Goal: Task Accomplishment & Management: Complete application form

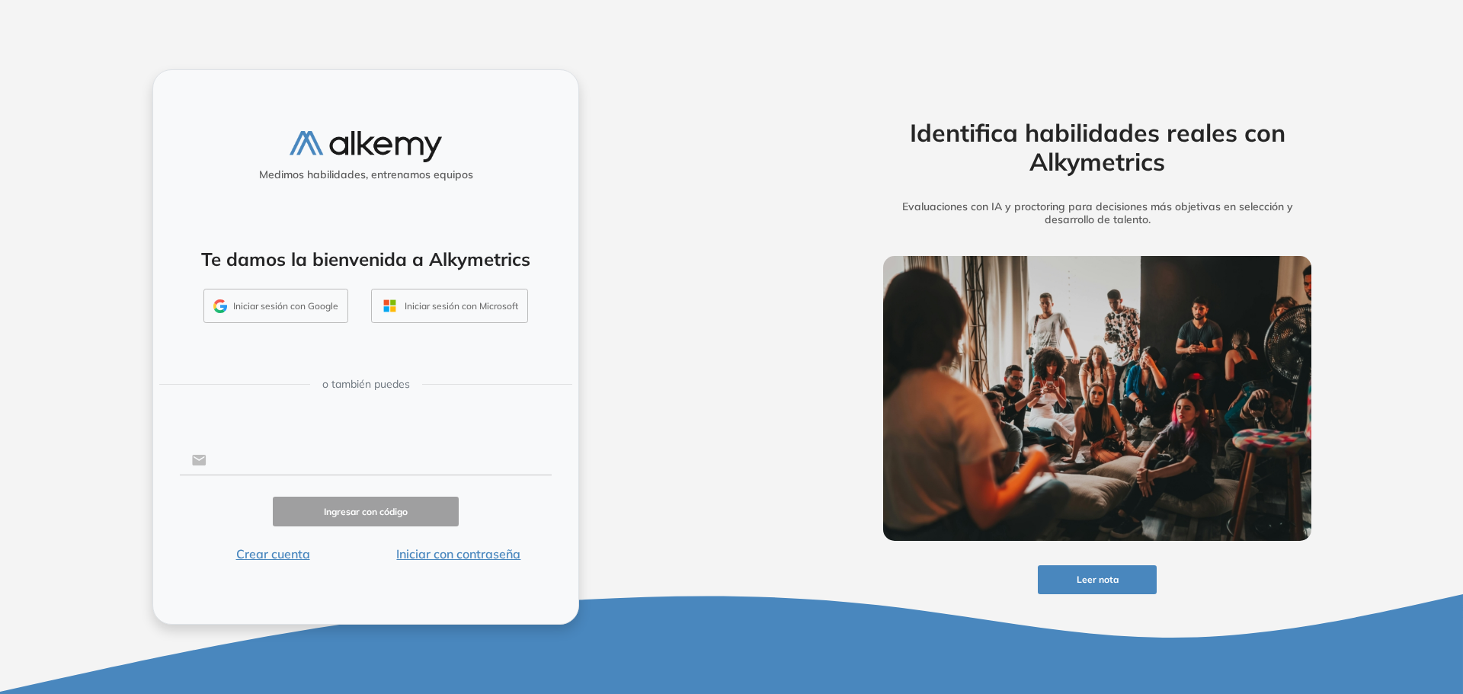
click at [251, 450] on input "text" at bounding box center [379, 460] width 345 height 29
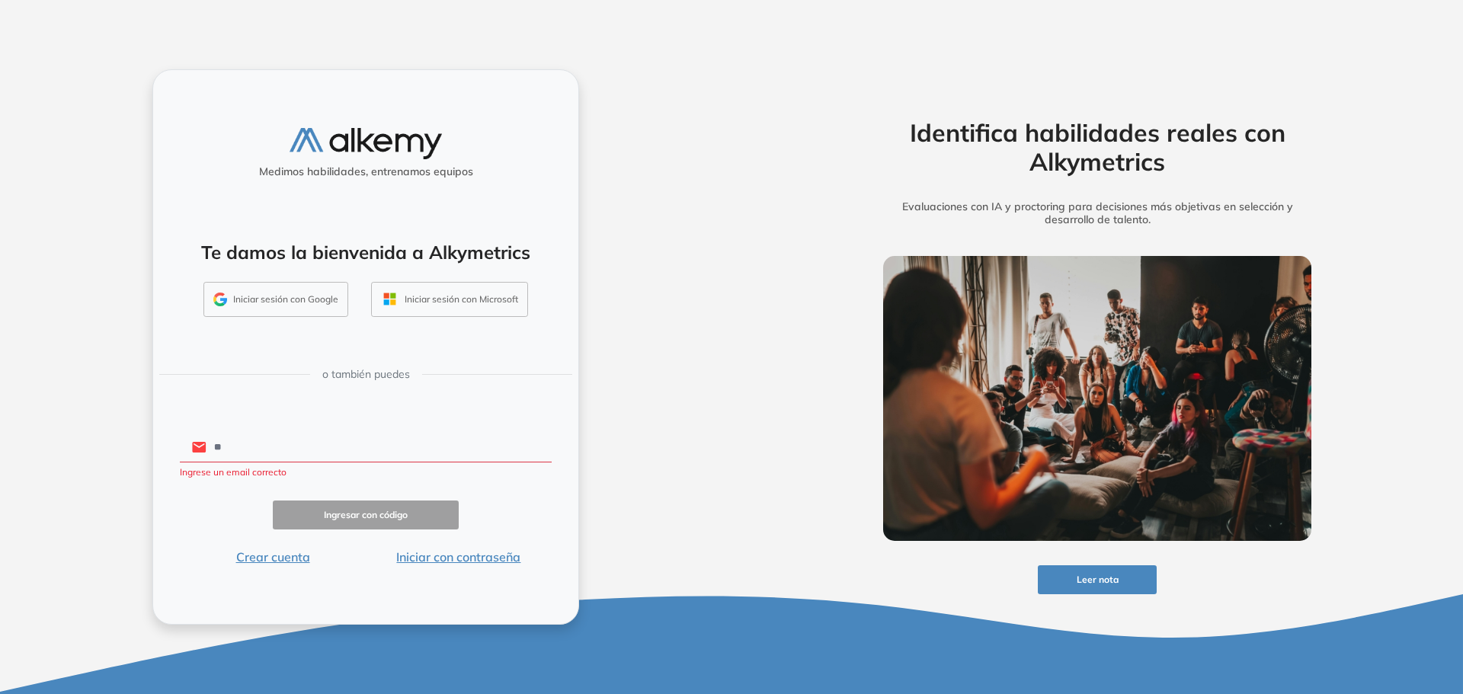
type input "**********"
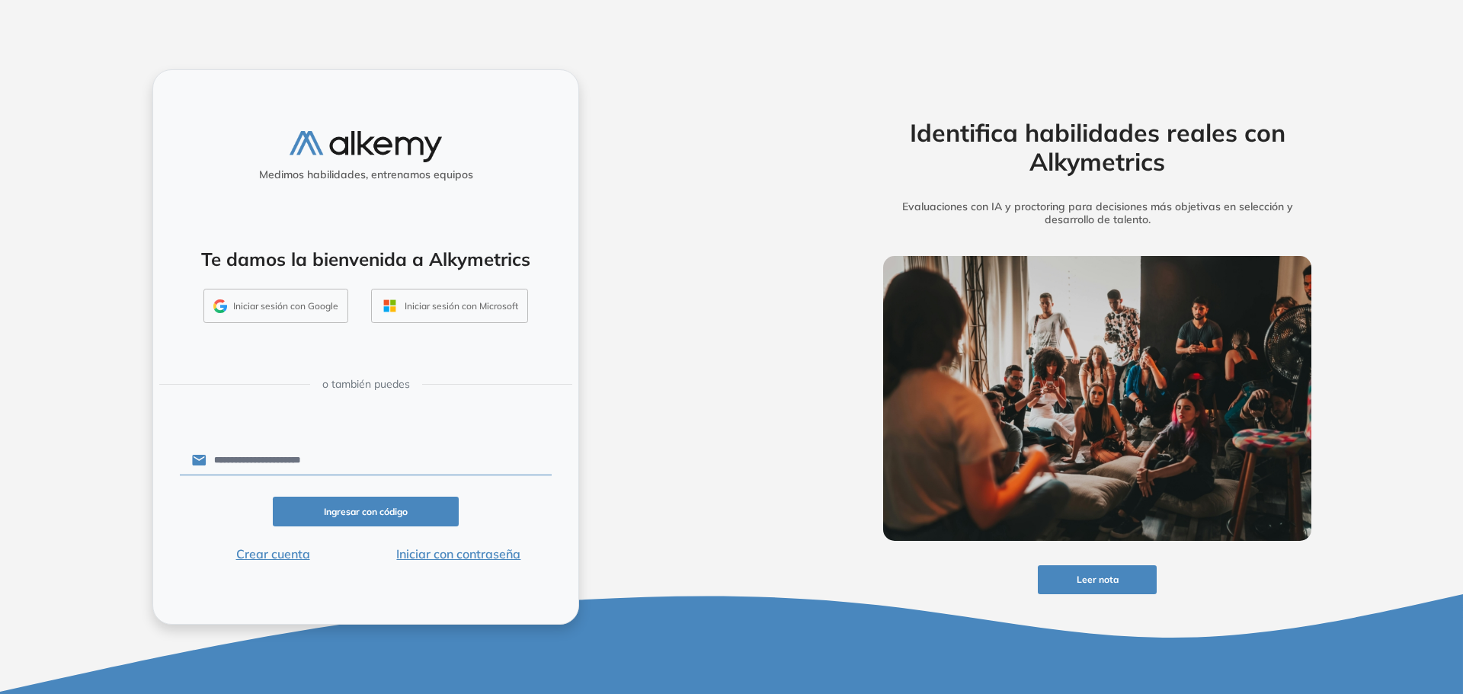
click at [355, 514] on button "Ingresar con código" at bounding box center [366, 512] width 186 height 30
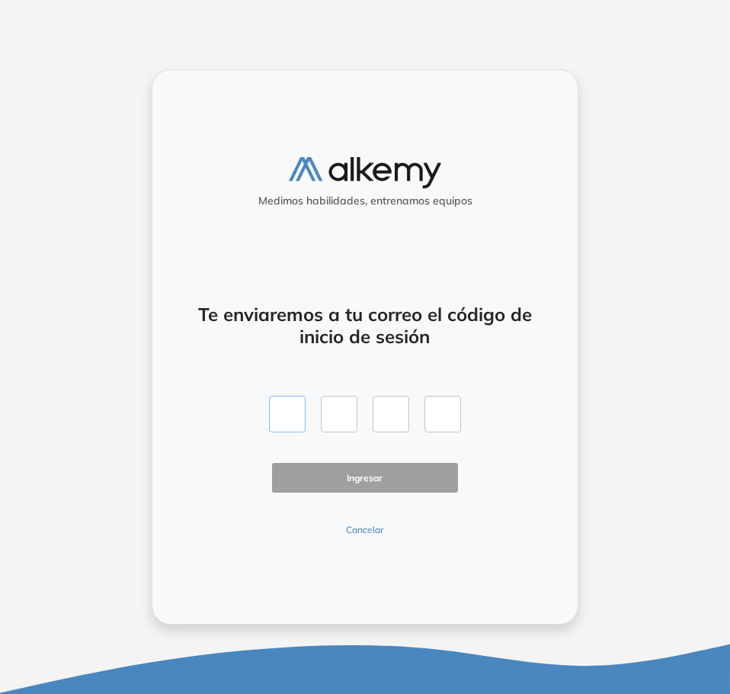
click at [287, 423] on input "text" at bounding box center [287, 414] width 37 height 37
paste input "*"
type input "*"
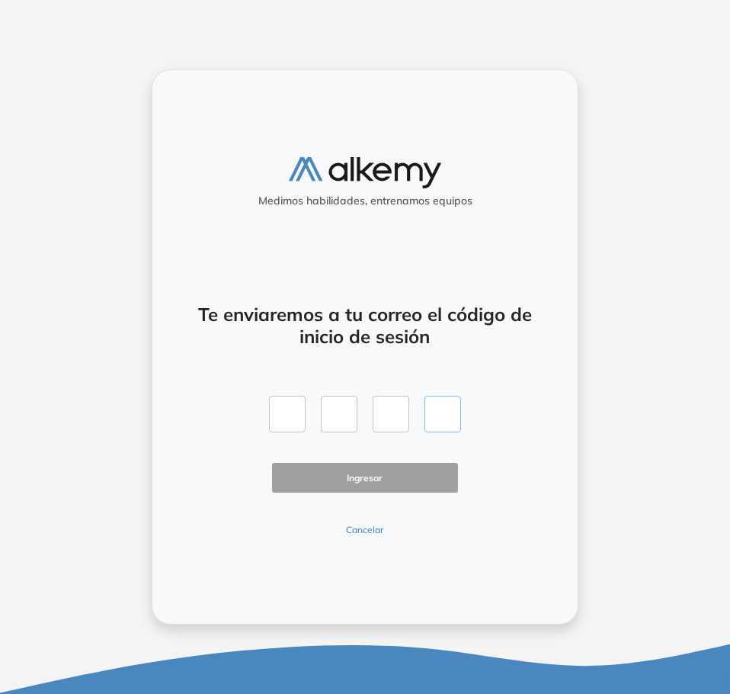
type input "*"
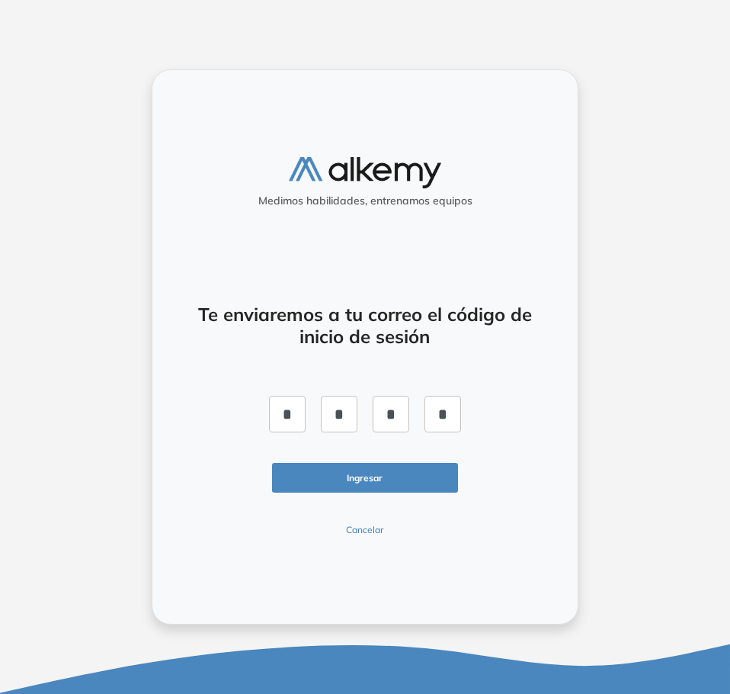
click at [366, 470] on button "Ingresar" at bounding box center [365, 478] width 186 height 30
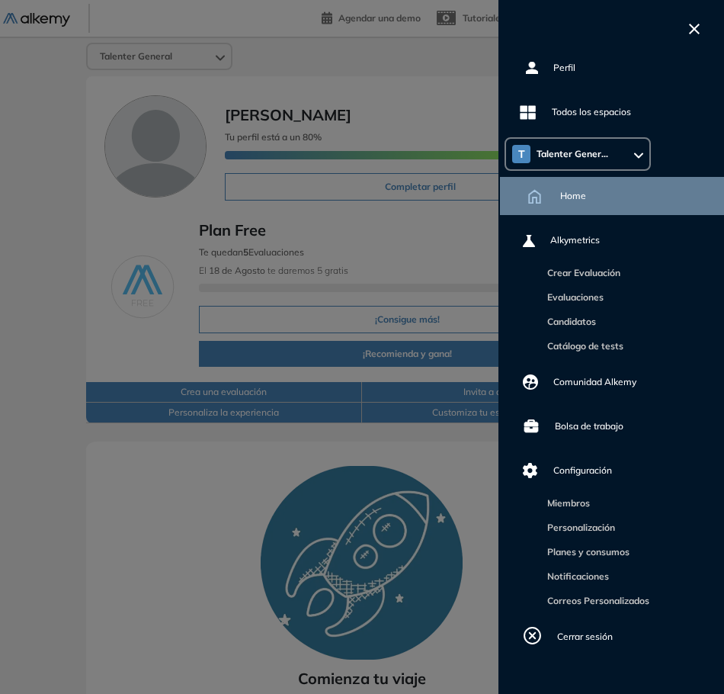
click at [693, 29] on icon "button" at bounding box center [694, 29] width 11 height 11
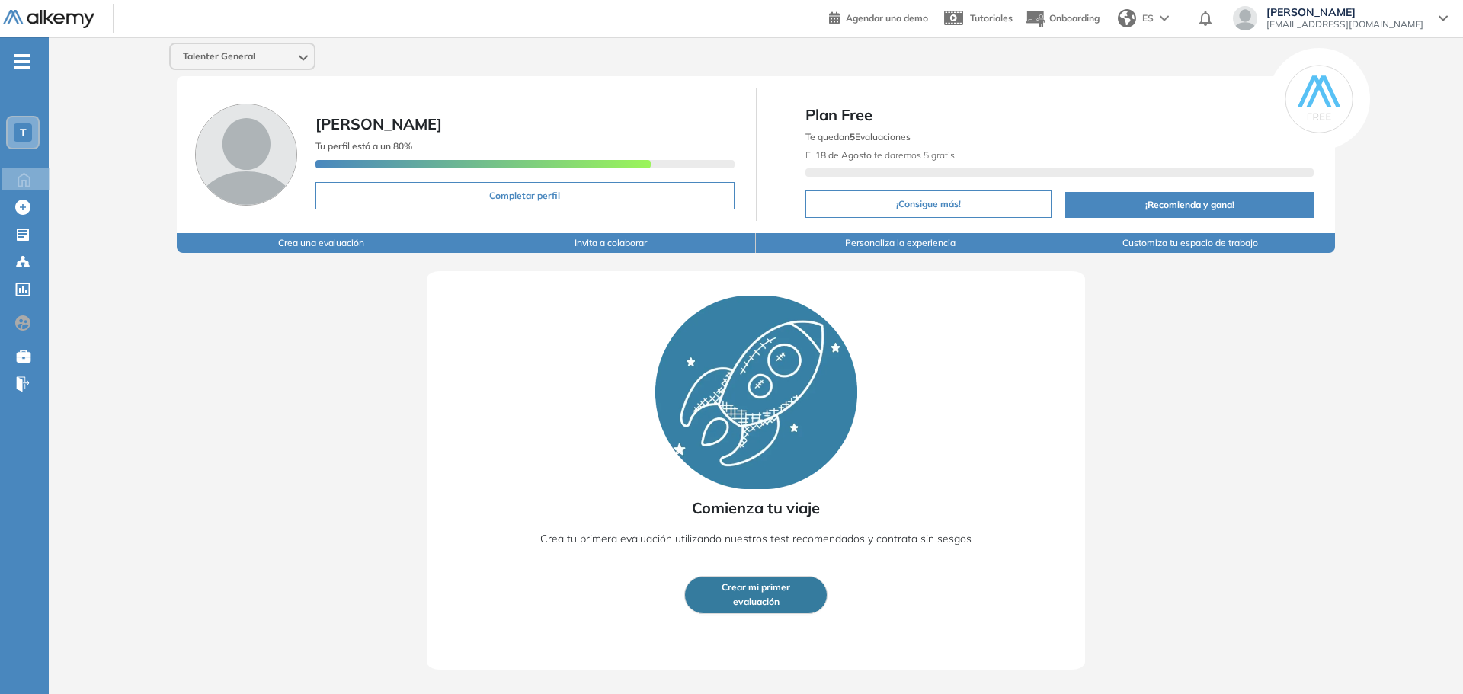
click at [855, 121] on span "Plan Free" at bounding box center [1060, 115] width 509 height 23
click at [27, 242] on div "Evaluaciones Evaluaciones" at bounding box center [26, 234] width 46 height 21
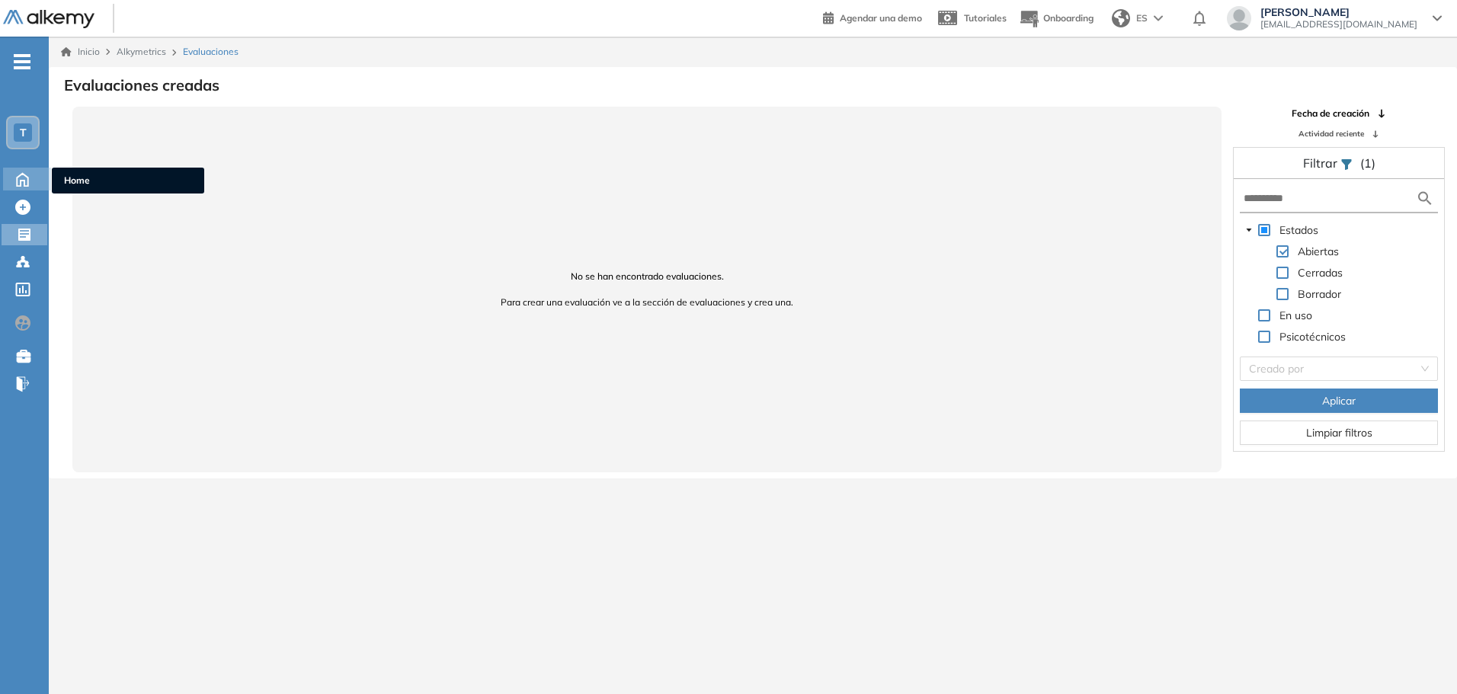
click at [24, 179] on icon at bounding box center [22, 178] width 27 height 18
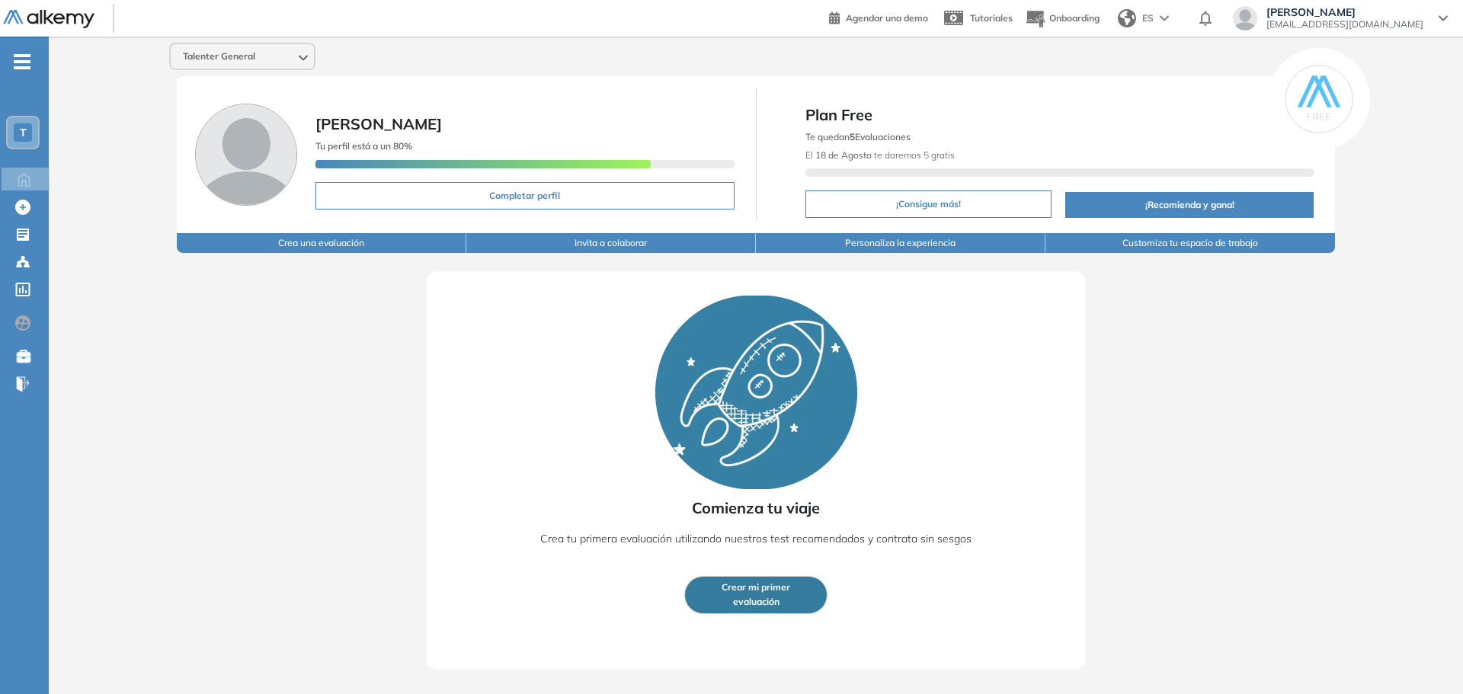
click at [769, 587] on span "Crear mi primer" at bounding box center [756, 588] width 69 height 14
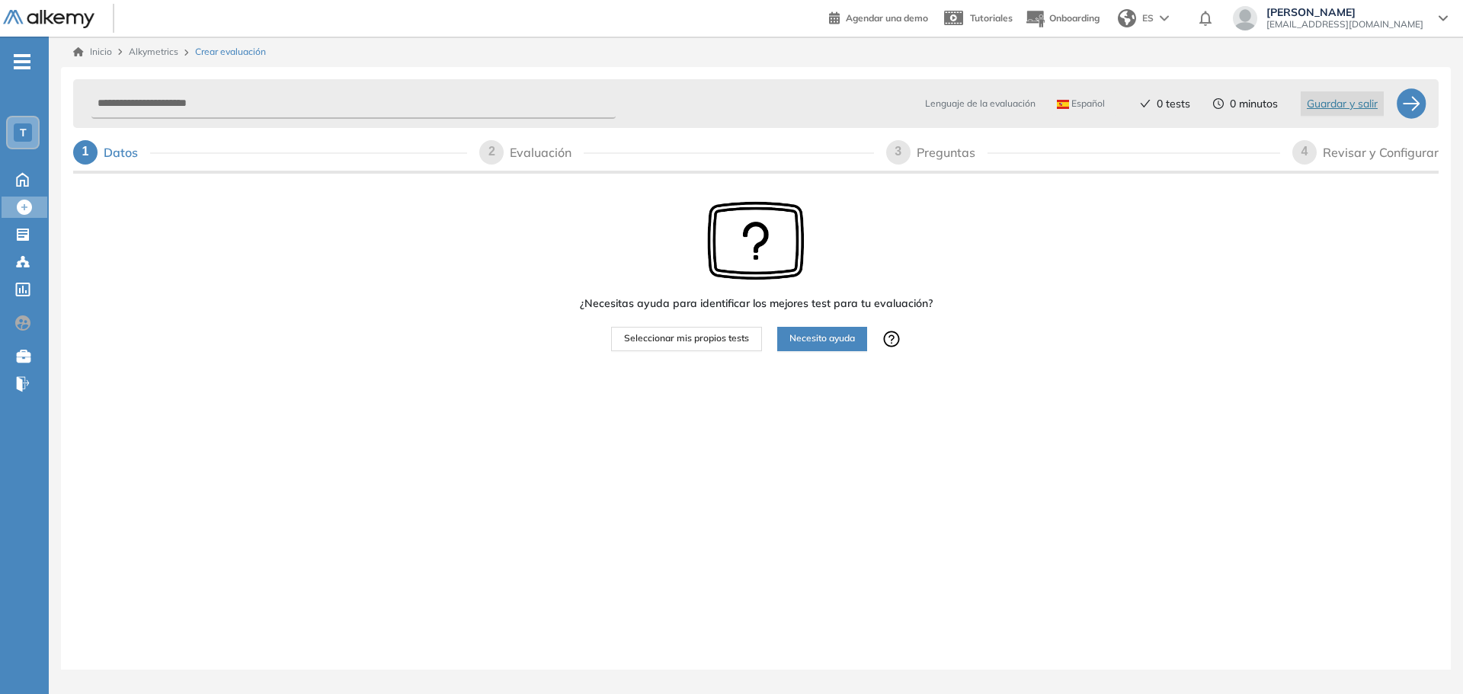
drag, startPoint x: 203, startPoint y: 168, endPoint x: 187, endPoint y: 155, distance: 20.6
click at [201, 168] on div "Lenguaje de la evaluación Español Español Inglés Portugués 0 tests 0 minutos Gu…" at bounding box center [756, 122] width 1366 height 98
click at [31, 212] on icon at bounding box center [24, 207] width 15 height 15
click at [26, 134] on span "T" at bounding box center [23, 133] width 7 height 12
click at [301, 274] on div "¿Necesitas ayuda para identificar los mejores test para tu evaluación? Seleccio…" at bounding box center [756, 323] width 1366 height 293
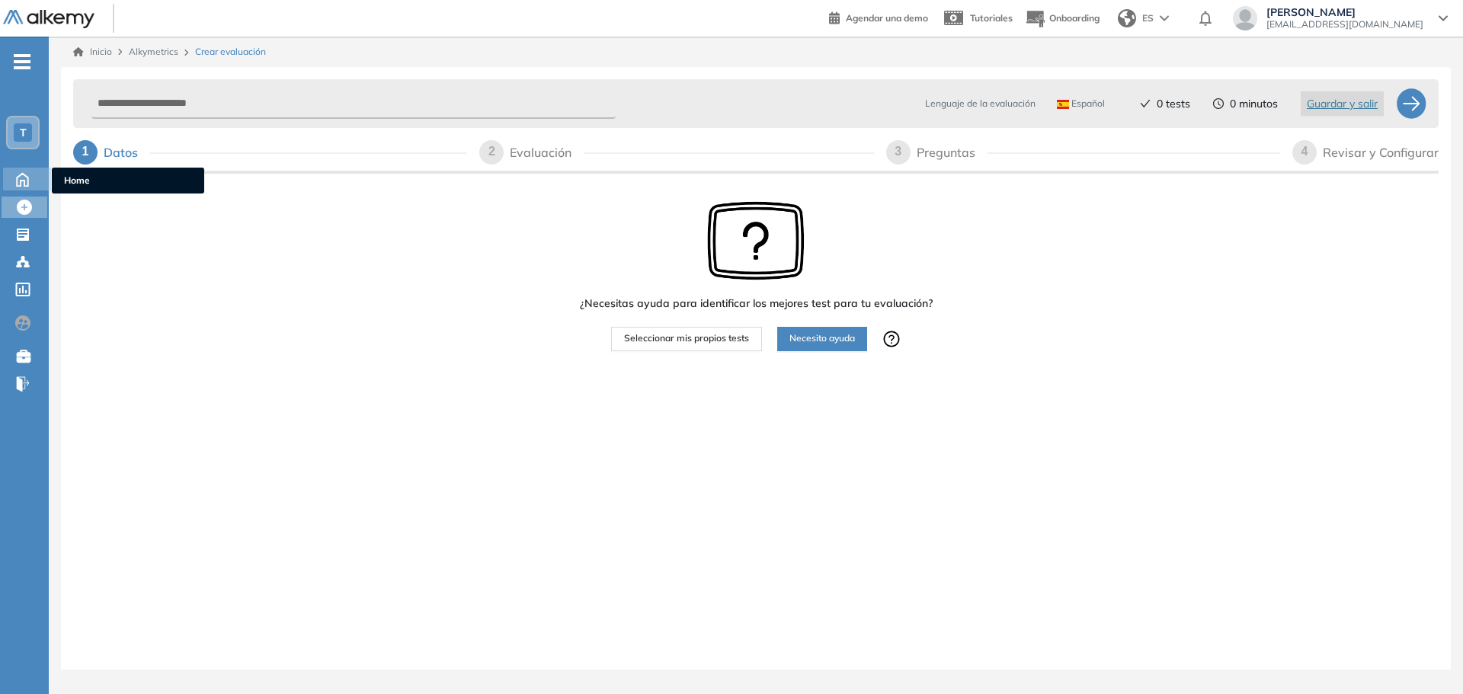
click at [25, 175] on icon at bounding box center [22, 179] width 11 height 13
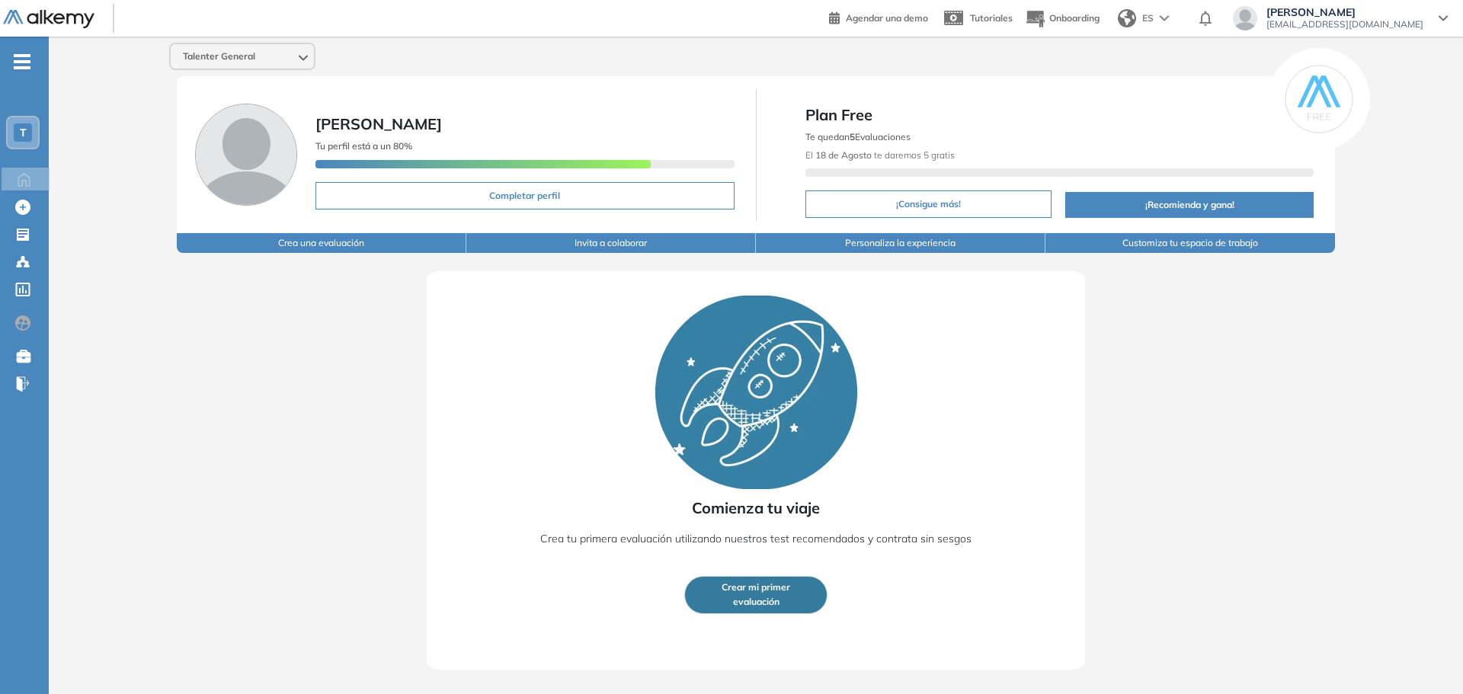
click at [30, 133] on div "T" at bounding box center [23, 132] width 18 height 18
click at [67, 220] on span "Willinn Genera..." at bounding box center [70, 221] width 56 height 12
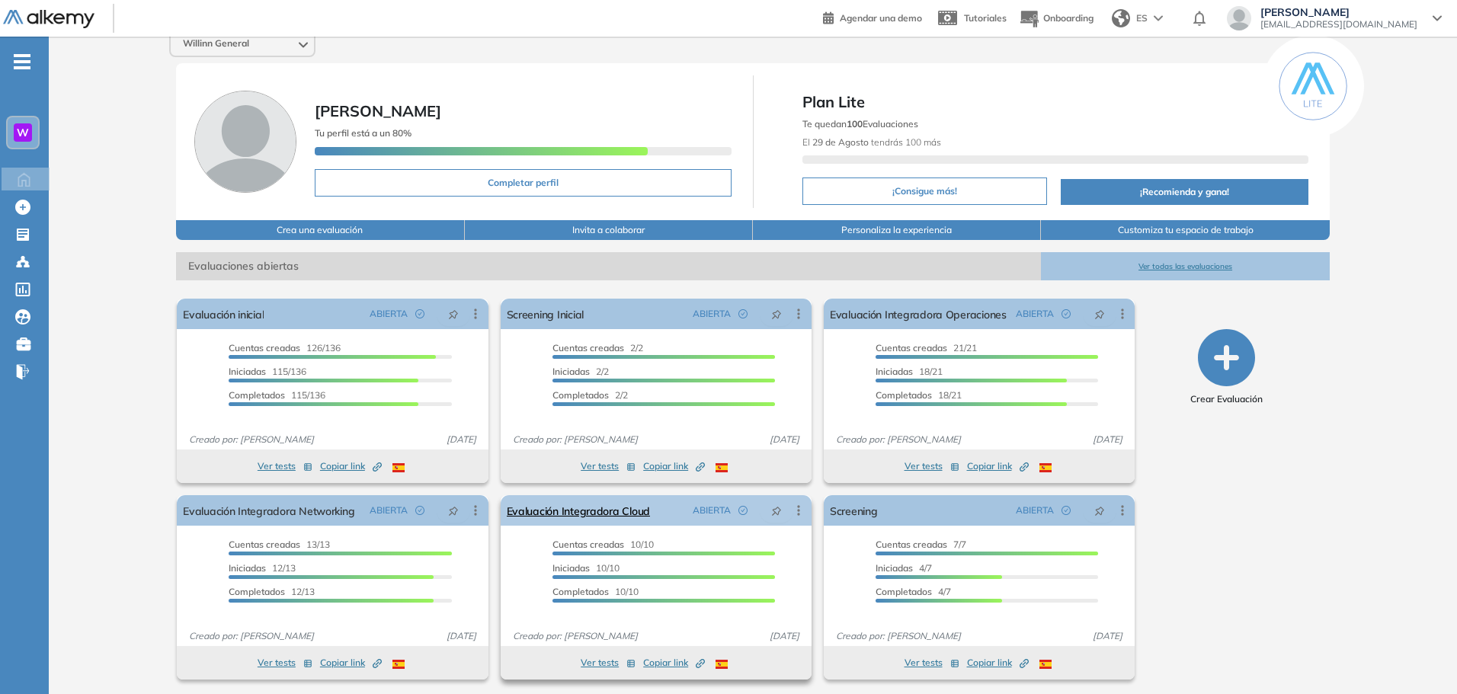
scroll to position [17, 0]
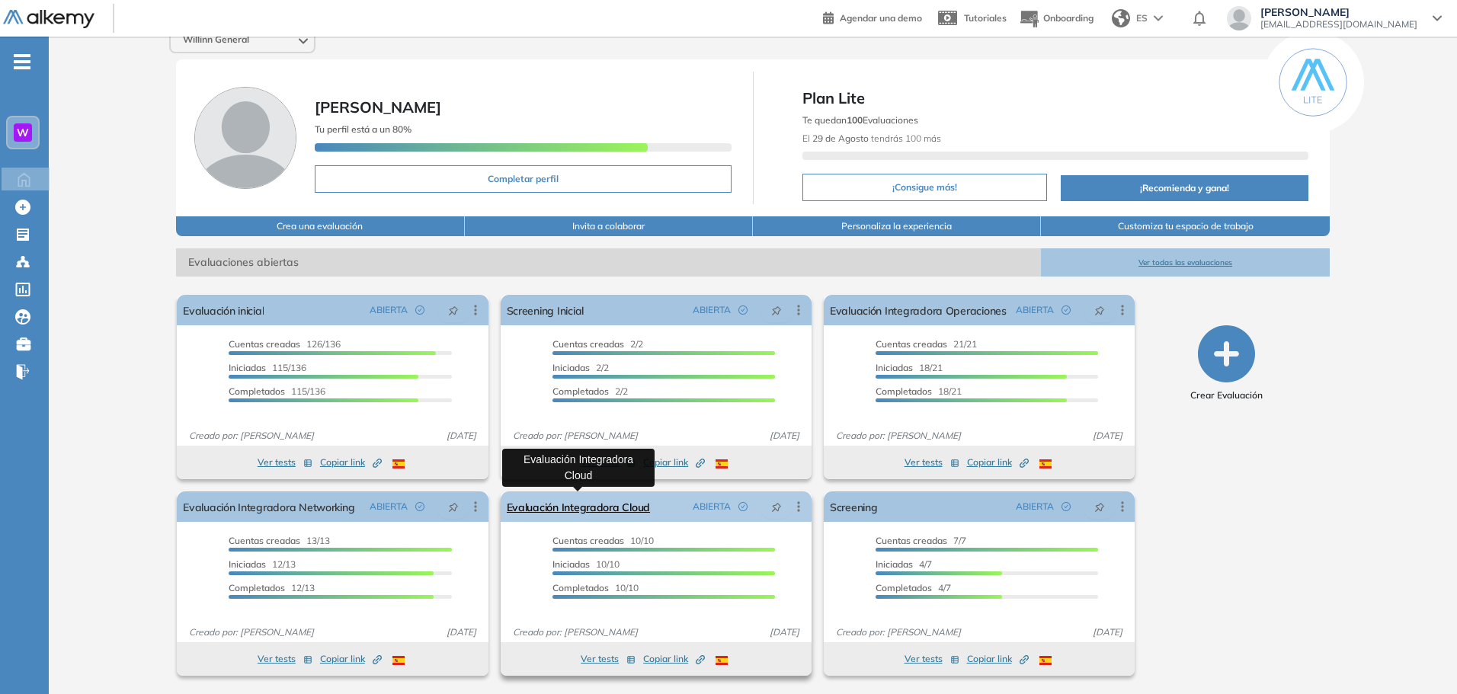
click at [609, 509] on link "Evaluación Integradora Cloud" at bounding box center [579, 507] width 144 height 30
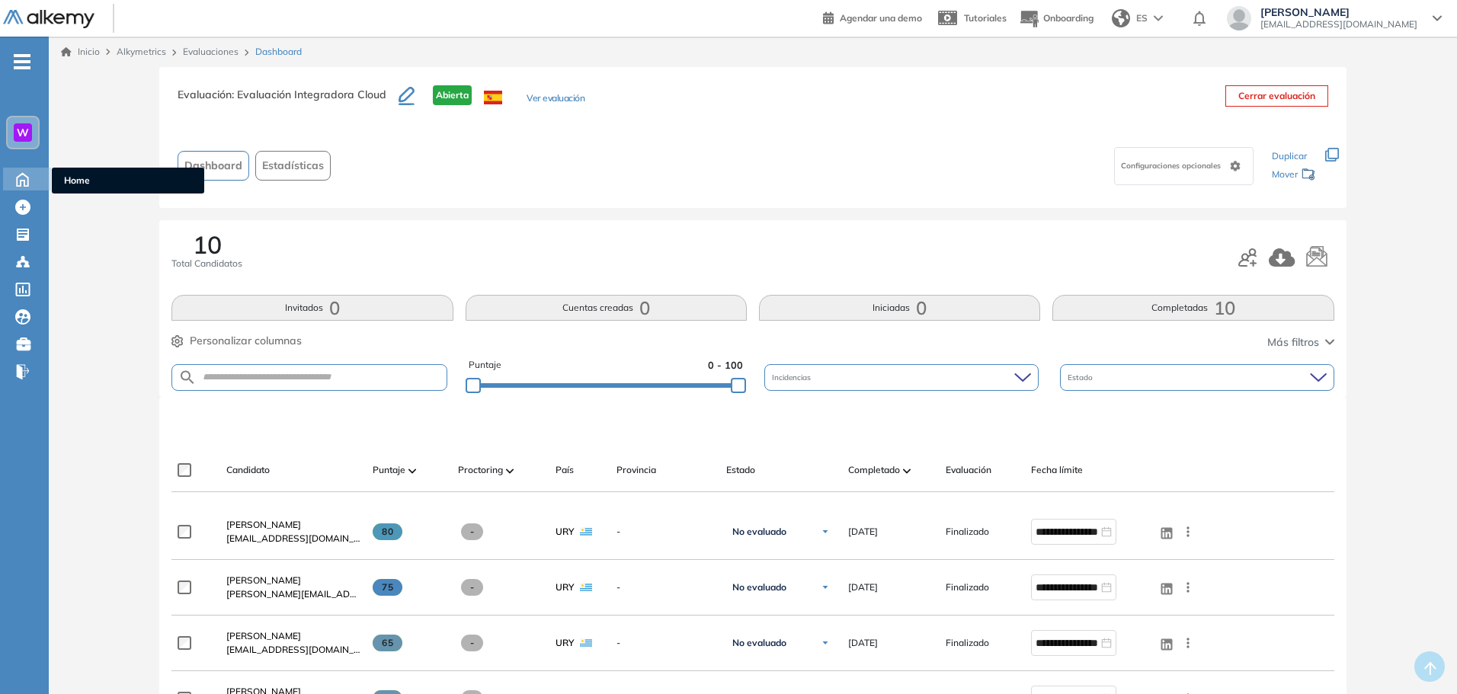
click at [31, 177] on icon at bounding box center [22, 178] width 27 height 18
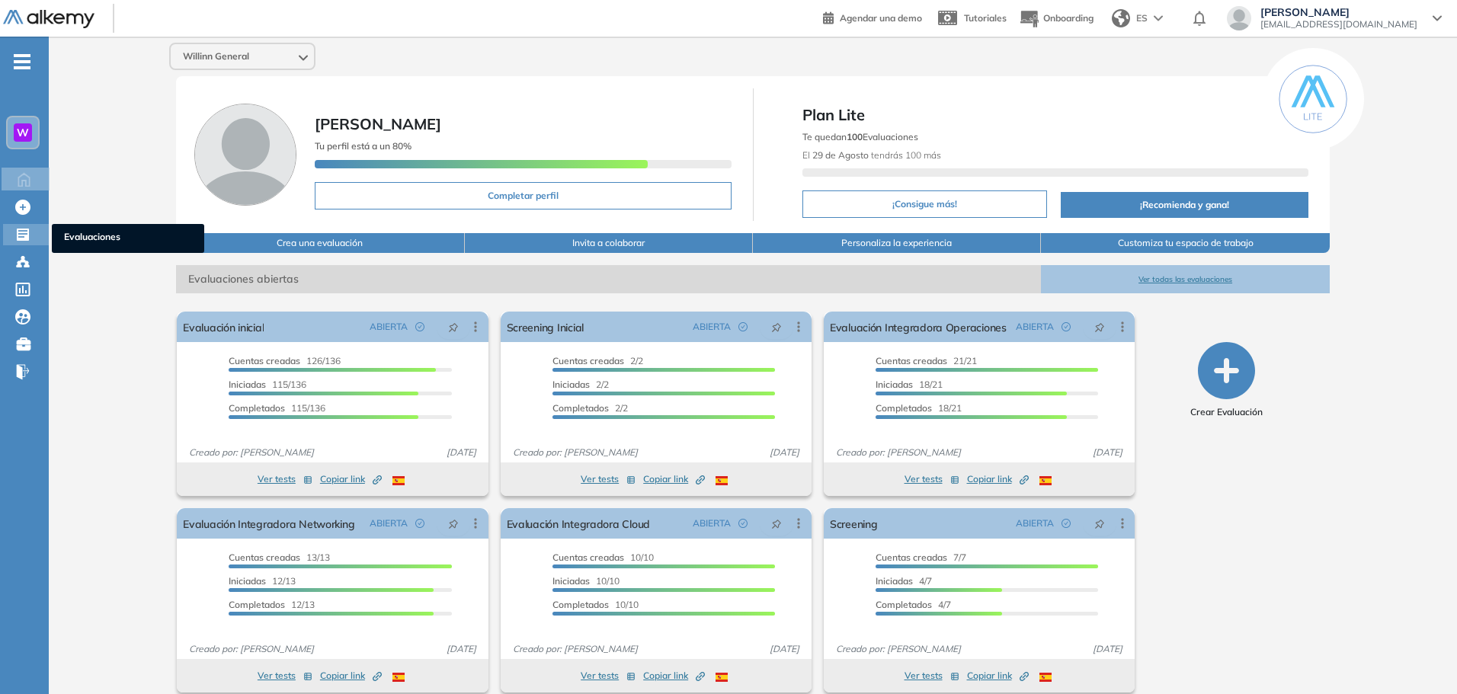
click at [27, 239] on icon at bounding box center [23, 235] width 12 height 12
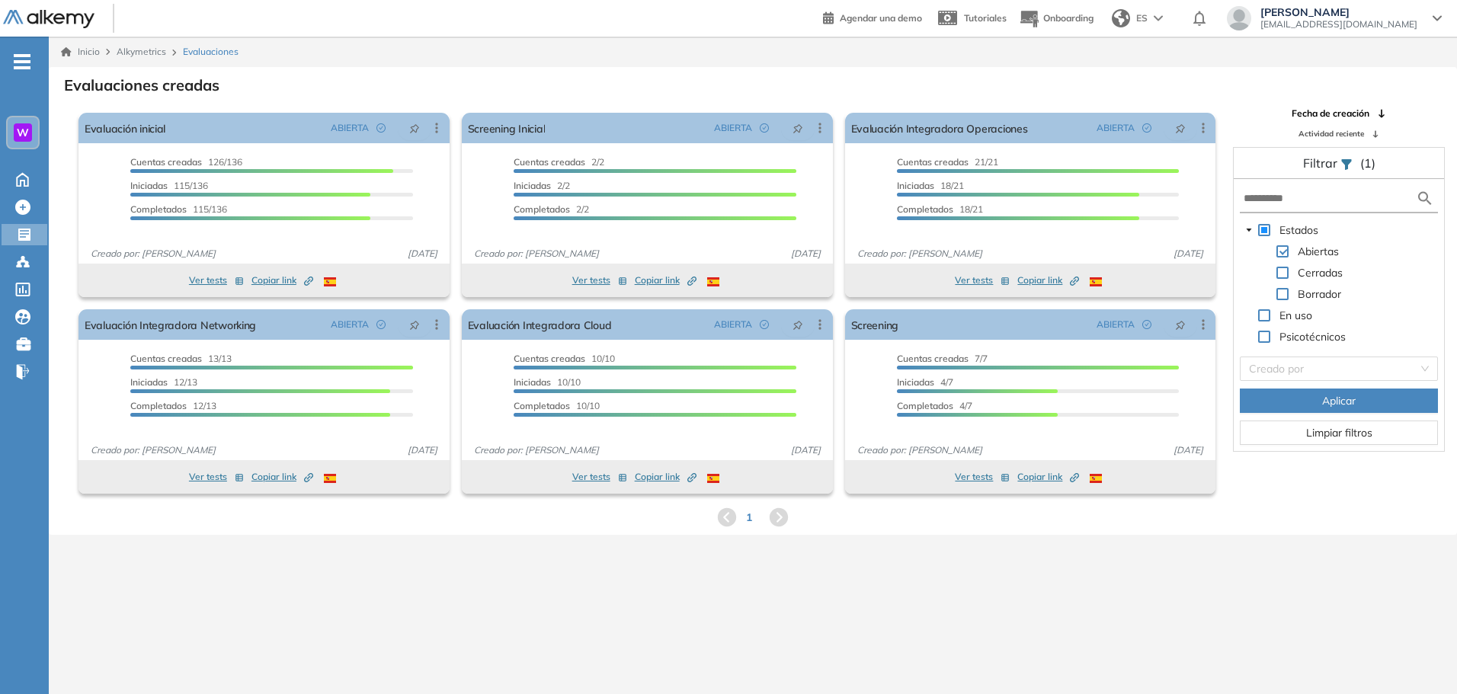
click at [19, 136] on span "W" at bounding box center [23, 133] width 12 height 12
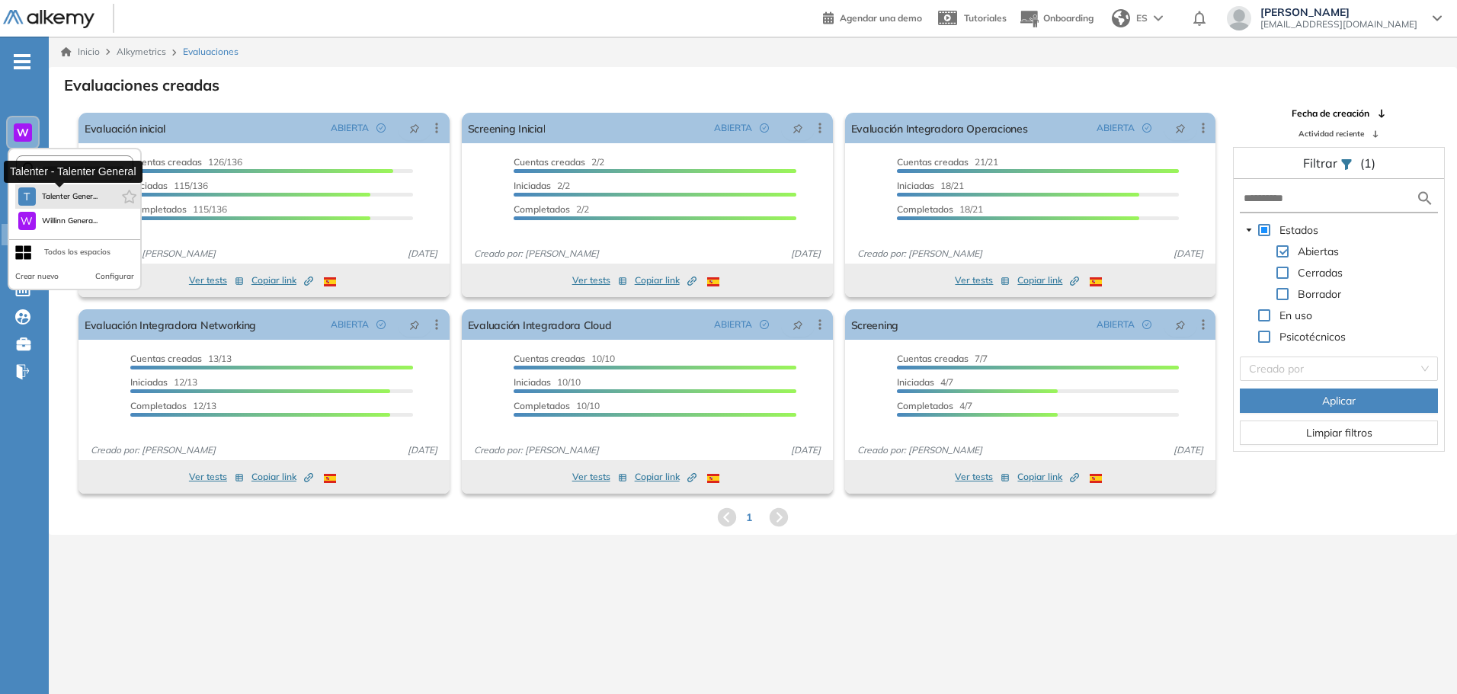
click at [53, 202] on span "Talenter Gener..." at bounding box center [70, 197] width 56 height 12
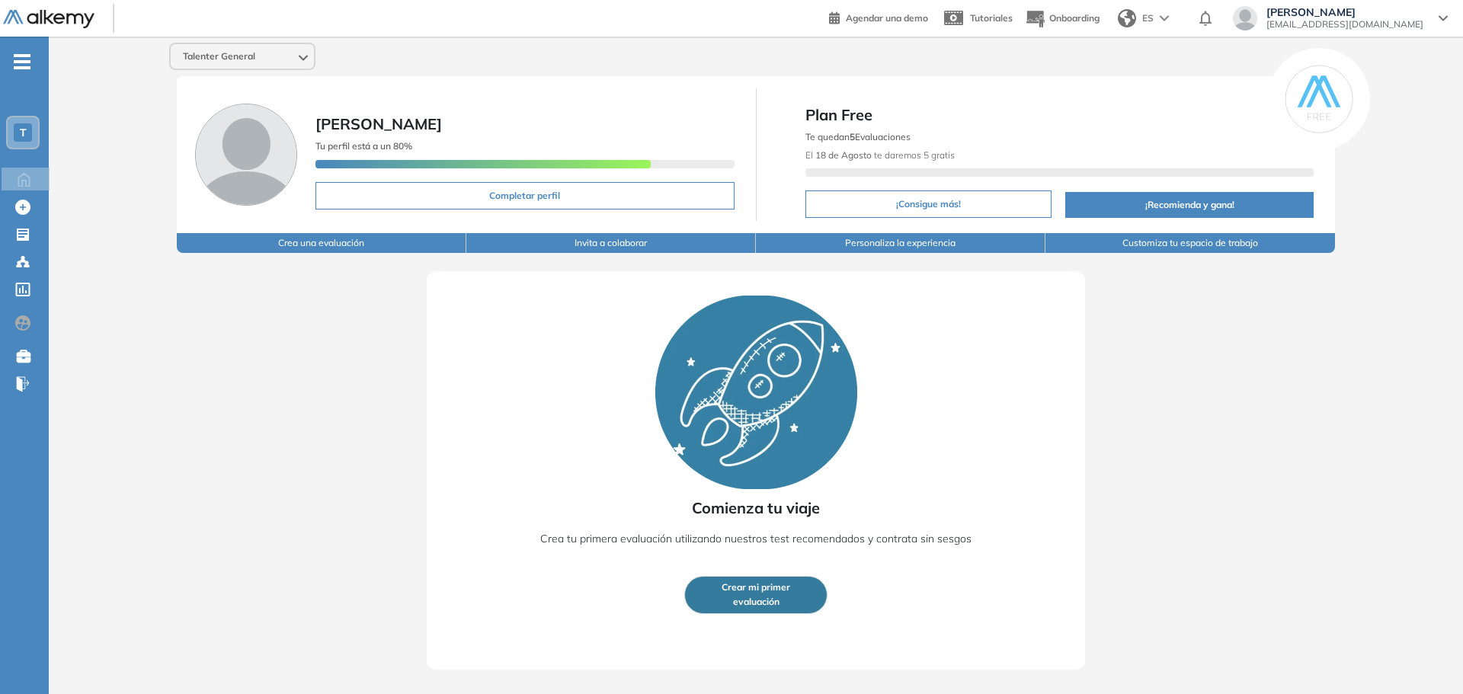
click at [718, 592] on button "Crear mi primer evaluación" at bounding box center [755, 595] width 143 height 38
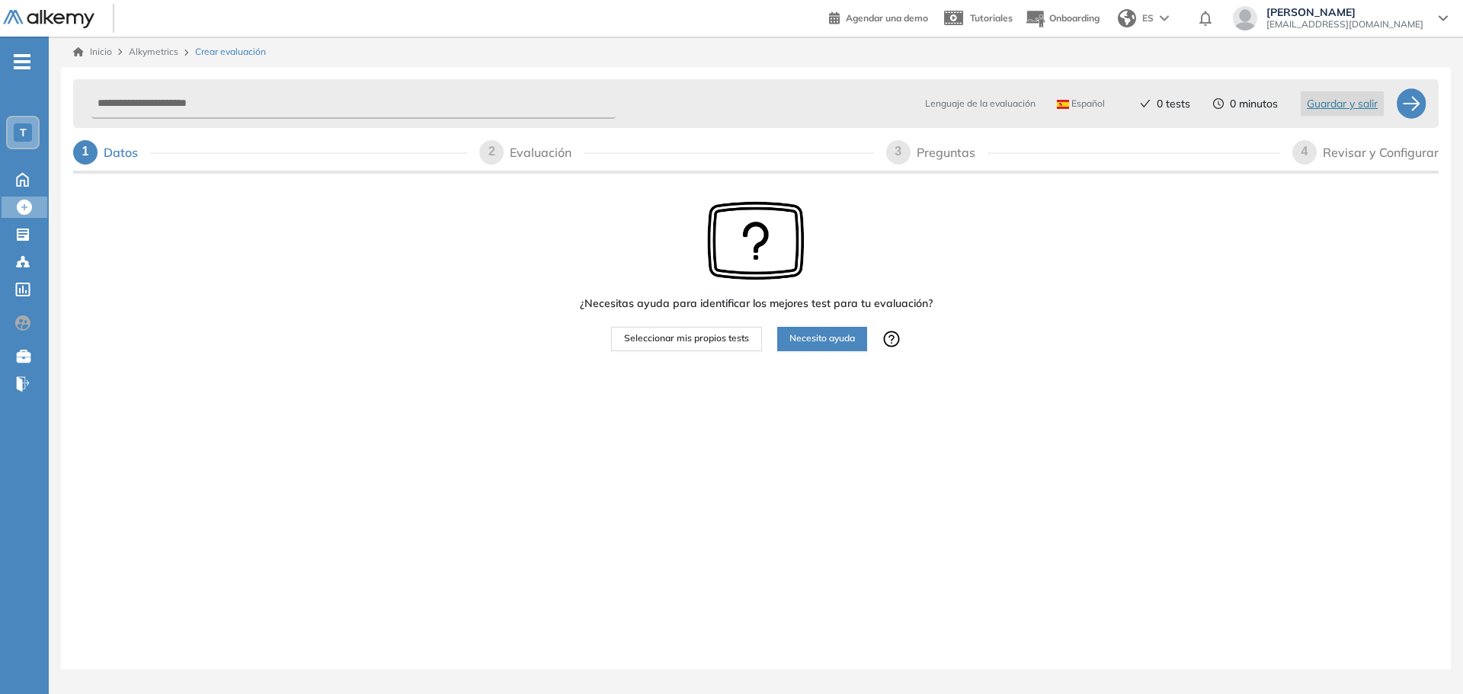
drag, startPoint x: 748, startPoint y: 335, endPoint x: 741, endPoint y: 343, distance: 10.8
click at [741, 343] on span "Seleccionar mis propios tests" at bounding box center [686, 339] width 125 height 14
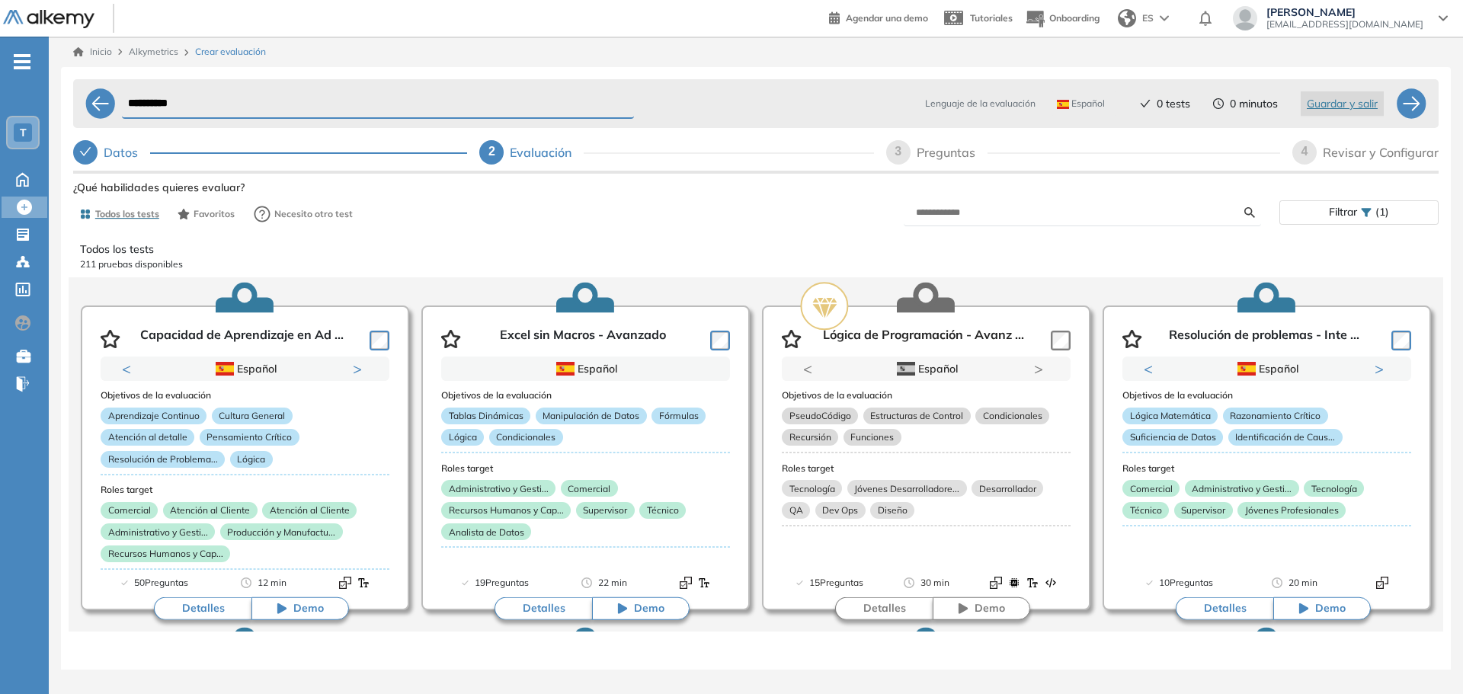
click at [987, 226] on div "Todos los tests Favoritos Necesito otro test Filtrar (1)" at bounding box center [756, 214] width 1366 height 30
click at [973, 213] on input "text" at bounding box center [1080, 213] width 328 height 14
type input "**********"
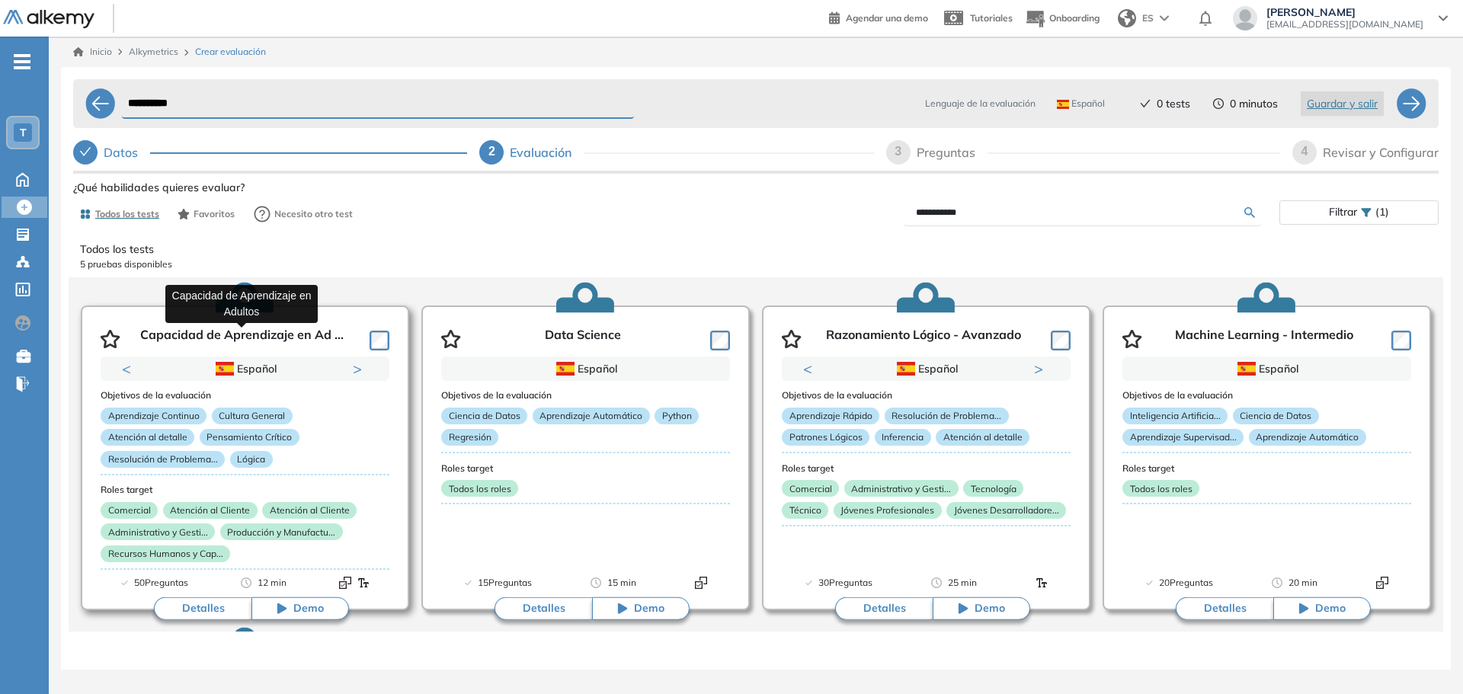
click at [268, 332] on p "Capacidad de Aprendizaje en Ad ..." at bounding box center [241, 339] width 203 height 23
click at [207, 613] on button "Detalles" at bounding box center [203, 609] width 98 height 23
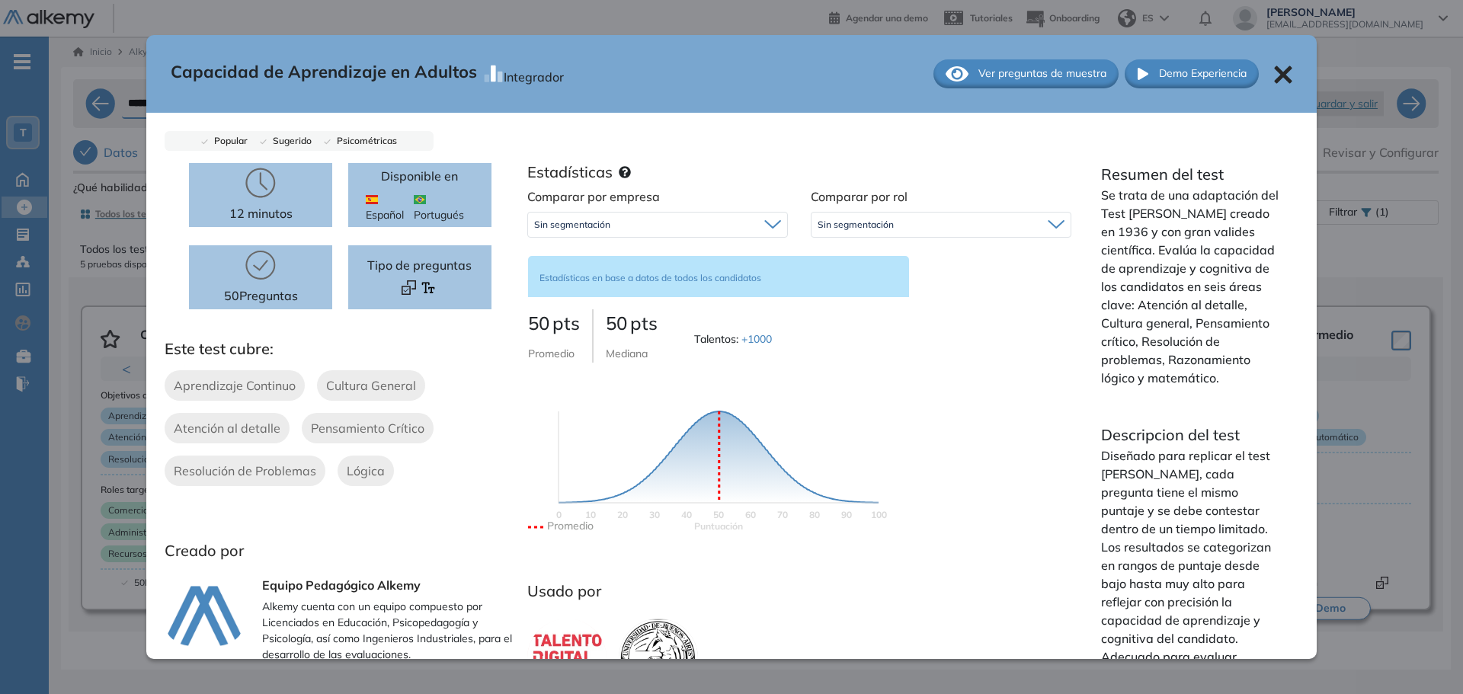
click at [1061, 77] on span "Ver preguntas de muestra" at bounding box center [1043, 74] width 128 height 16
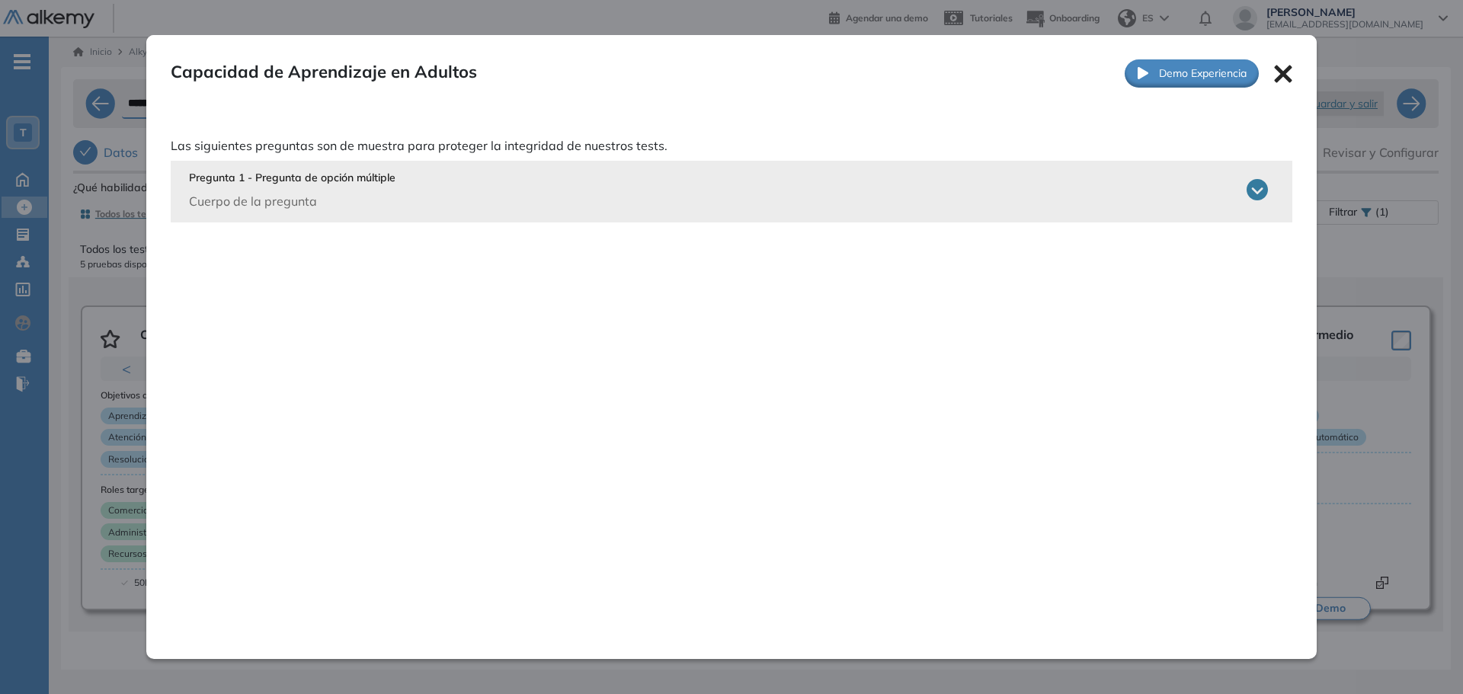
click at [1258, 187] on icon at bounding box center [1257, 189] width 21 height 21
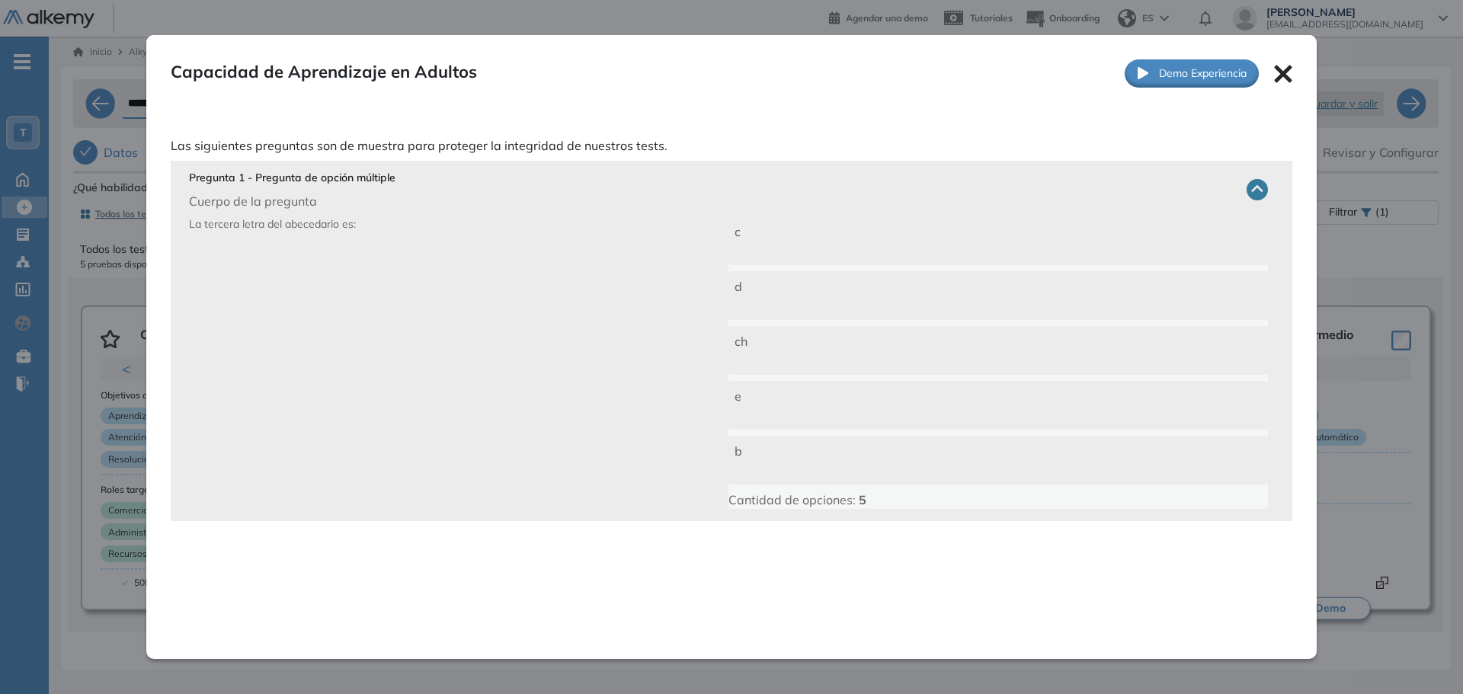
click at [1251, 187] on icon at bounding box center [1257, 189] width 21 height 21
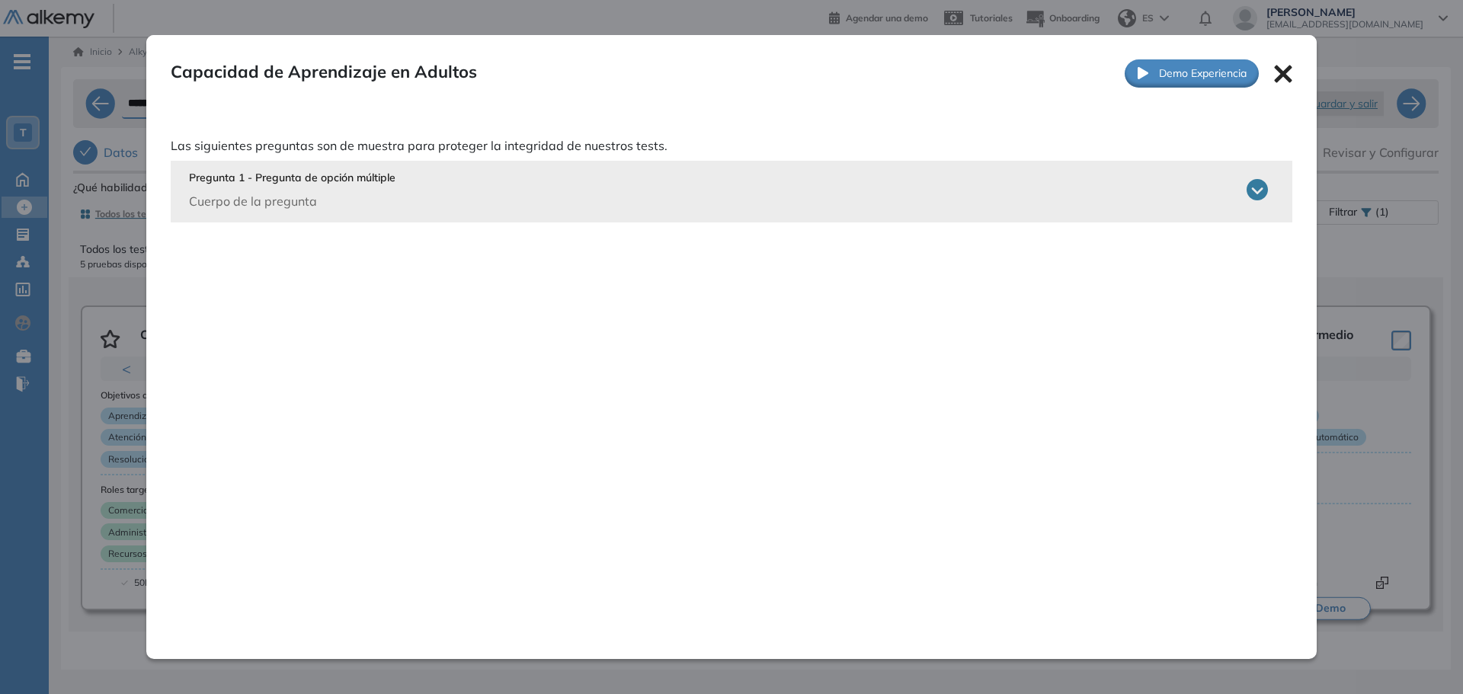
click at [1267, 66] on div "Capacidad de Aprendizaje en Adultos Integrador Ver preguntas de muestra Demo Ex…" at bounding box center [731, 73] width 1171 height 77
click at [1277, 72] on icon at bounding box center [1283, 74] width 18 height 18
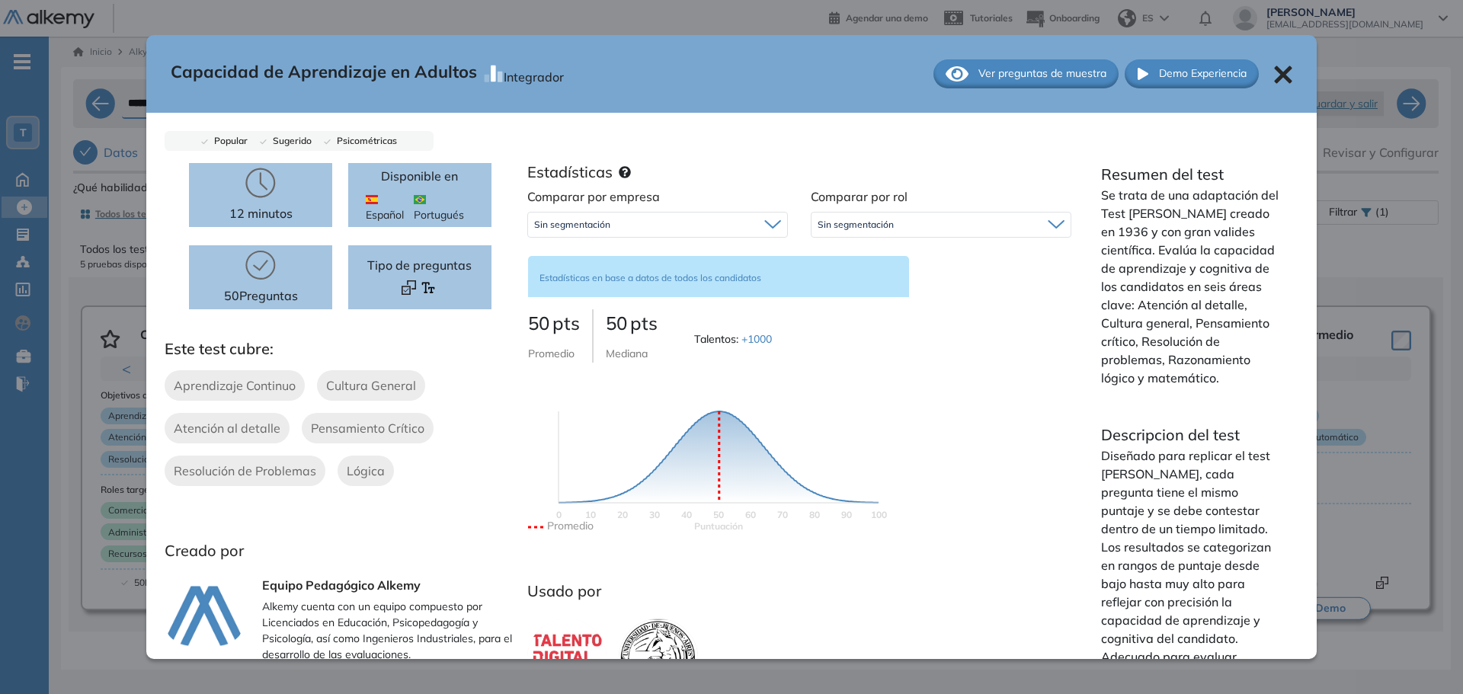
click at [1274, 78] on icon at bounding box center [1283, 75] width 18 height 18
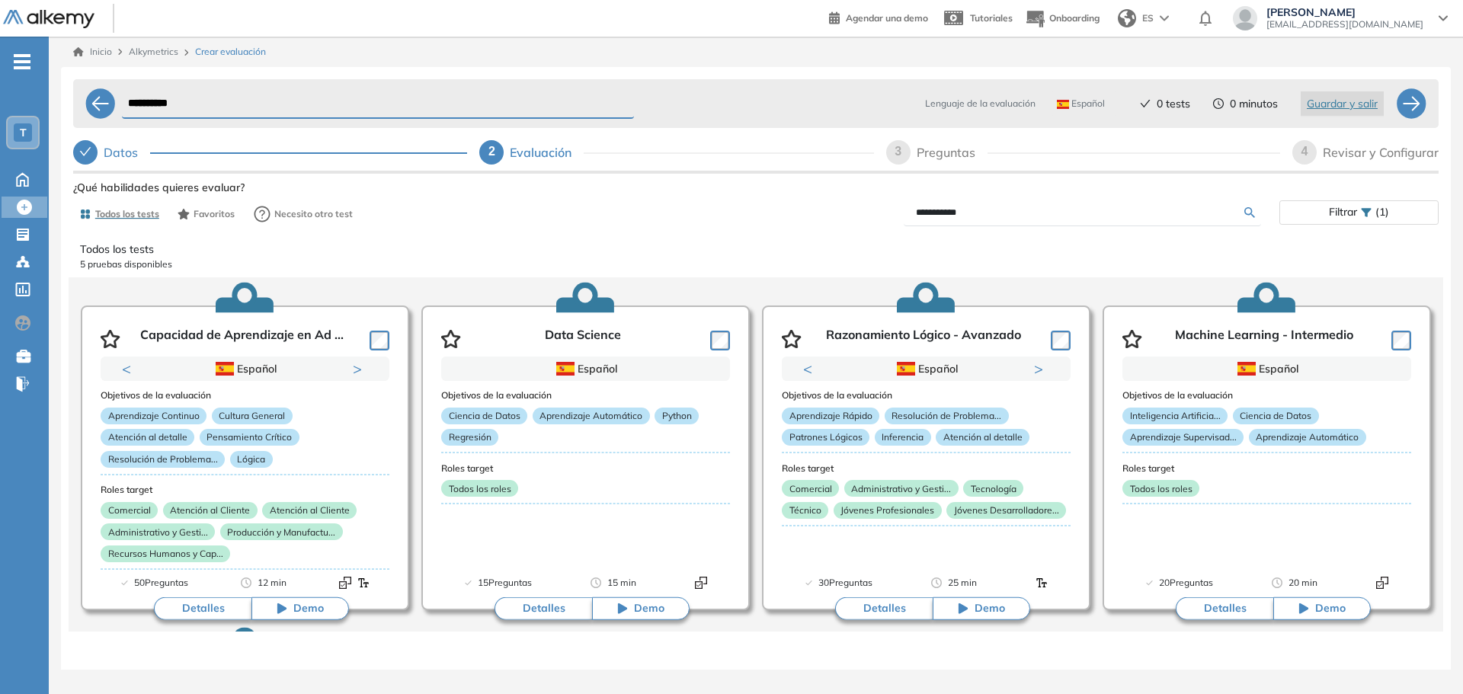
click at [24, 129] on span "T" at bounding box center [23, 133] width 7 height 12
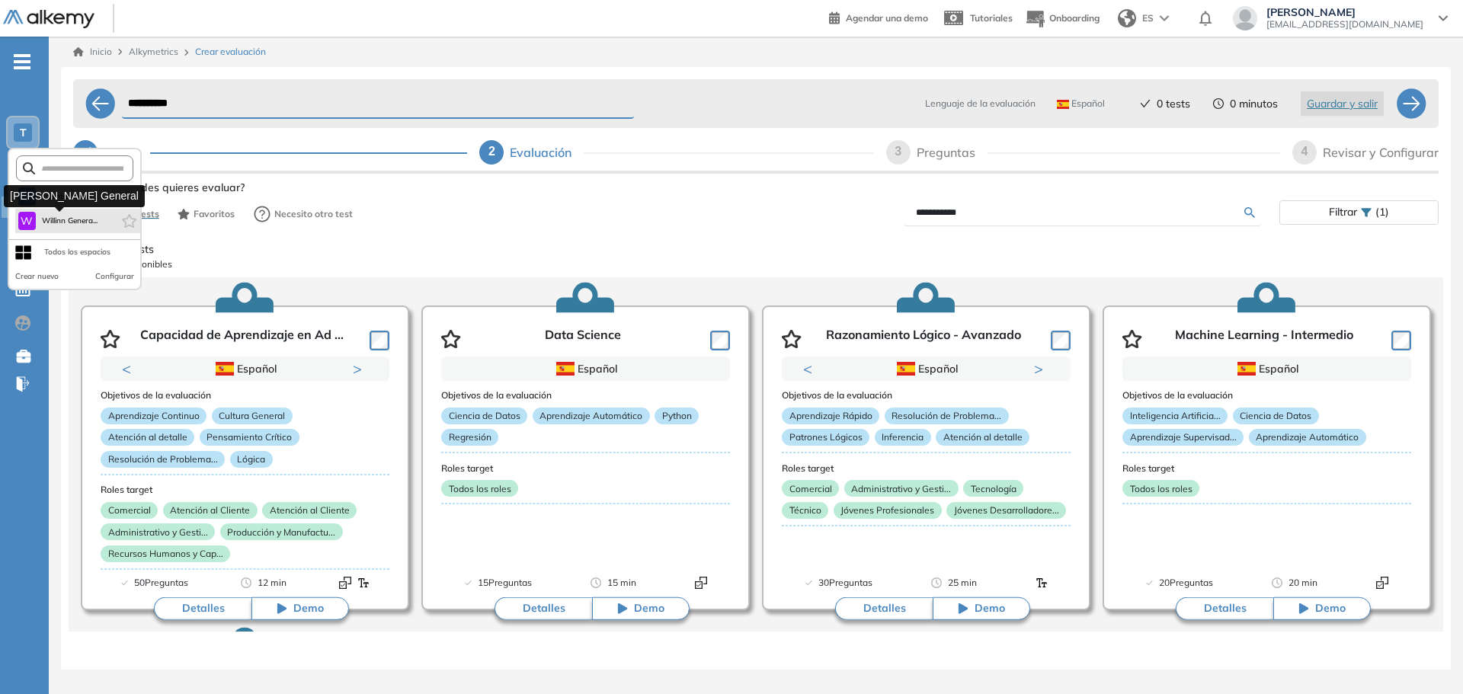
click at [69, 223] on span "Willinn Genera..." at bounding box center [70, 221] width 56 height 12
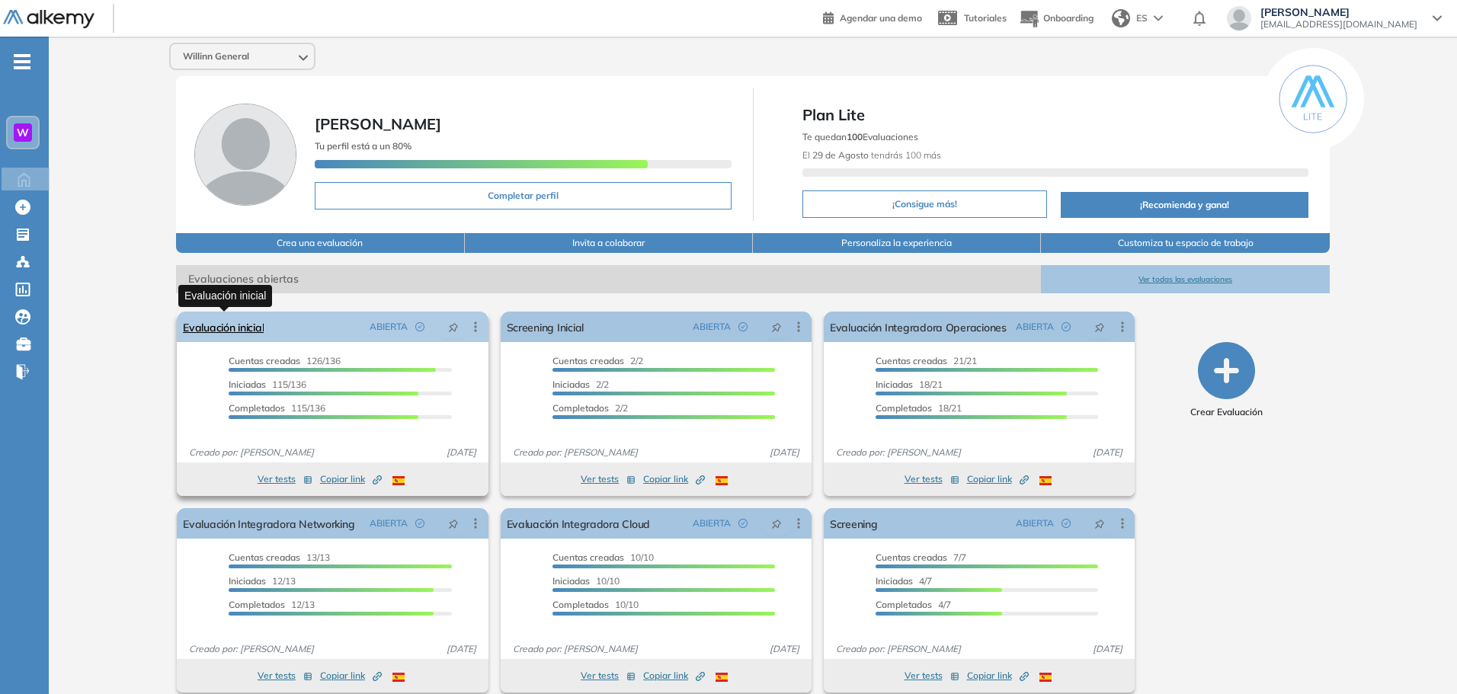
click at [228, 325] on link "Evaluación inicial" at bounding box center [223, 327] width 81 height 30
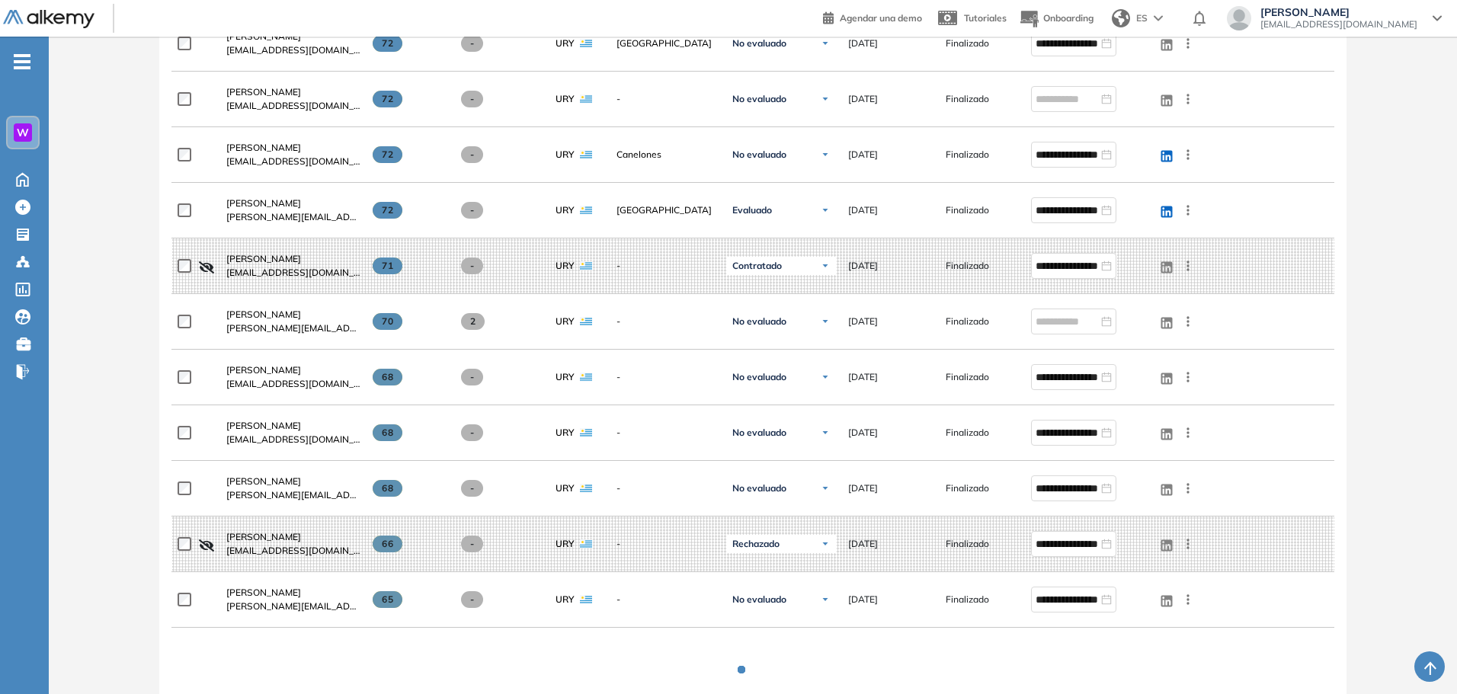
scroll to position [486, 0]
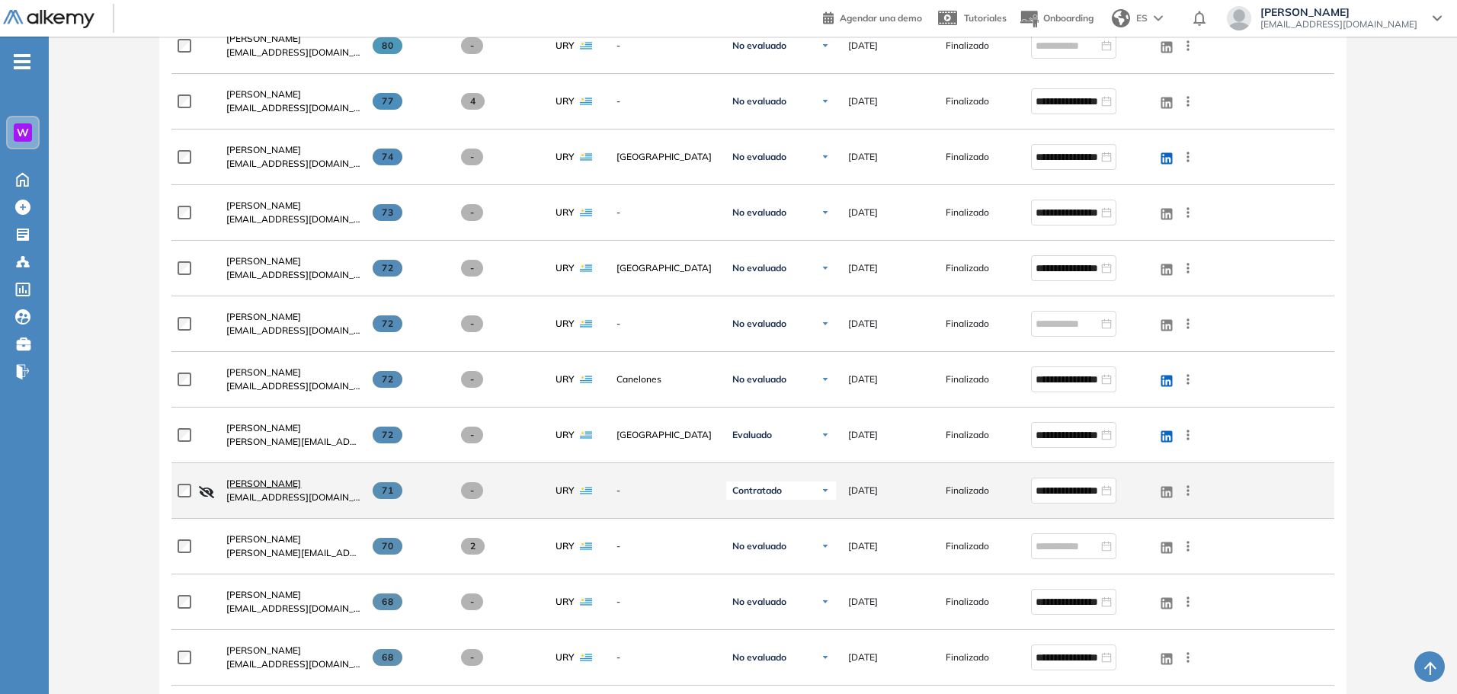
click at [250, 480] on span "[PERSON_NAME]" at bounding box center [263, 483] width 75 height 11
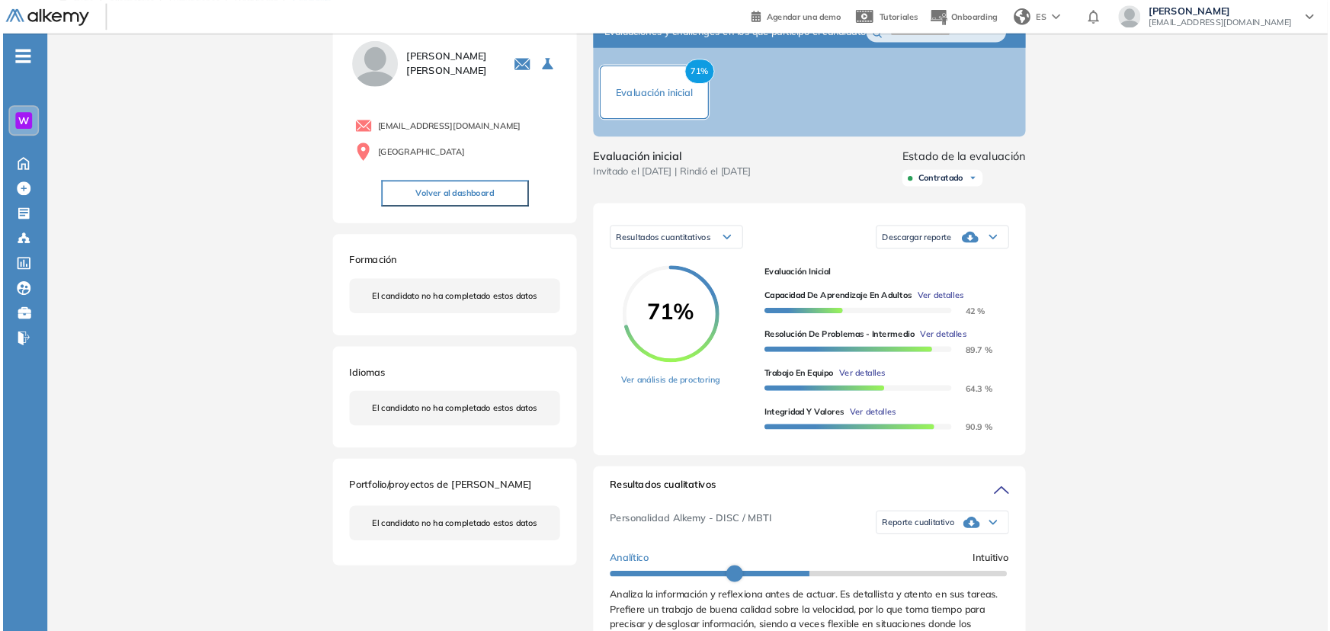
scroll to position [76, 0]
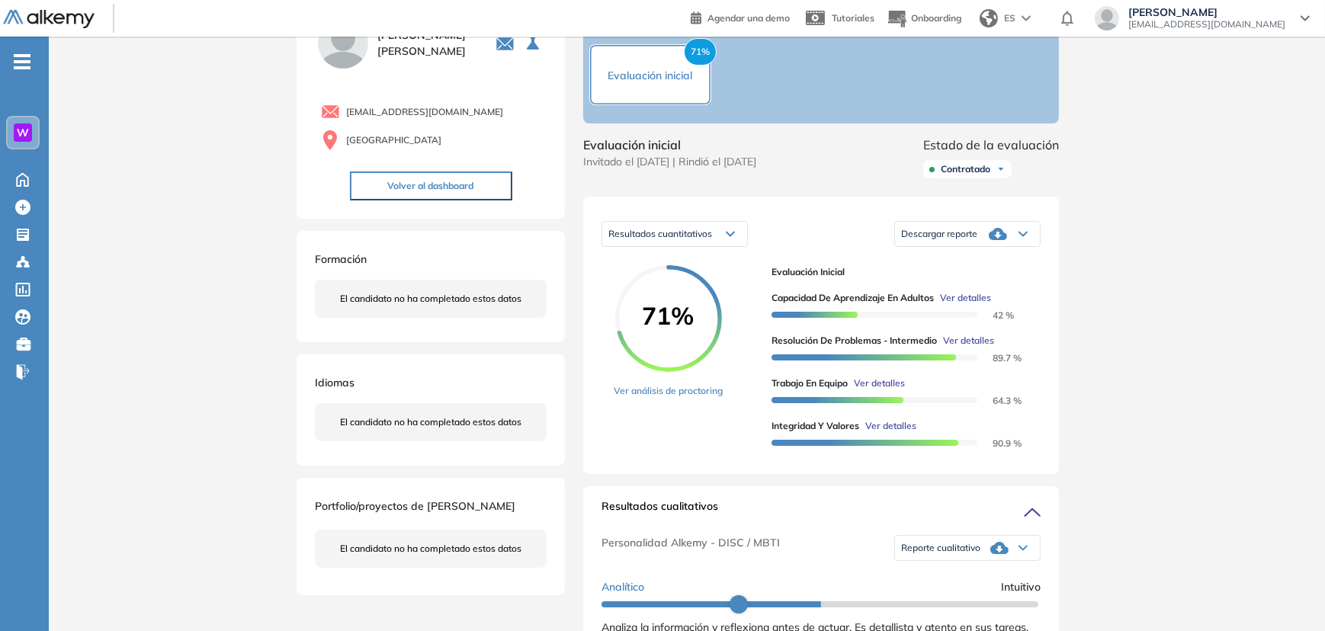
click at [962, 305] on span "Ver detalles" at bounding box center [965, 298] width 51 height 14
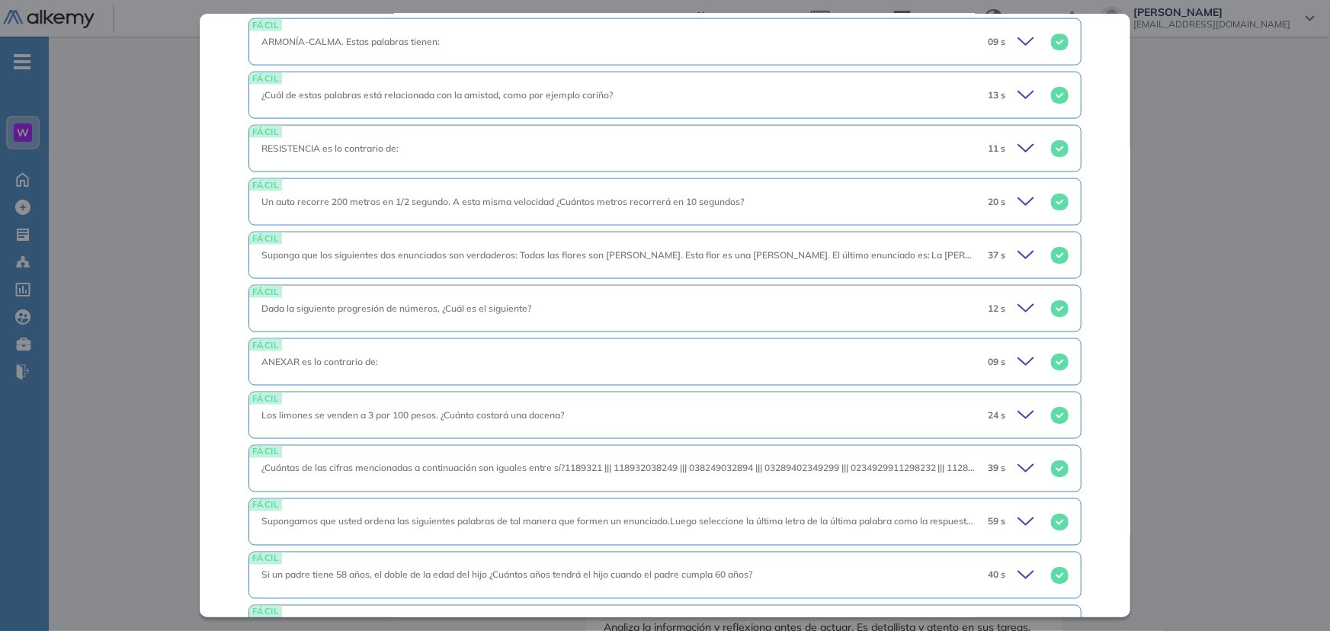
scroll to position [1179, 0]
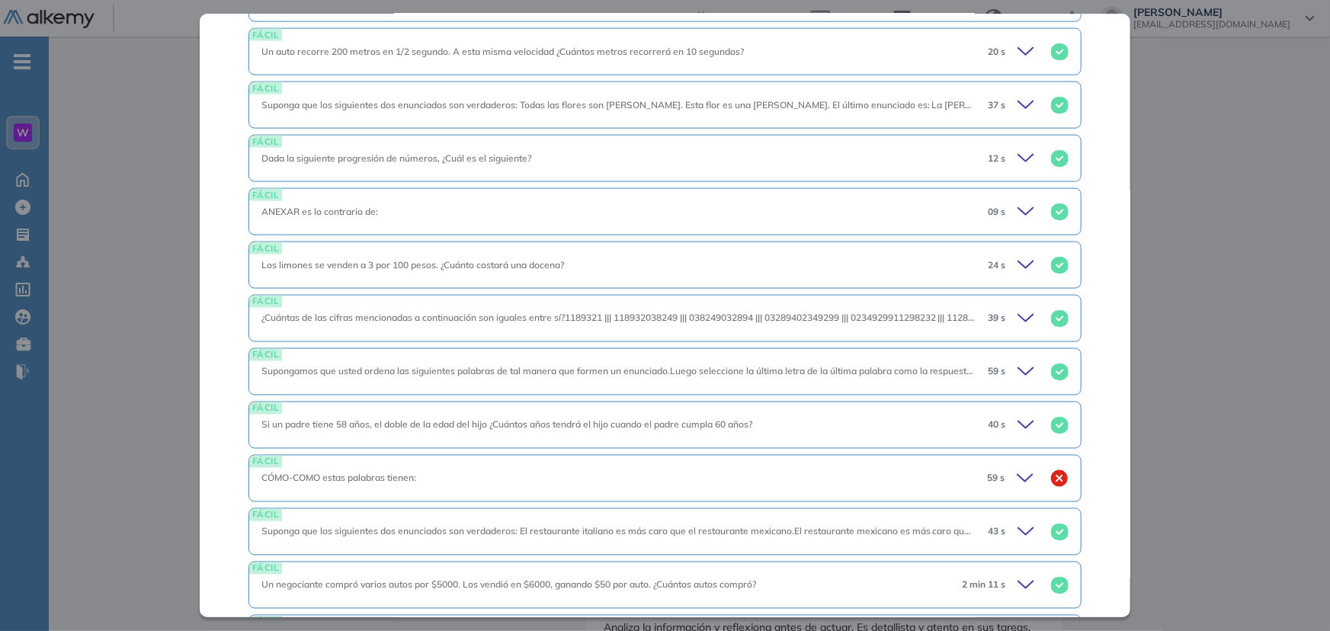
click at [1017, 473] on icon at bounding box center [1027, 478] width 21 height 21
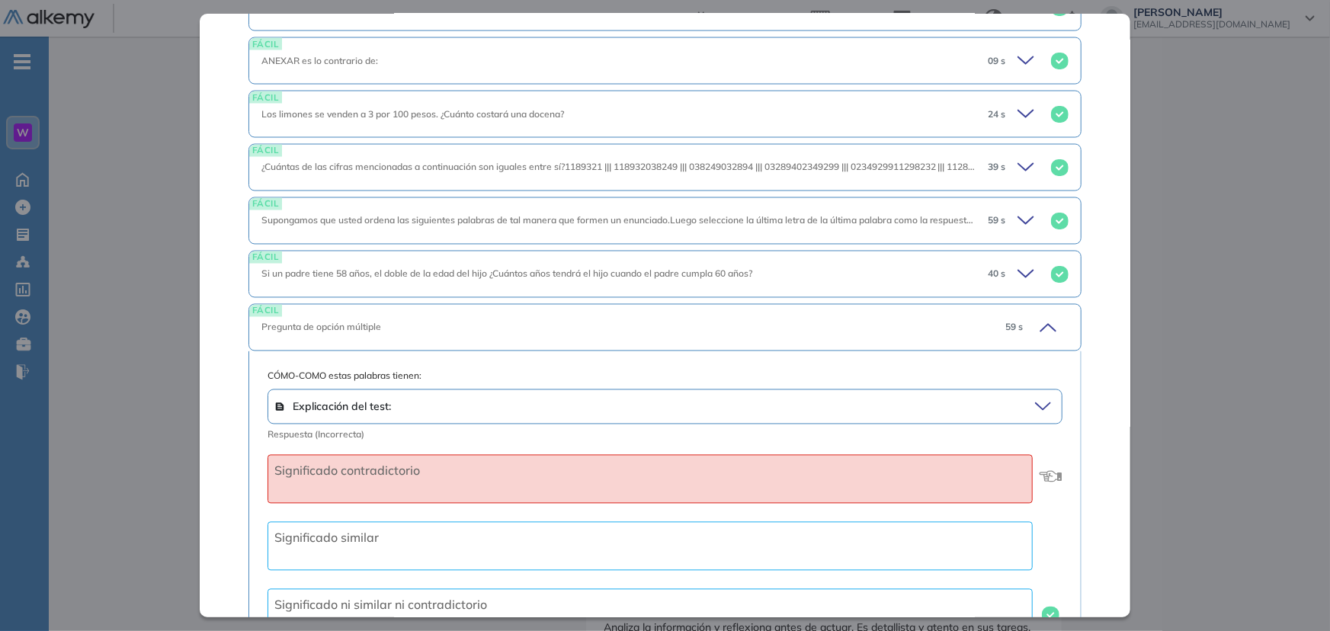
scroll to position [1318, 0]
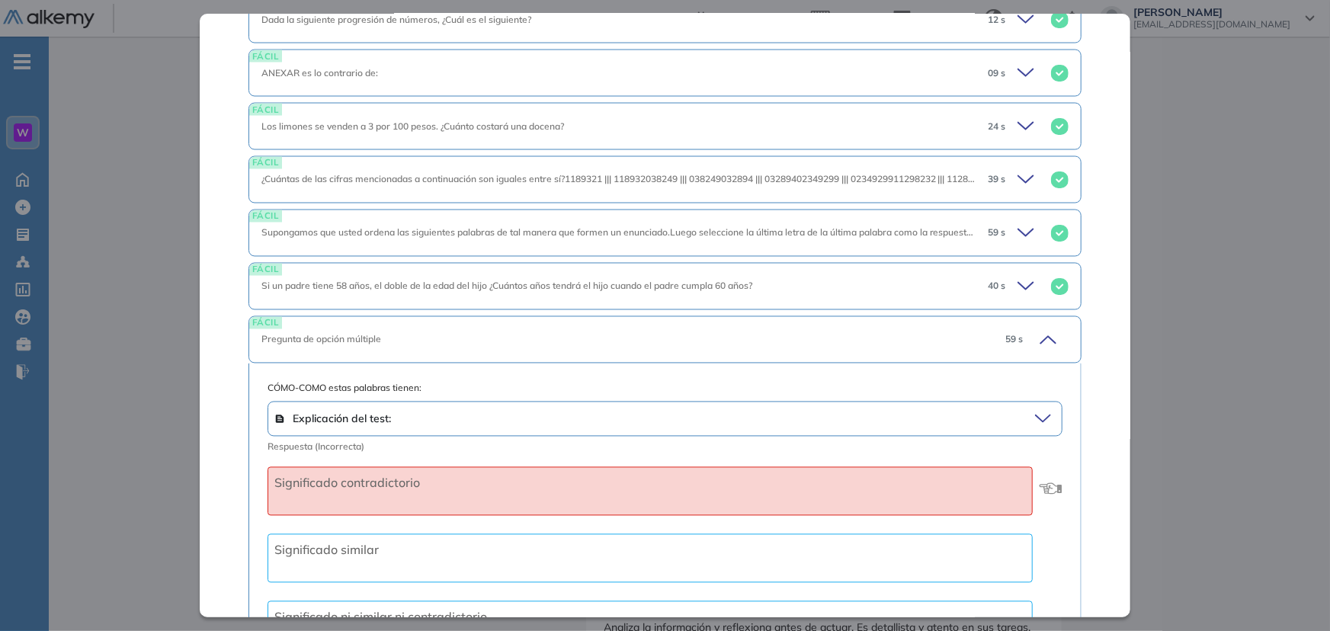
click at [1035, 338] on icon at bounding box center [1045, 339] width 21 height 21
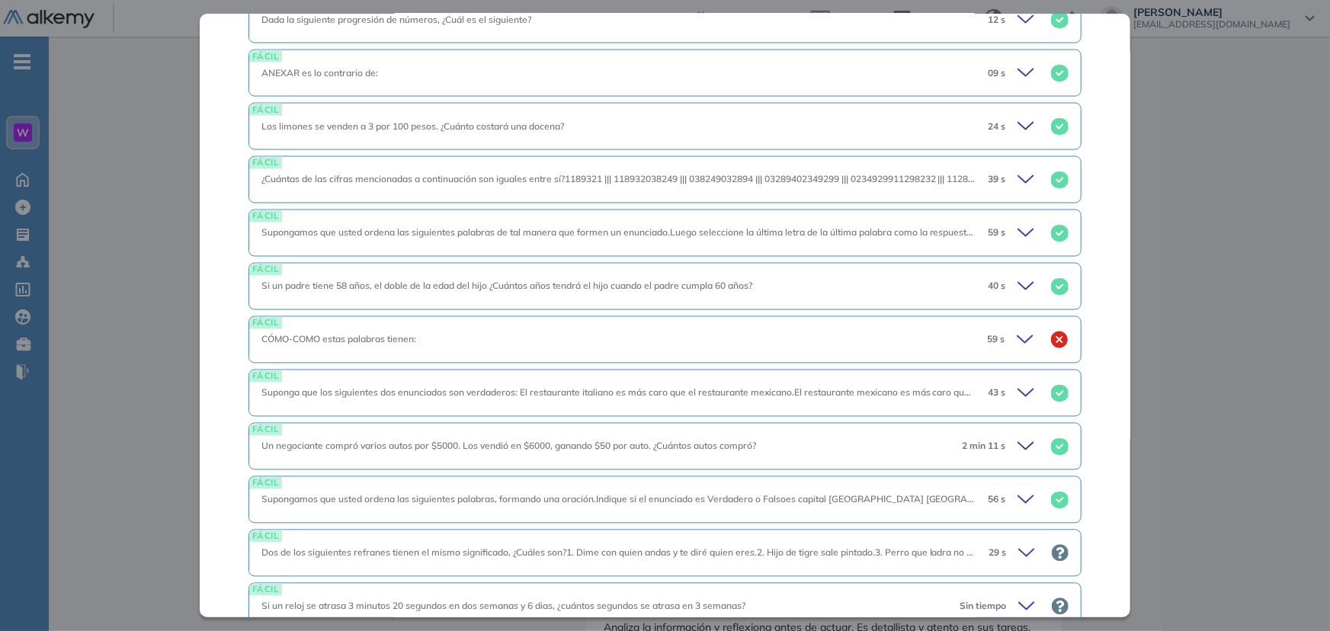
scroll to position [1179, 0]
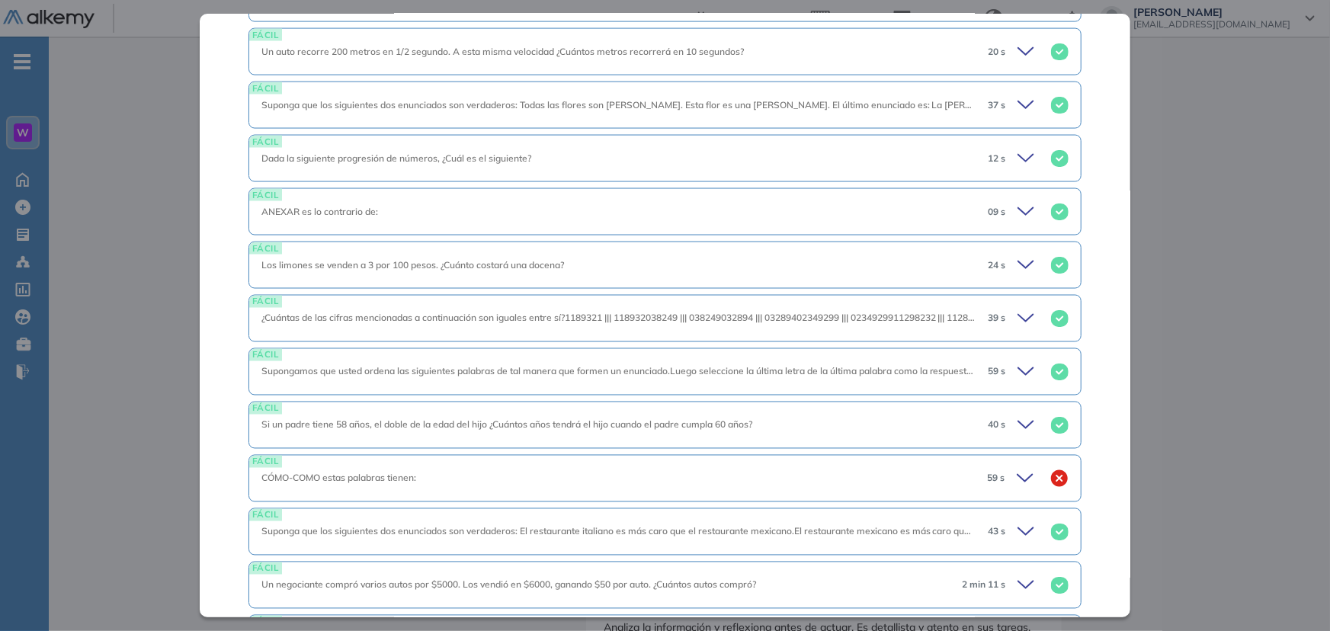
click at [1019, 316] on icon at bounding box center [1025, 318] width 15 height 7
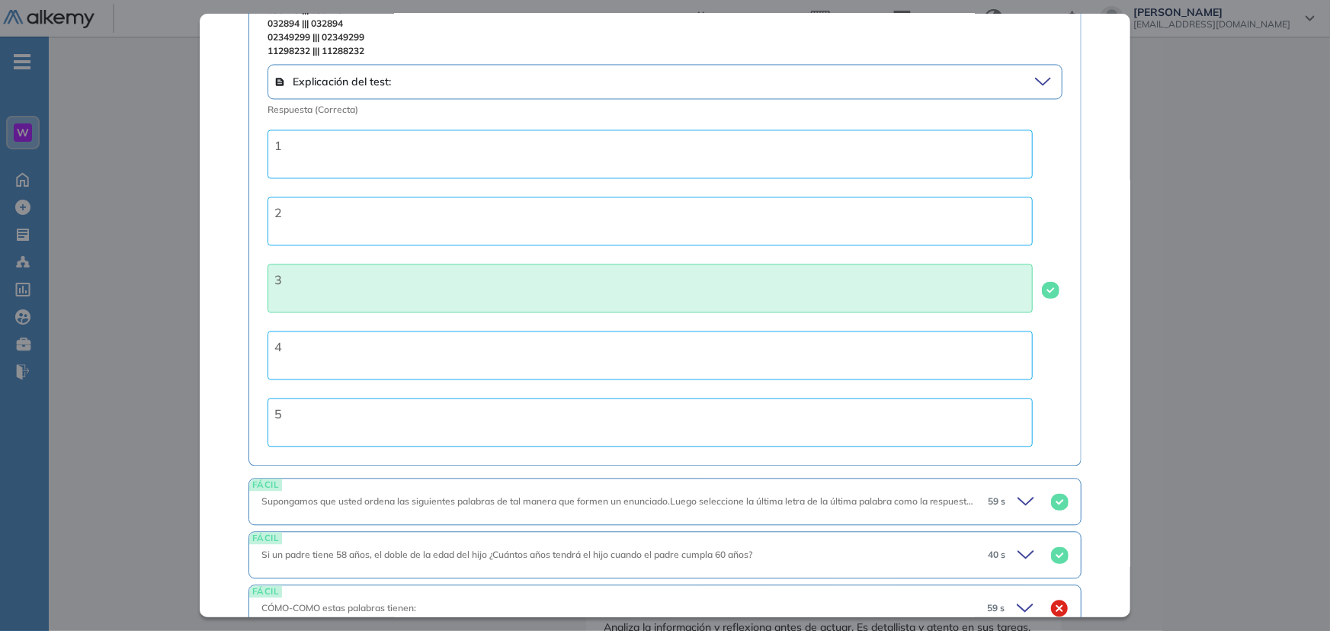
scroll to position [1802, 0]
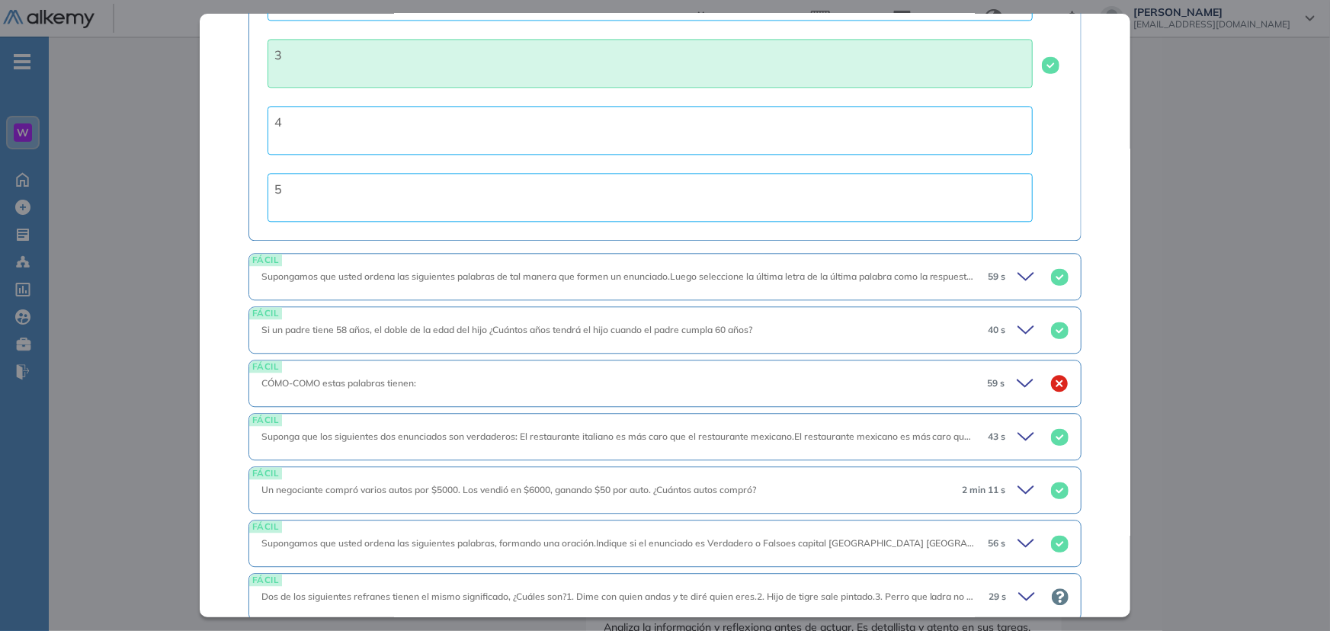
click at [1017, 484] on icon at bounding box center [1027, 489] width 21 height 21
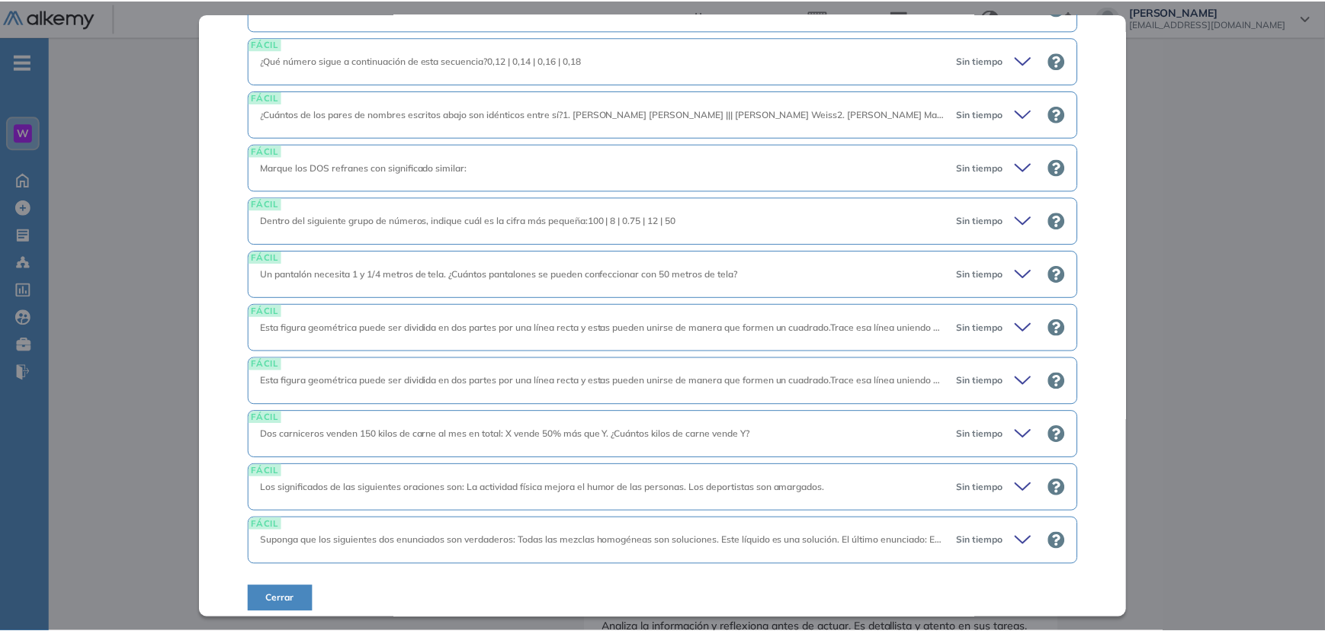
scroll to position [3679, 0]
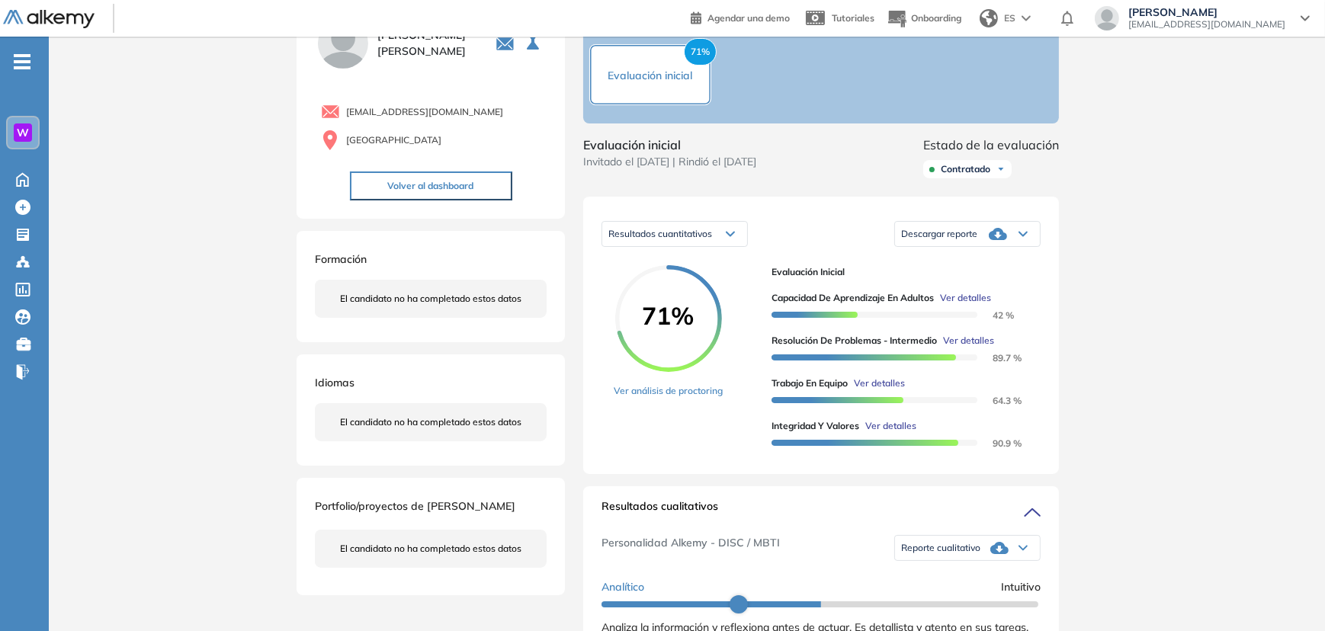
click at [131, 475] on div "Inicio Alkymetrics Evaluaciones Dashboard Candidato Capacidad de Aprendizaje en…" at bounding box center [687, 640] width 1276 height 1360
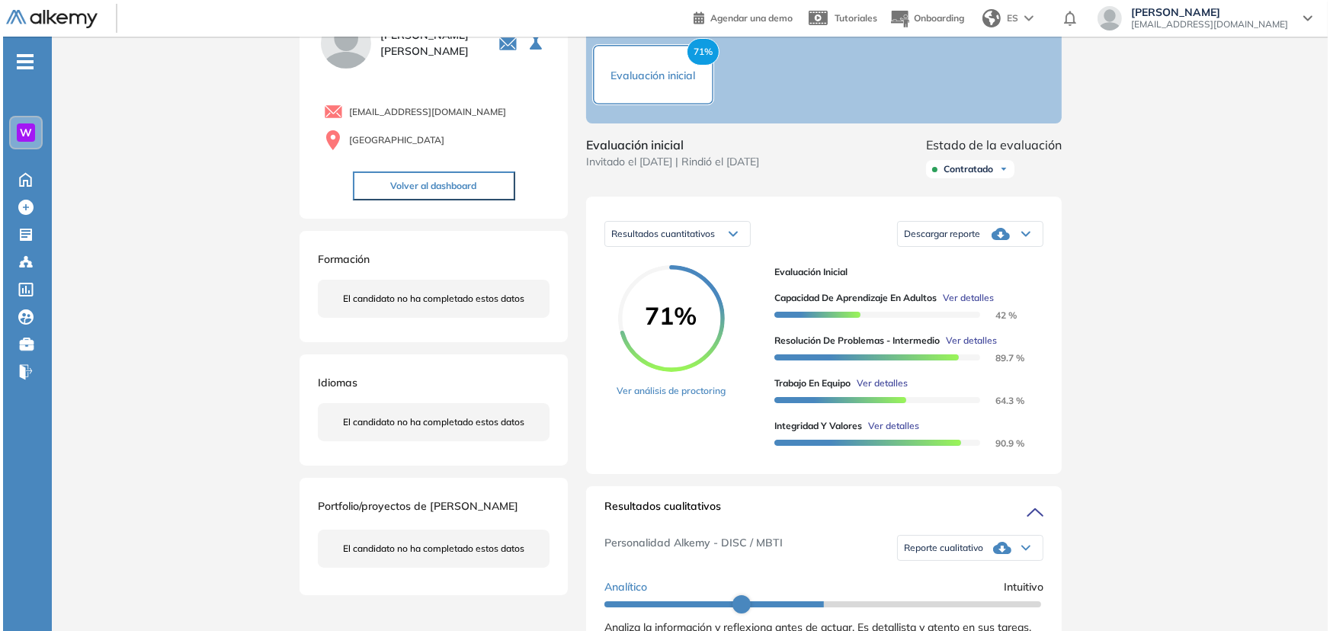
scroll to position [3115, 0]
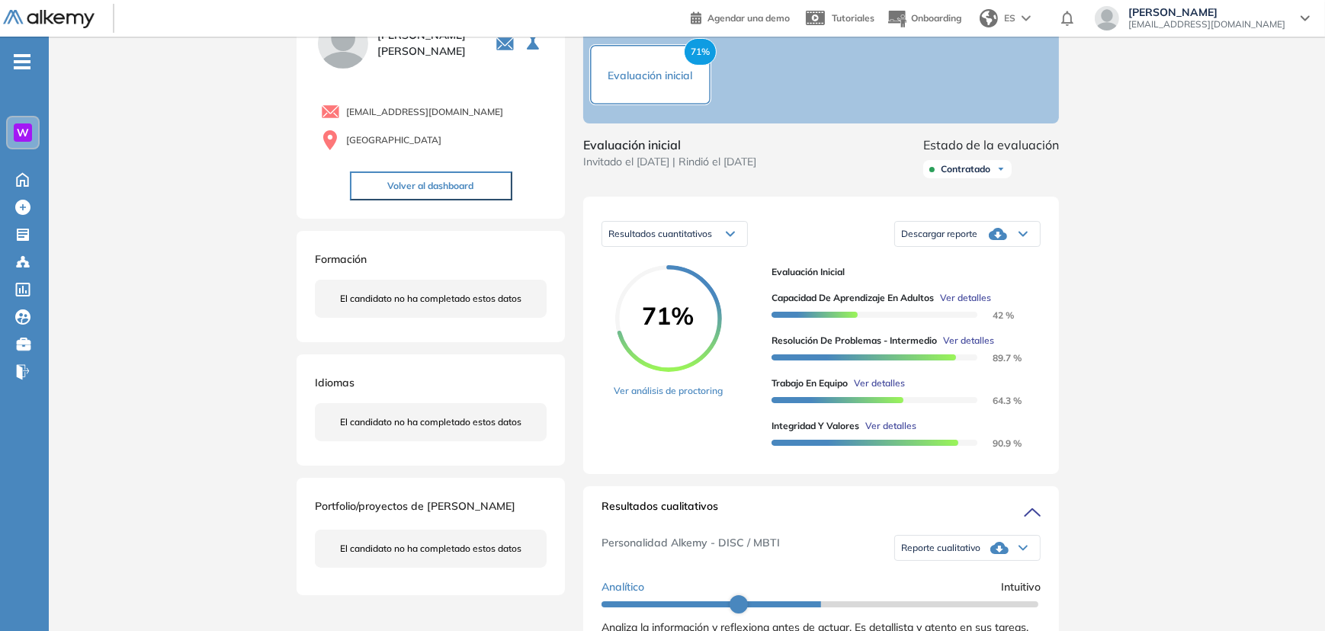
click at [978, 305] on span "Ver detalles" at bounding box center [965, 298] width 51 height 14
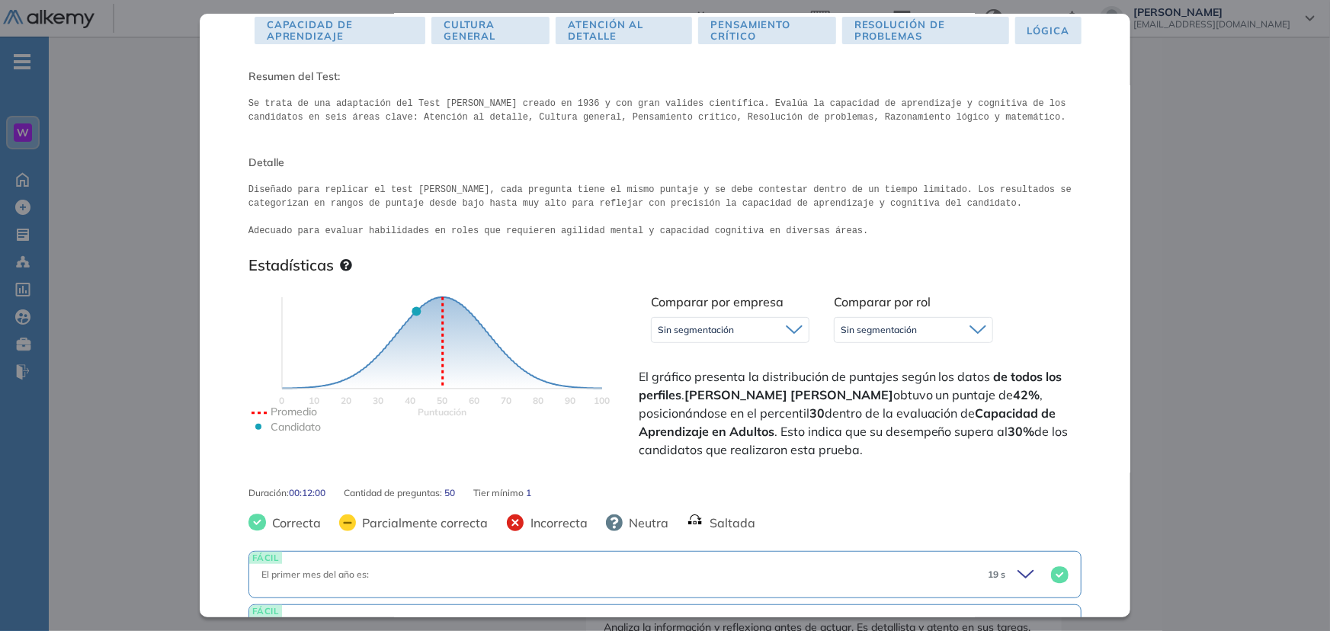
scroll to position [0, 0]
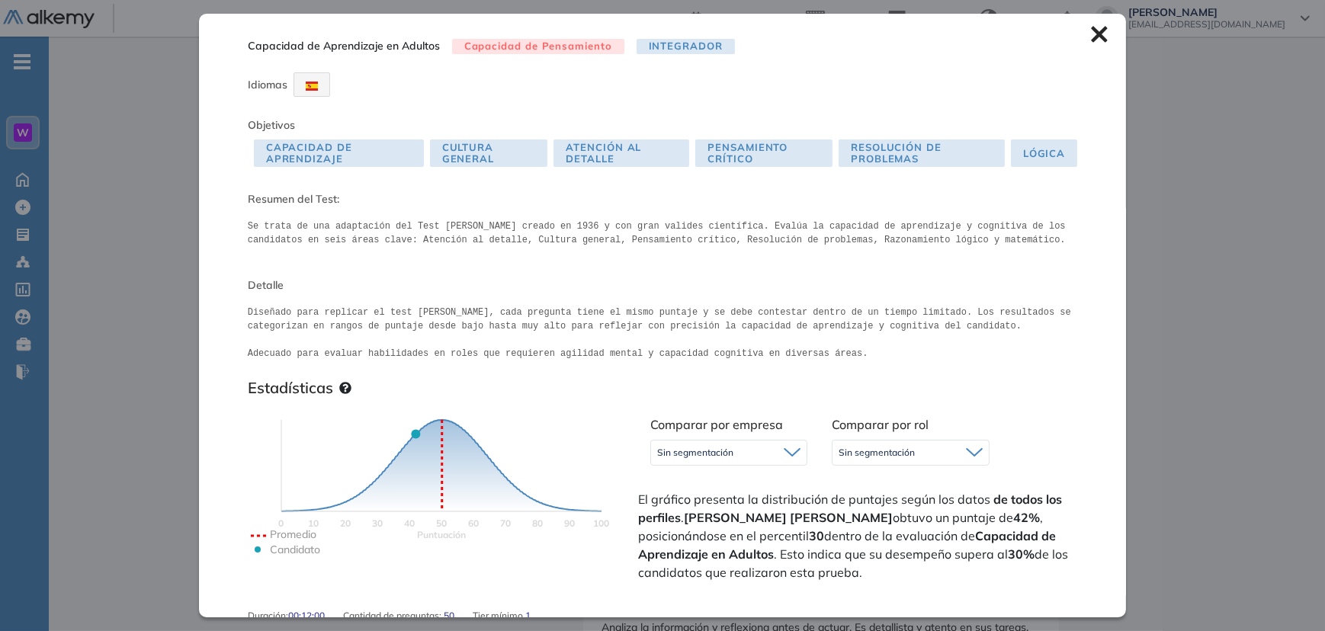
click at [1210, 244] on div "Inicio Alkymetrics Evaluaciones Dashboard Candidato Capacidad de Aprendizaje en…" at bounding box center [687, 640] width 1276 height 1360
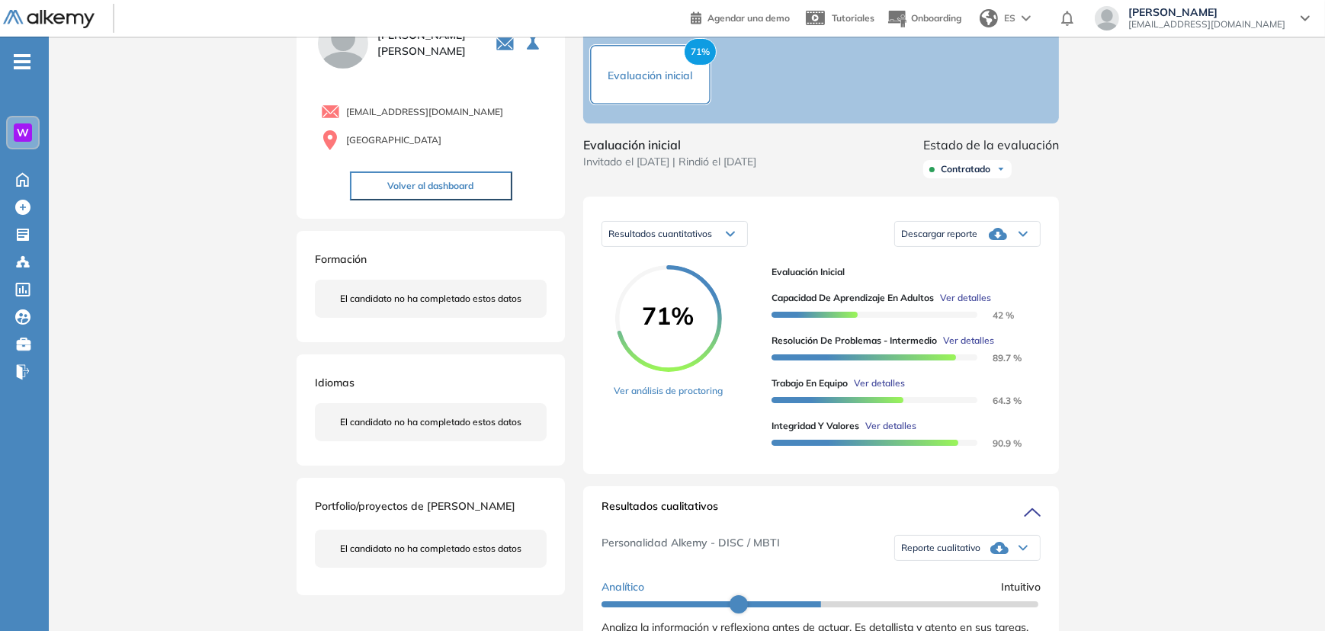
drag, startPoint x: 1001, startPoint y: 335, endPoint x: 994, endPoint y: 336, distance: 7.8
click at [994, 336] on div "Capacidad de Aprendizaje en Adultos Ver detalles 42 % Resolución de problemas -…" at bounding box center [899, 364] width 257 height 171
drag, startPoint x: 992, startPoint y: 335, endPoint x: 1014, endPoint y: 330, distance: 22.6
click at [1014, 322] on div "Capacidad de Aprendizaje en Adultos Ver detalles 42 %" at bounding box center [899, 306] width 257 height 30
click at [979, 348] on span "Ver detalles" at bounding box center [968, 341] width 51 height 14
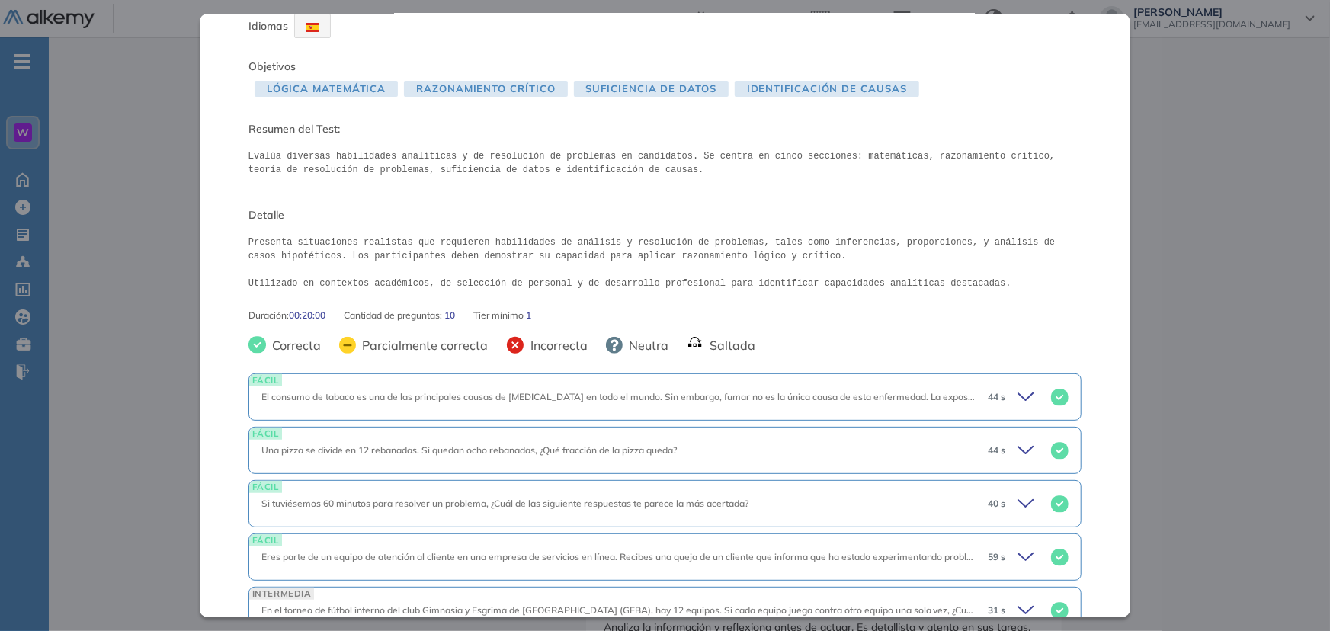
scroll to position [138, 0]
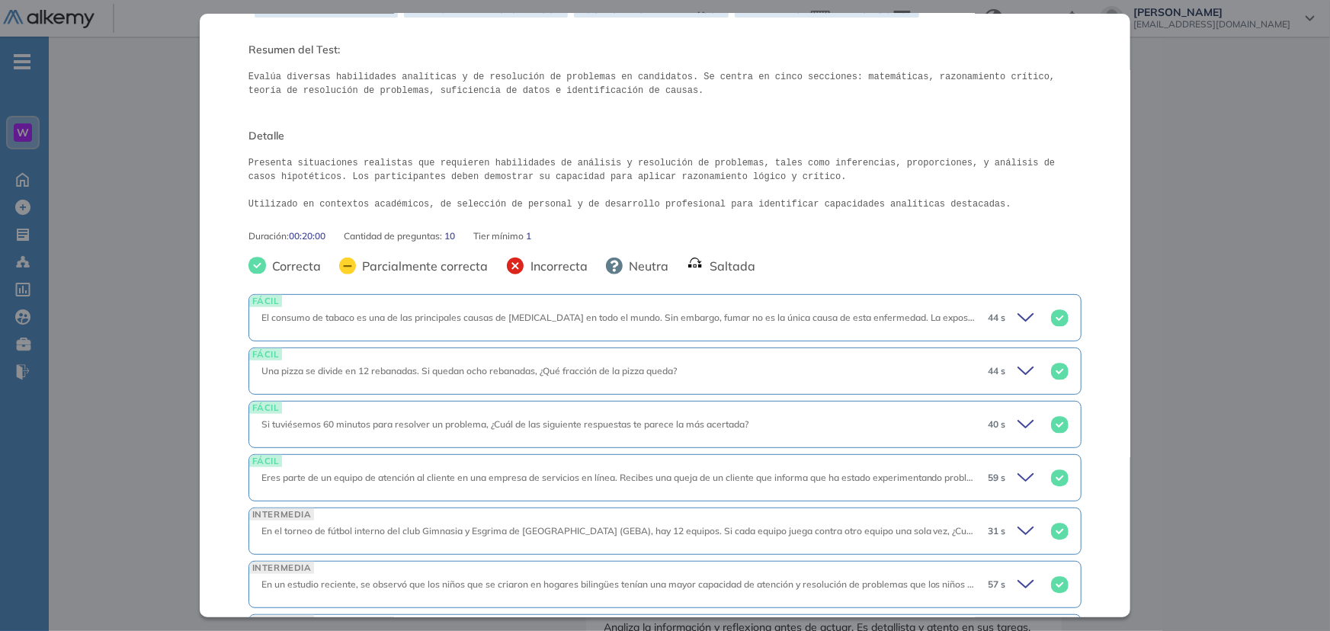
click at [1017, 363] on icon at bounding box center [1027, 370] width 21 height 21
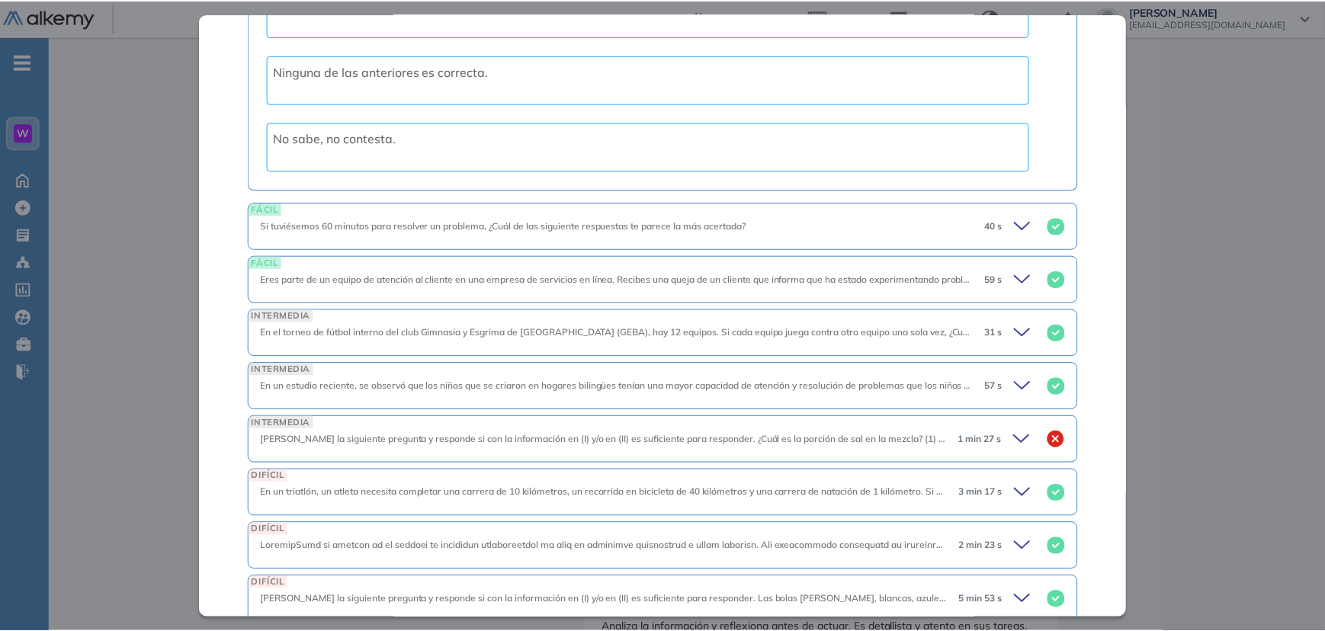
scroll to position [947, 0]
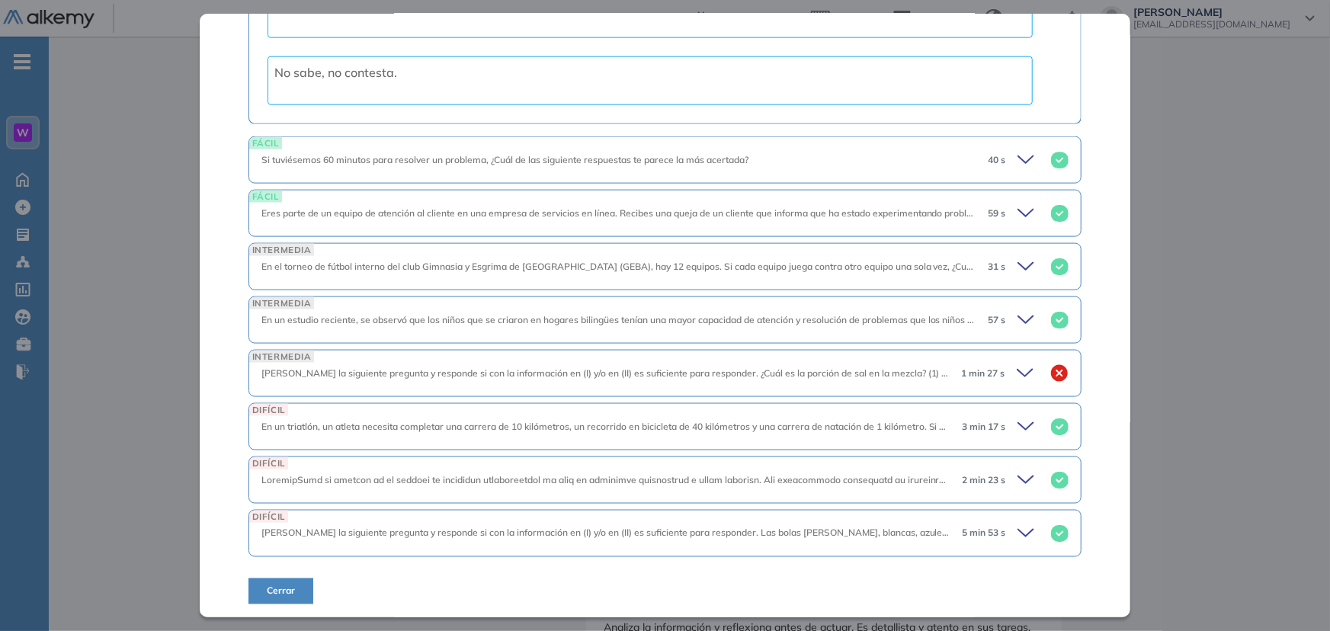
click at [1021, 366] on icon at bounding box center [1027, 373] width 21 height 21
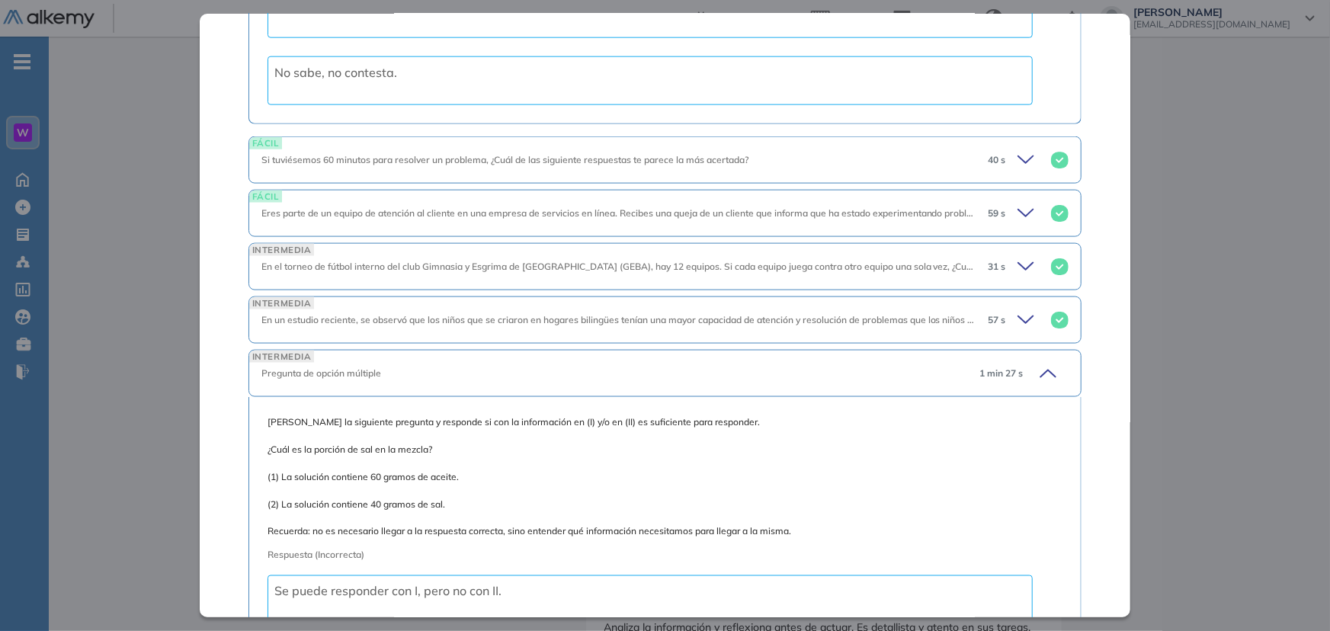
click at [1021, 366] on div "1 min 27 s" at bounding box center [1017, 373] width 101 height 21
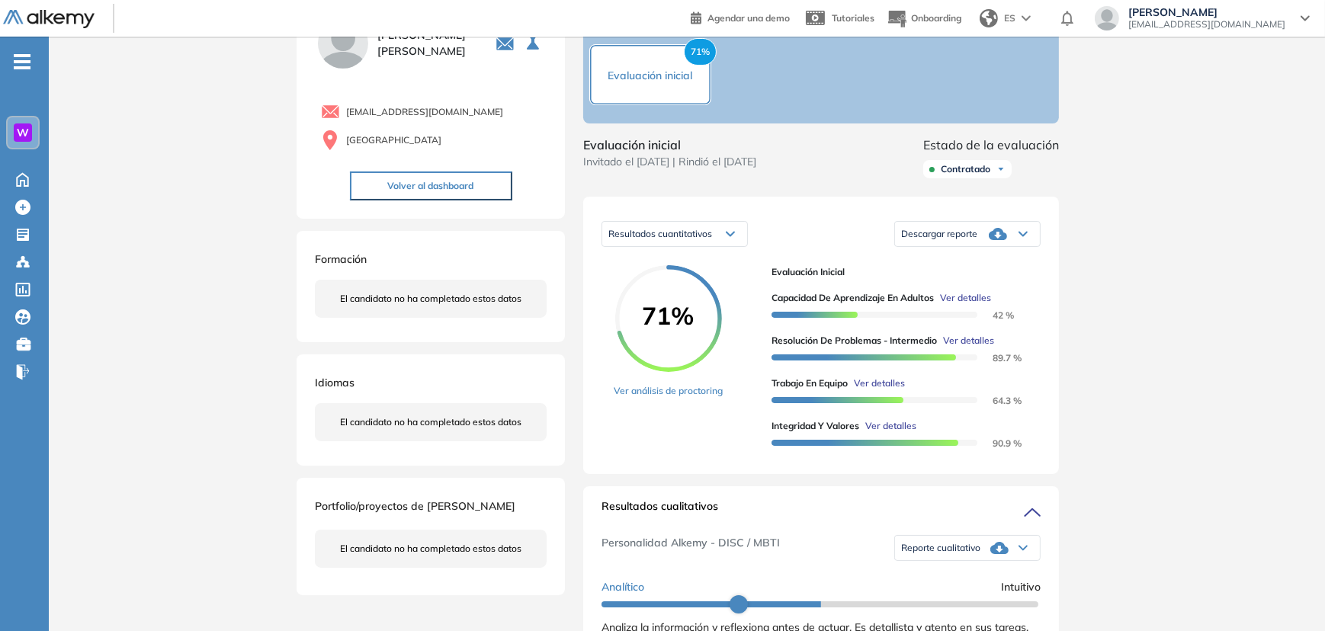
click at [1258, 256] on div "Inicio Alkymetrics Evaluaciones Dashboard Candidato Resolución de problemas - I…" at bounding box center [687, 640] width 1276 height 1360
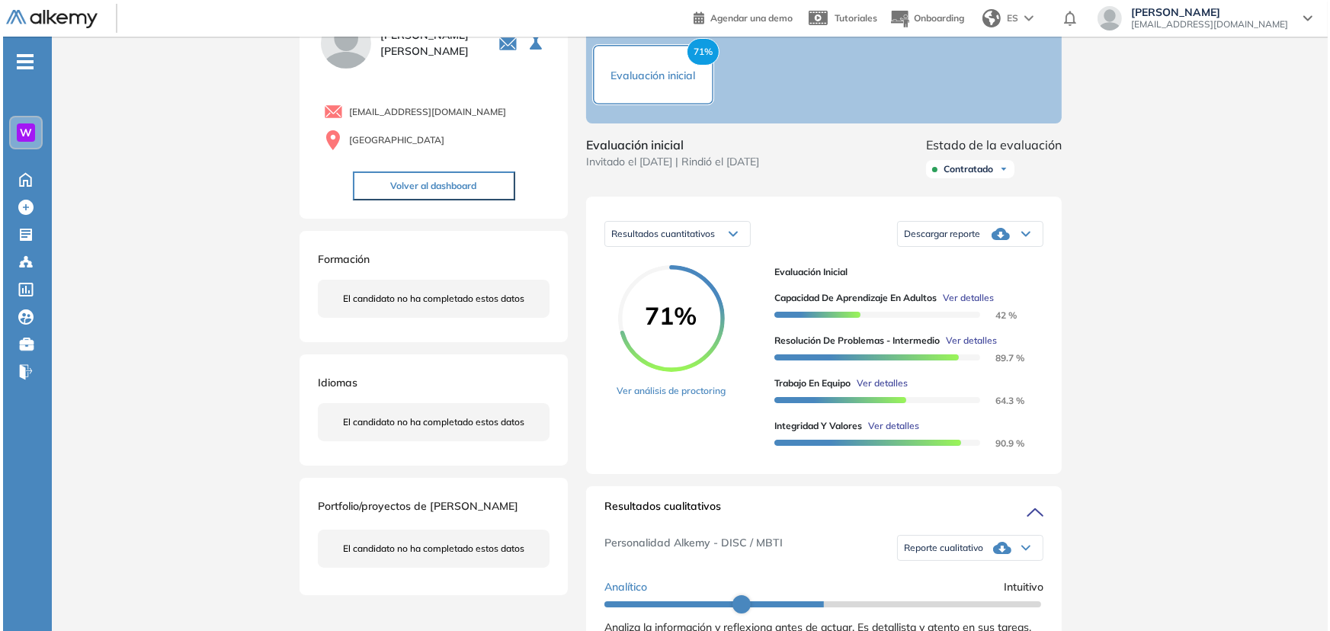
scroll to position [625, 0]
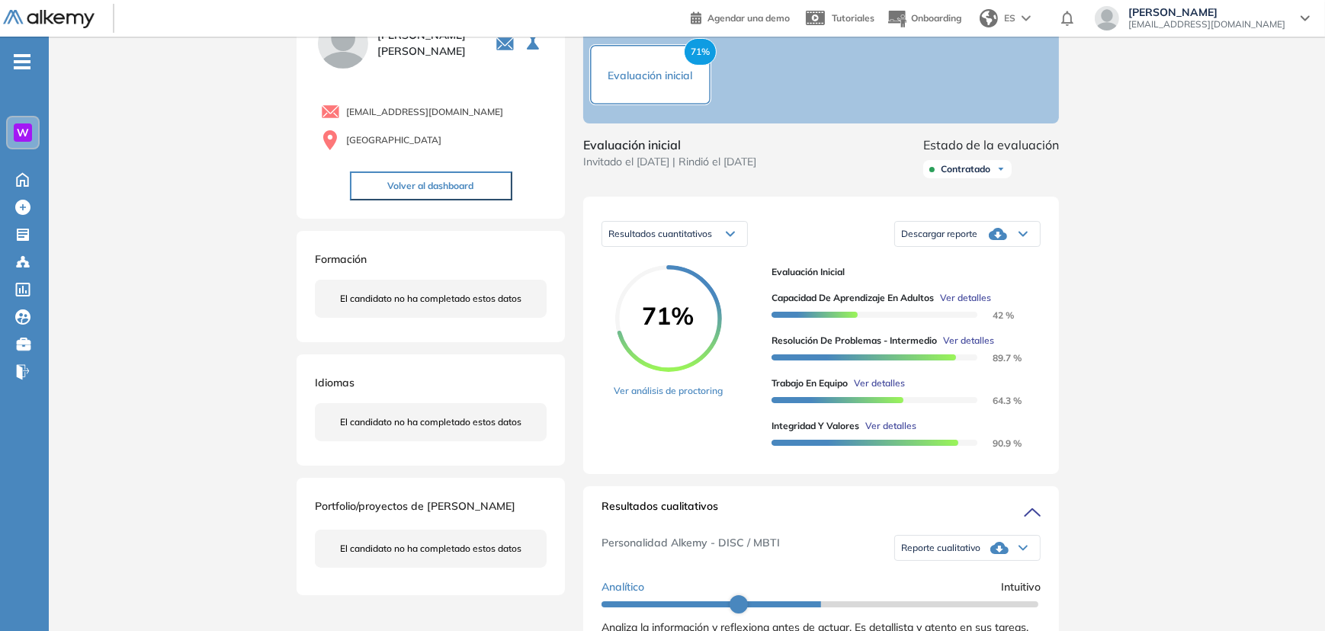
click at [888, 390] on span "Ver detalles" at bounding box center [879, 384] width 51 height 14
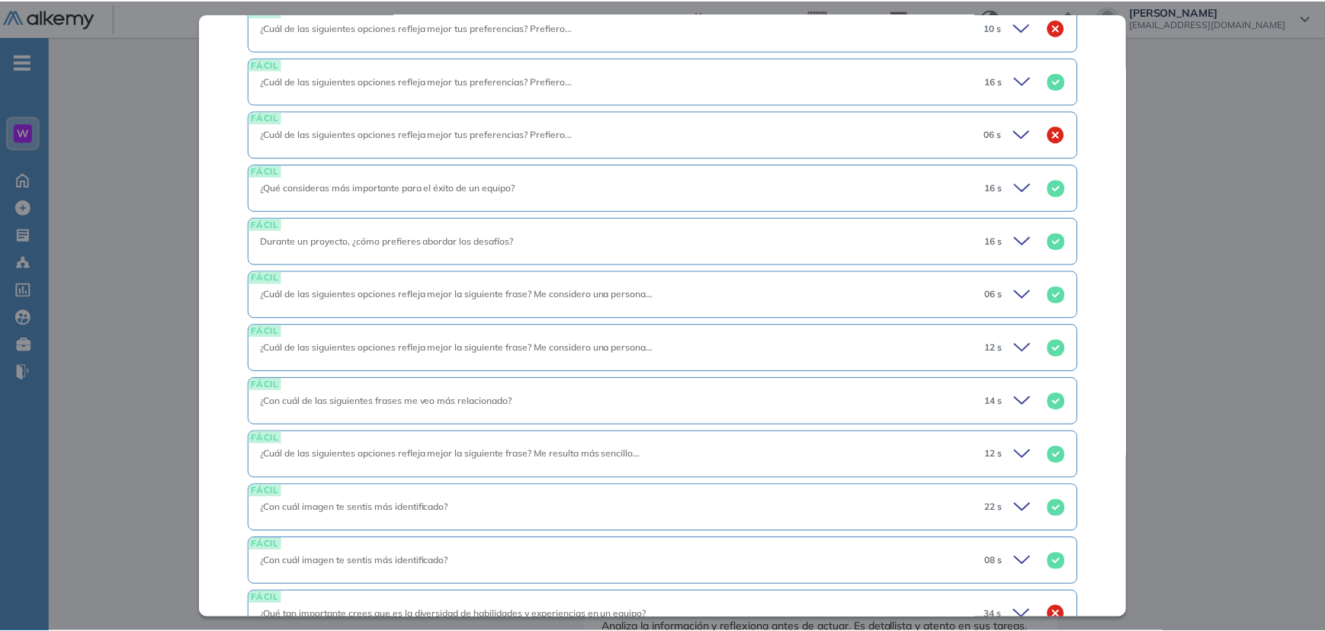
scroll to position [498, 0]
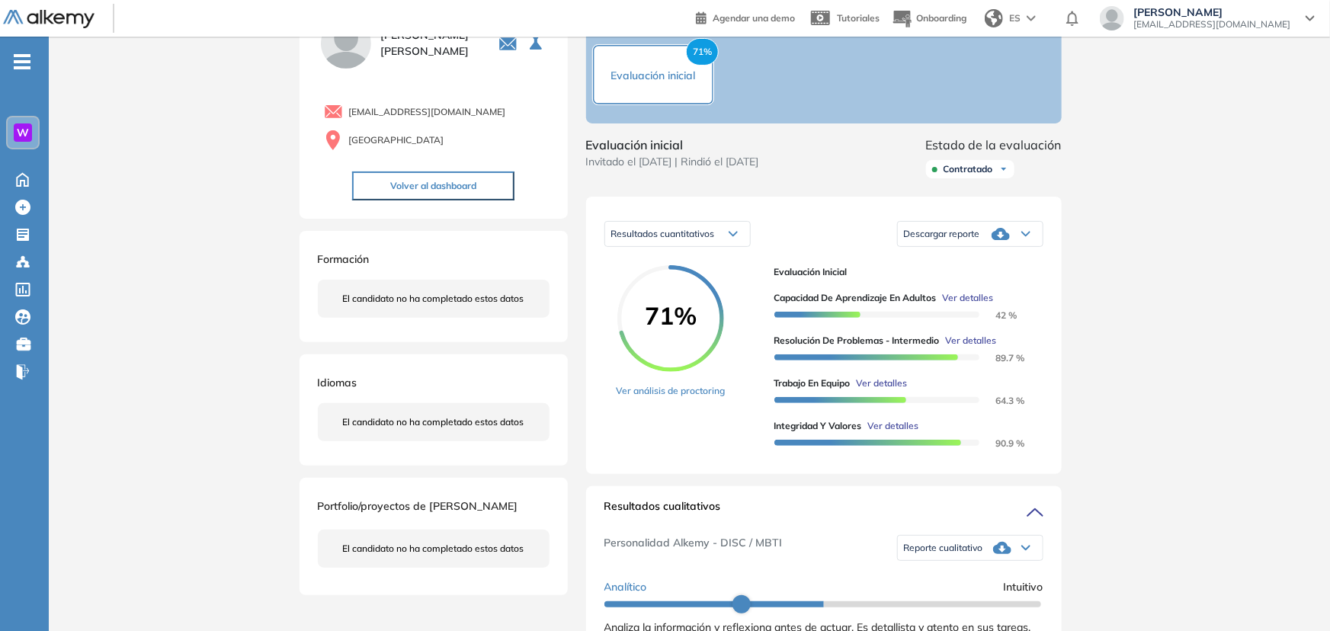
click at [1170, 245] on div "Inicio Alkymetrics Evaluaciones Dashboard Candidato Trabajo en Equipo Personali…" at bounding box center [689, 640] width 1281 height 1360
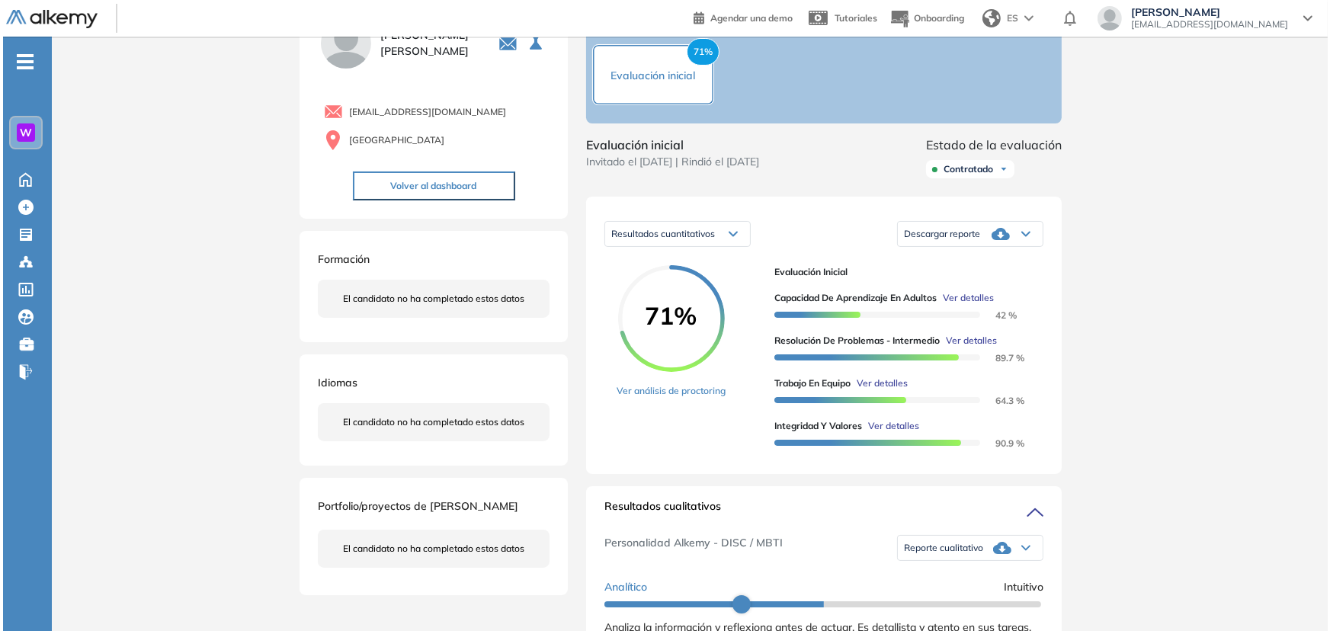
scroll to position [0, 0]
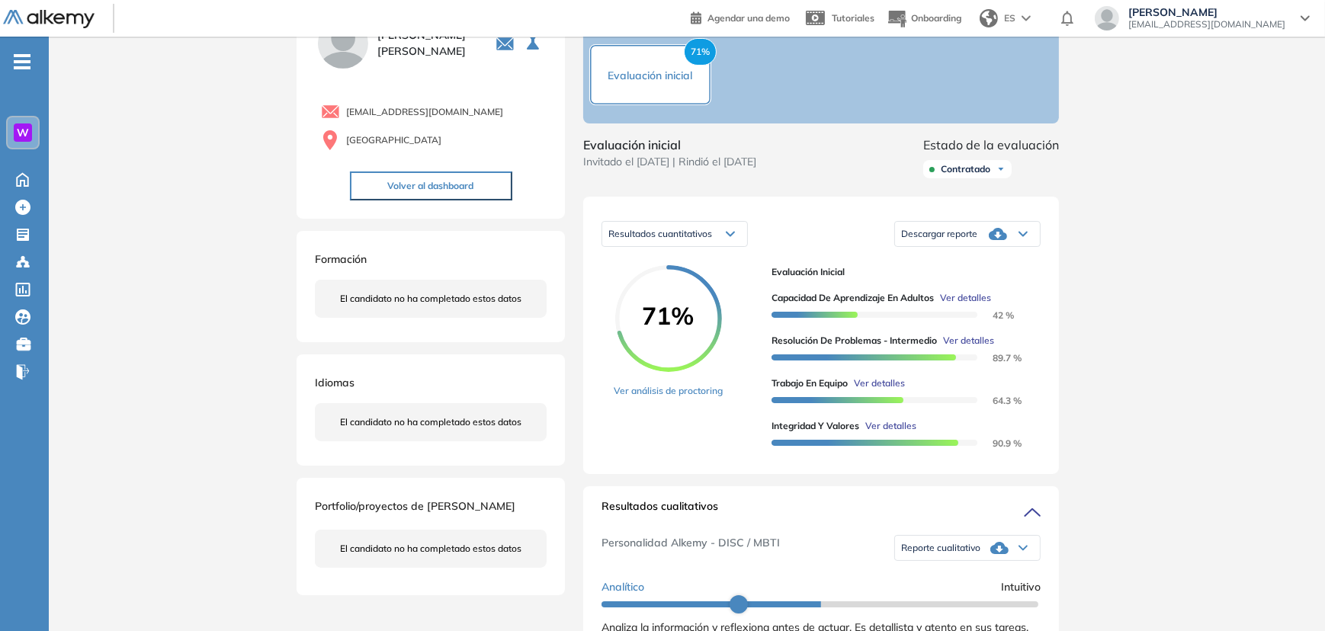
click at [887, 433] on span "Ver detalles" at bounding box center [890, 426] width 51 height 14
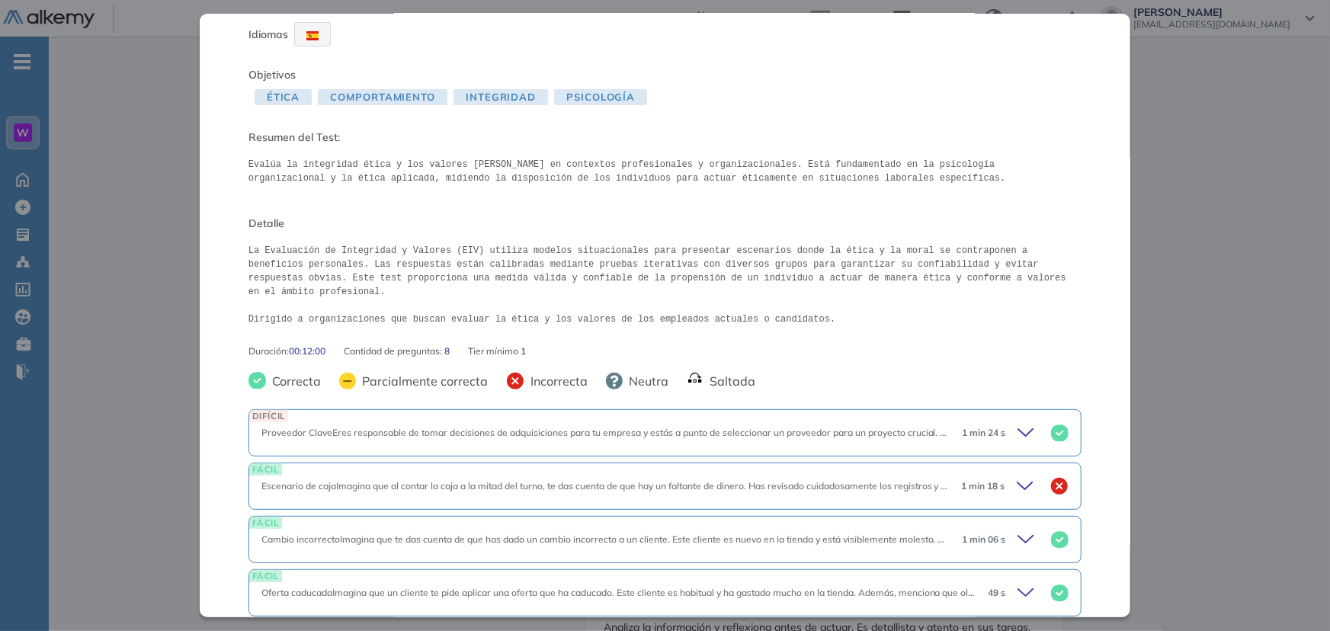
scroll to position [138, 0]
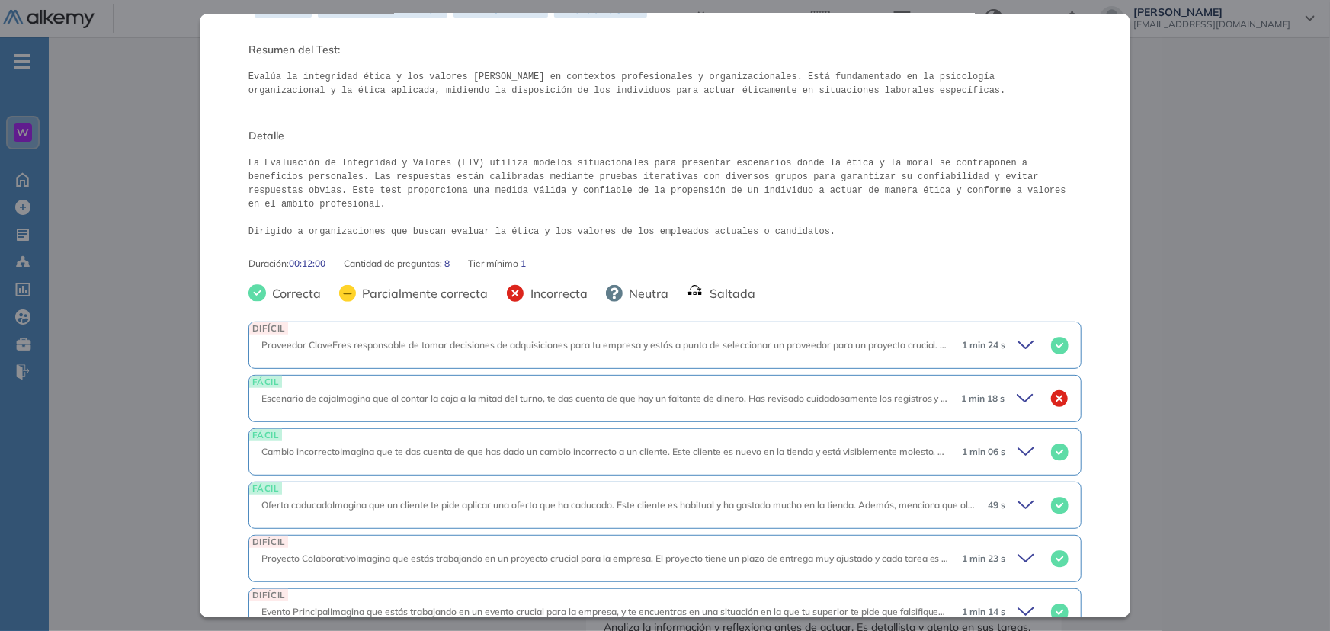
click at [848, 339] on span "Proveedor ClaveEres responsable de tomar decisiones de adquisiciones para tu em…" at bounding box center [1332, 344] width 2142 height 11
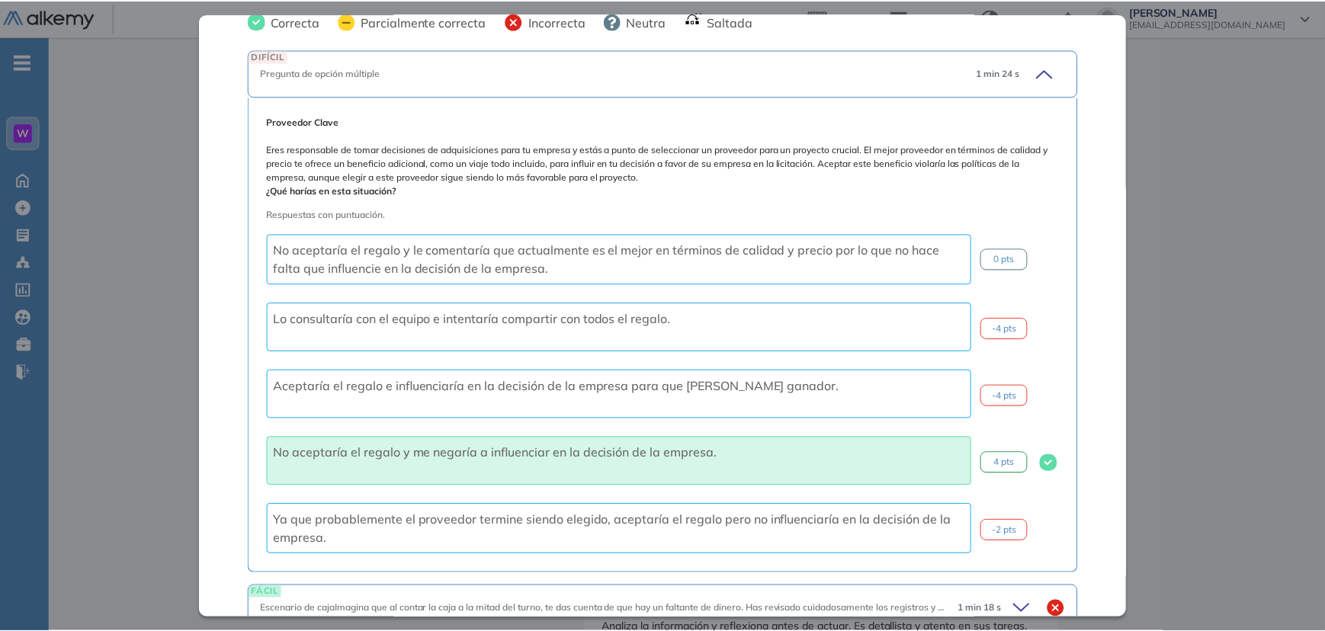
scroll to position [415, 0]
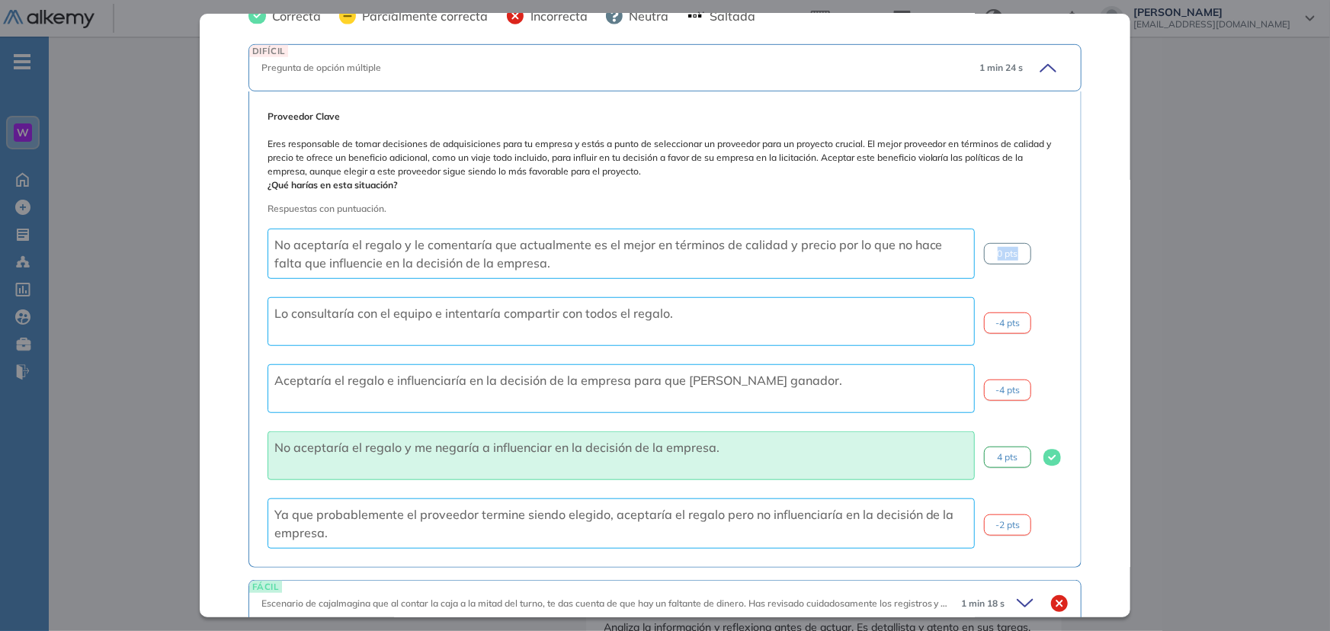
drag, startPoint x: 989, startPoint y: 238, endPoint x: 1007, endPoint y: 239, distance: 18.4
click at [1007, 247] on span "0 pts" at bounding box center [1008, 254] width 21 height 14
drag, startPoint x: 727, startPoint y: 237, endPoint x: 530, endPoint y: 259, distance: 198.6
click at [495, 237] on span "No aceptaría el regalo y le comentaría que actualmente es el mejor en términos …" at bounding box center [608, 254] width 668 height 34
click at [1202, 96] on div "Inicio Alkymetrics Evaluaciones Dashboard Candidato Integridad y Valores Ética …" at bounding box center [687, 640] width 1276 height 1360
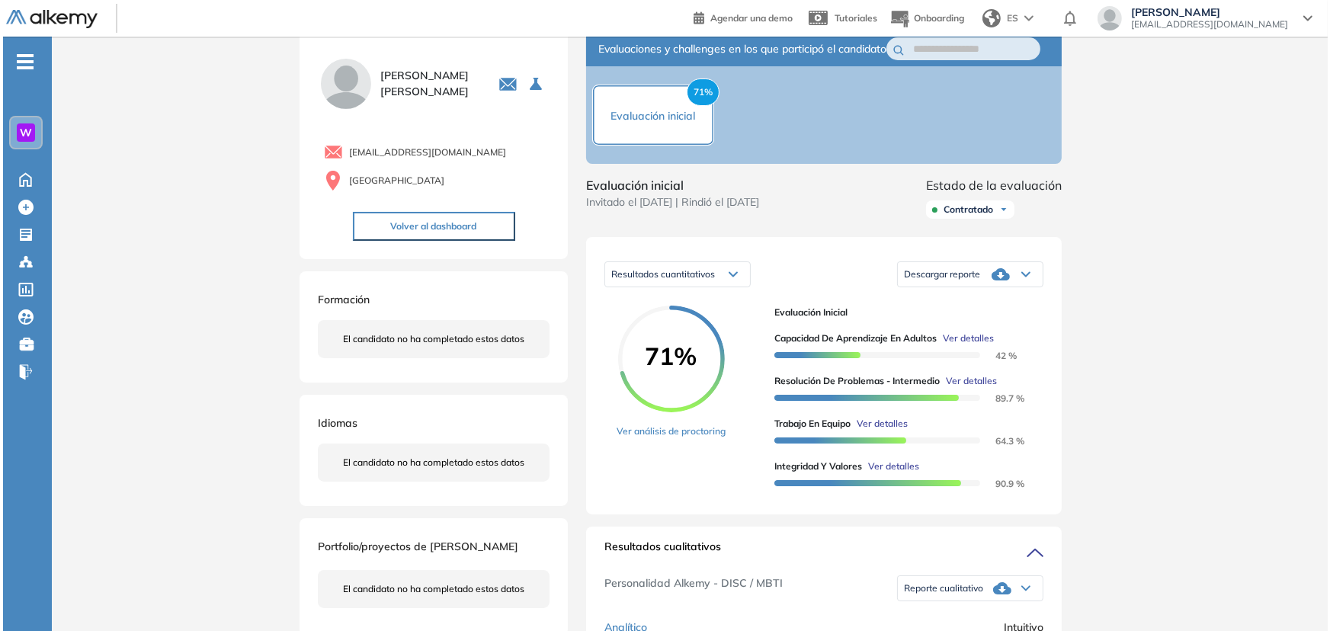
scroll to position [0, 0]
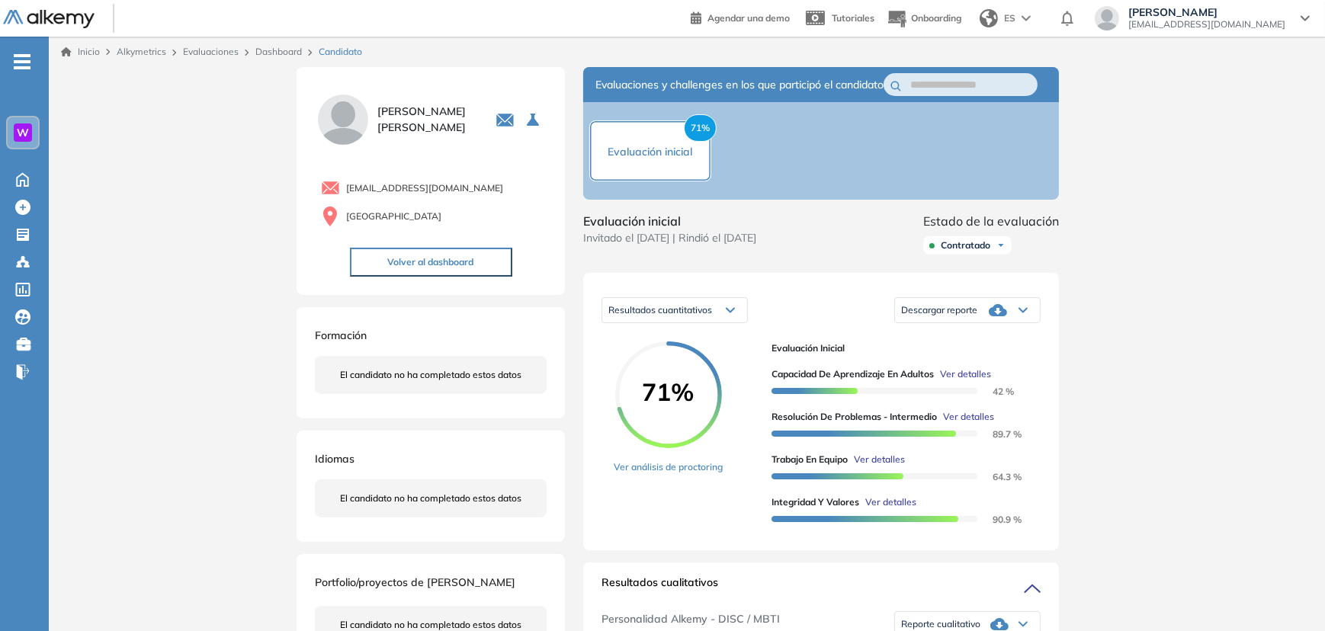
click at [20, 133] on span "W" at bounding box center [23, 133] width 12 height 12
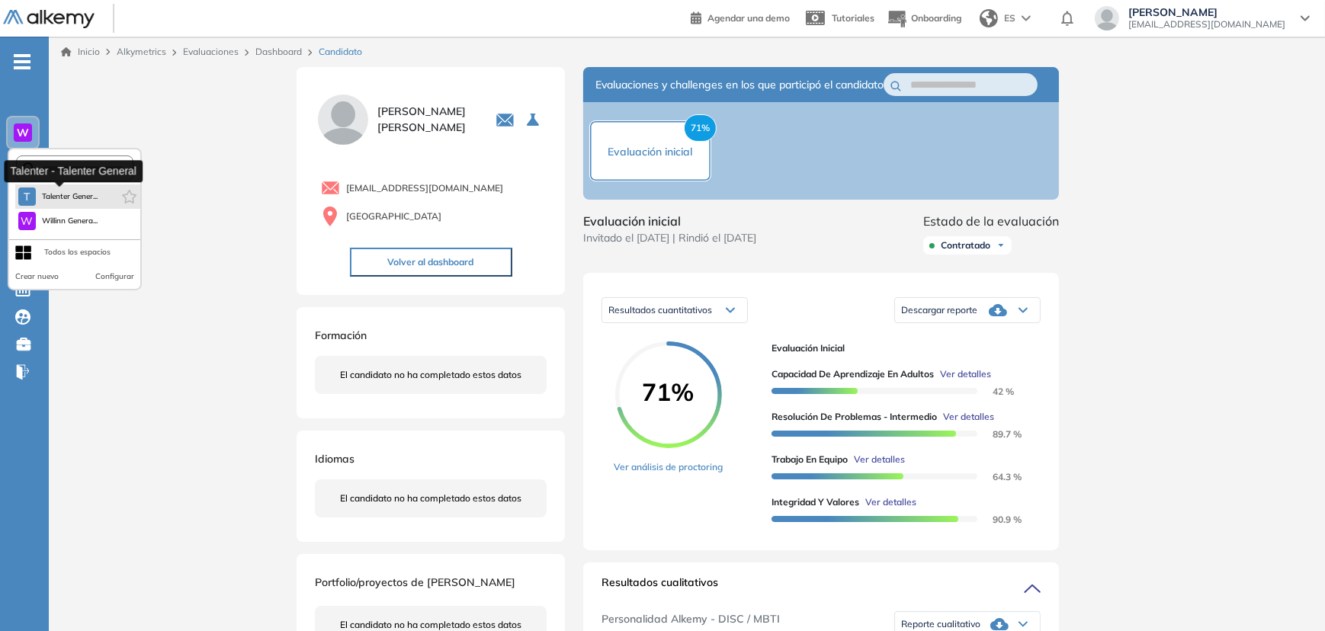
click at [75, 191] on span "Talenter Gener..." at bounding box center [70, 197] width 56 height 12
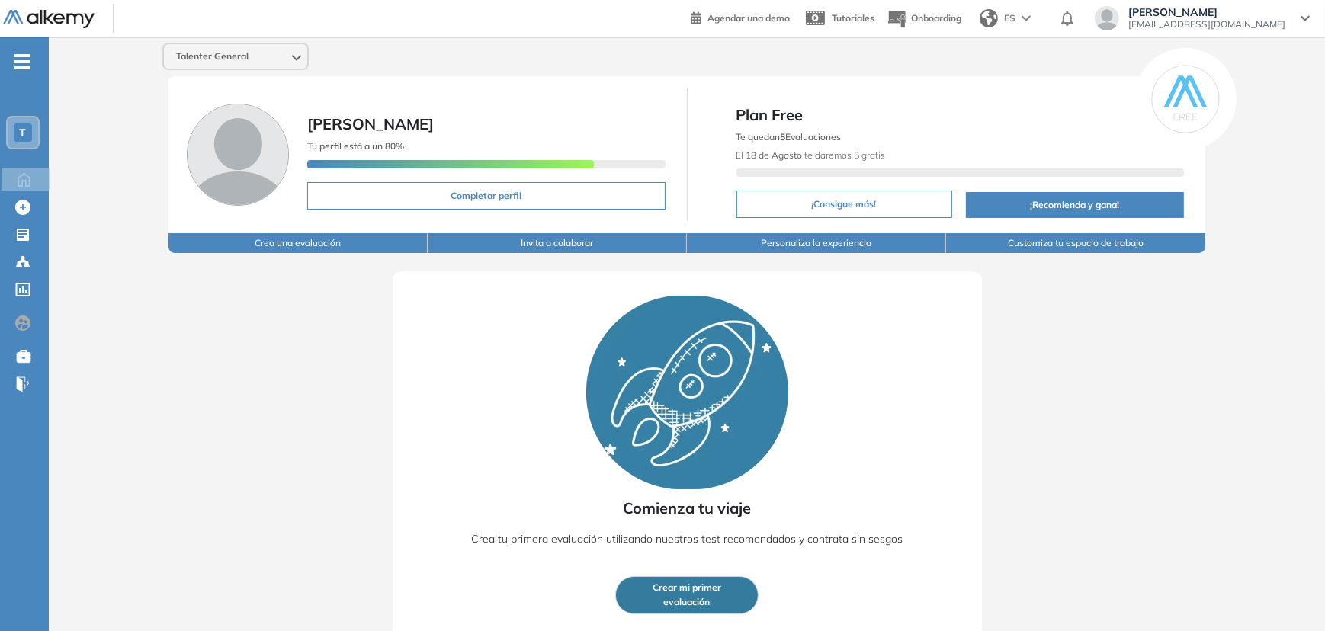
click at [691, 605] on span "evaluación" at bounding box center [687, 602] width 46 height 14
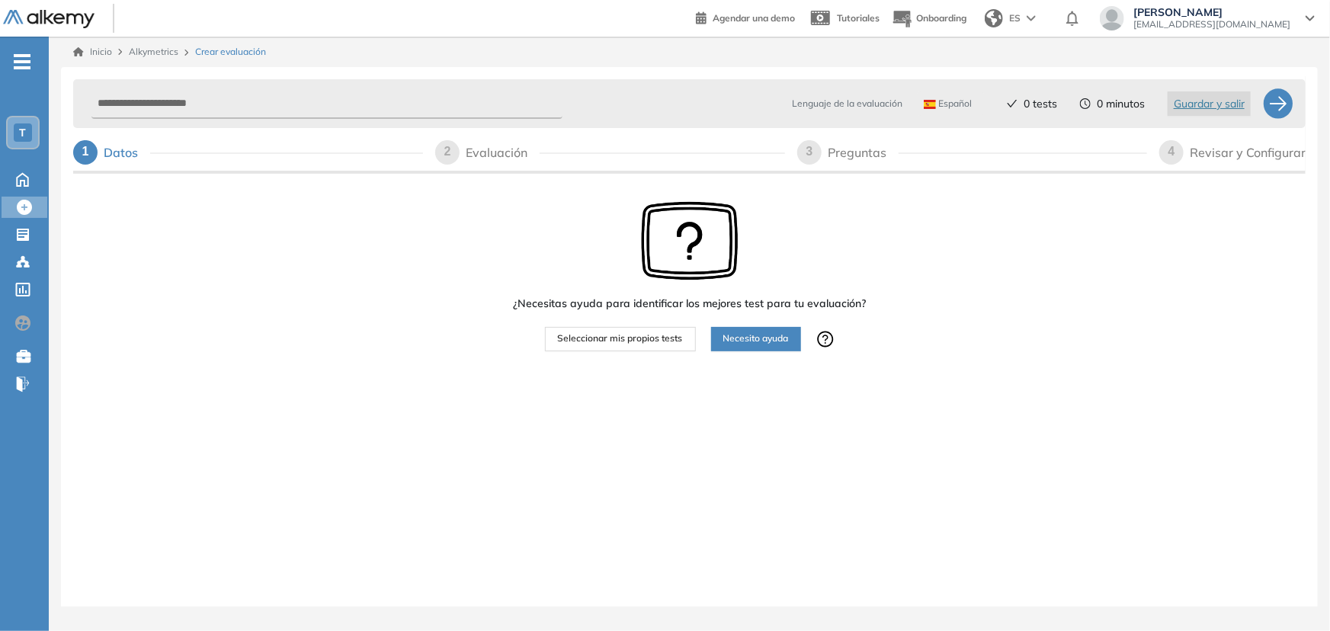
click at [602, 341] on span "Seleccionar mis propios tests" at bounding box center [620, 339] width 125 height 14
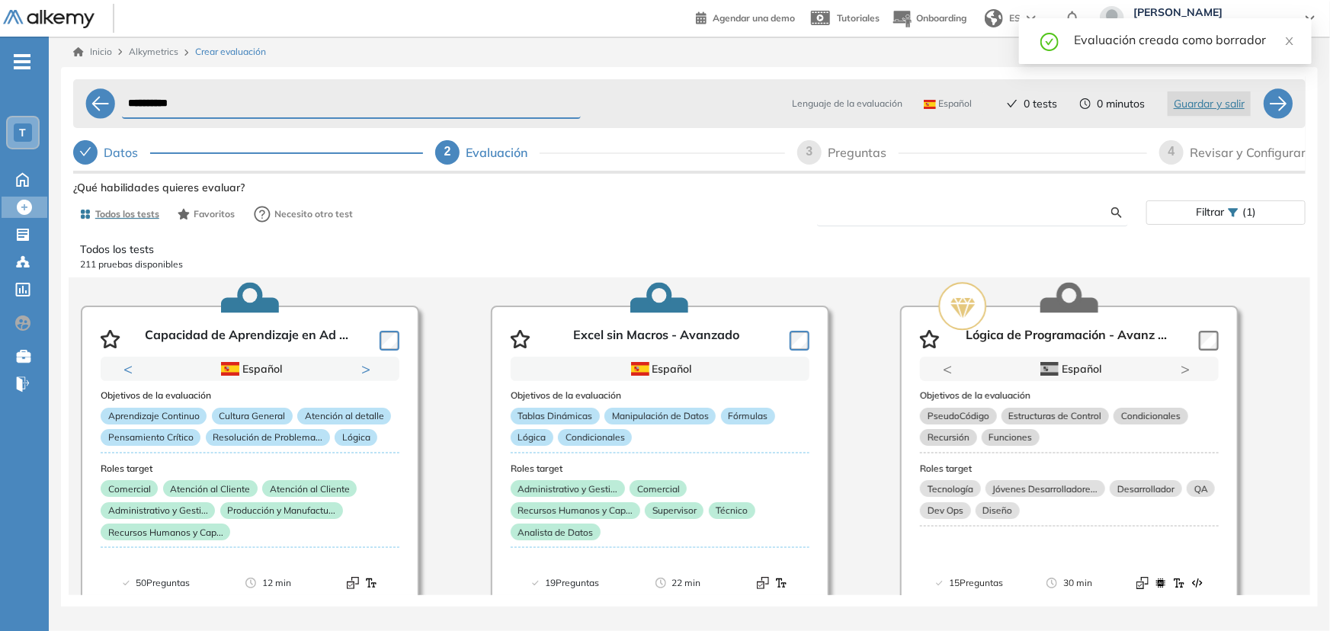
click at [881, 216] on input "text" at bounding box center [970, 213] width 282 height 14
type input "*"
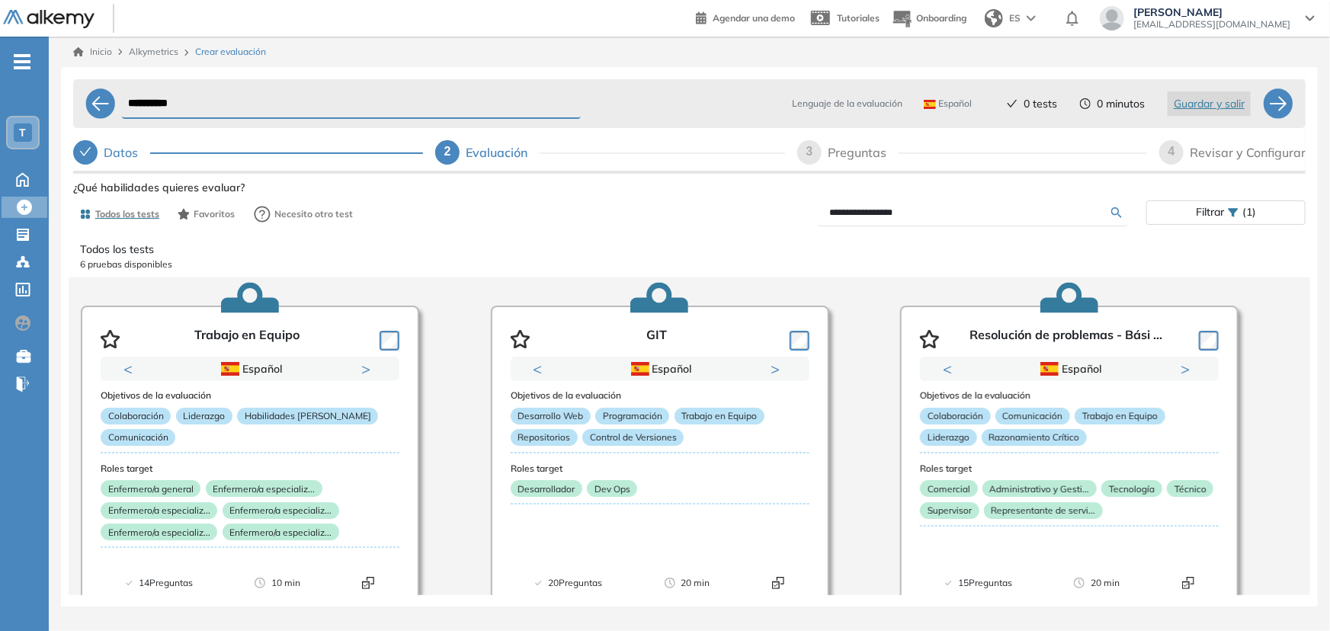
drag, startPoint x: 931, startPoint y: 221, endPoint x: 914, endPoint y: 215, distance: 18.6
click at [867, 223] on form "**********" at bounding box center [972, 213] width 311 height 27
drag, startPoint x: 915, startPoint y: 215, endPoint x: 614, endPoint y: 194, distance: 302.6
click at [614, 194] on div "**********" at bounding box center [689, 438] width 1232 height 522
type input "******"
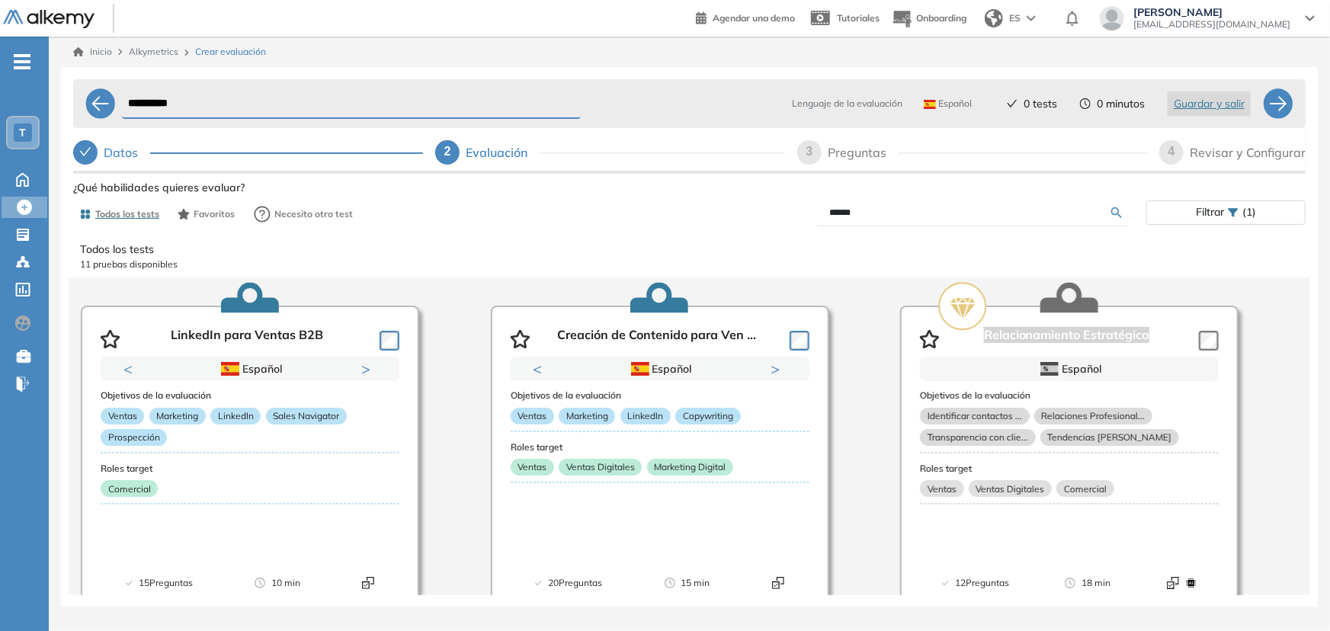
drag, startPoint x: 985, startPoint y: 341, endPoint x: 1154, endPoint y: 345, distance: 169.3
click at [1154, 345] on div "Relacionamiento Estratégico Español Objetivos de la evaluación Identificar cont…" at bounding box center [1099, 443] width 398 height 333
click at [19, 181] on icon at bounding box center [22, 178] width 27 height 18
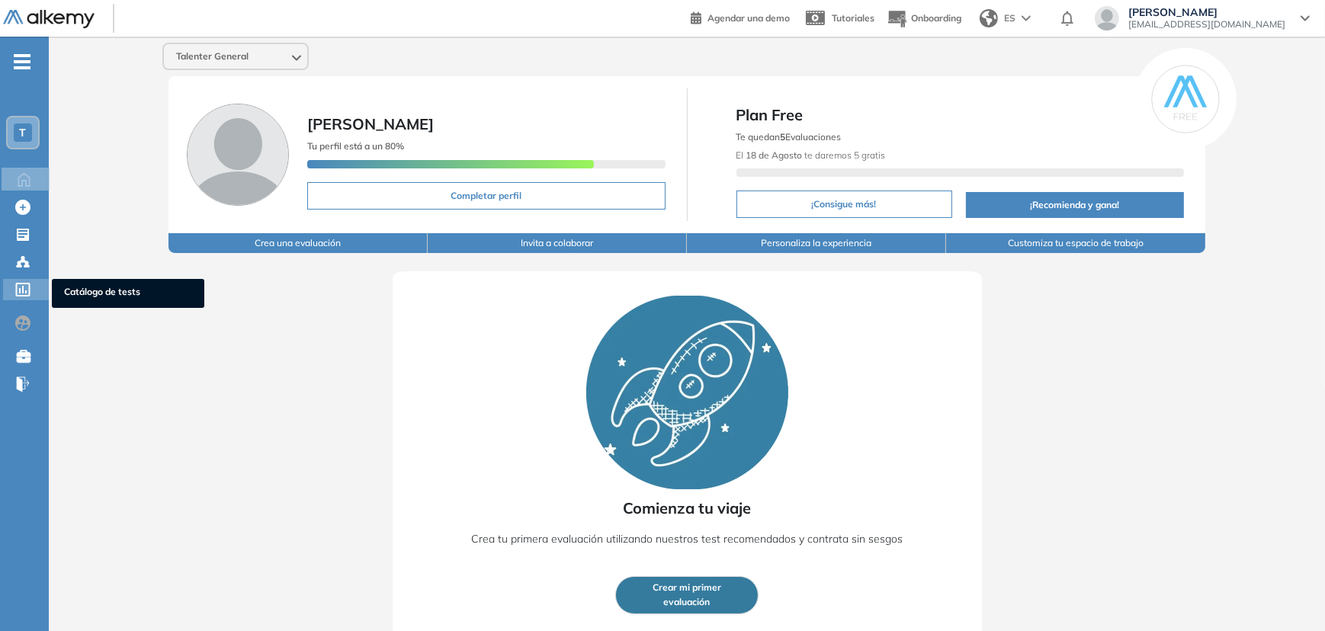
click at [18, 290] on icon at bounding box center [22, 290] width 15 height 14
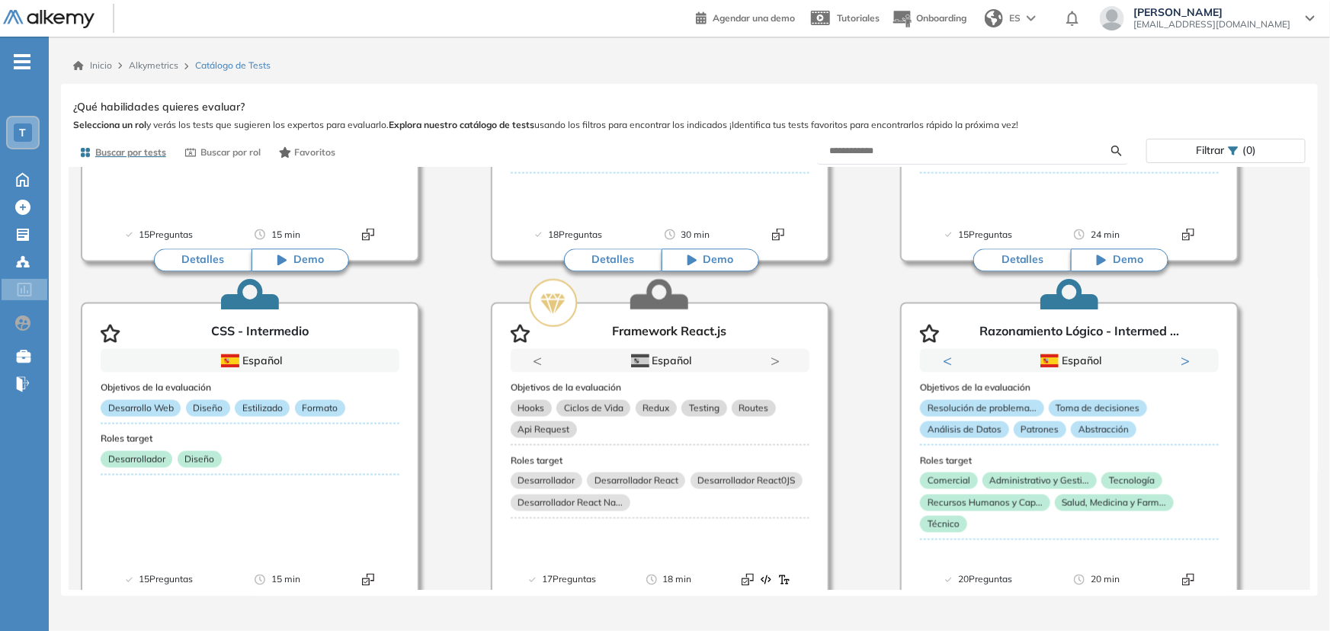
scroll to position [1386, 0]
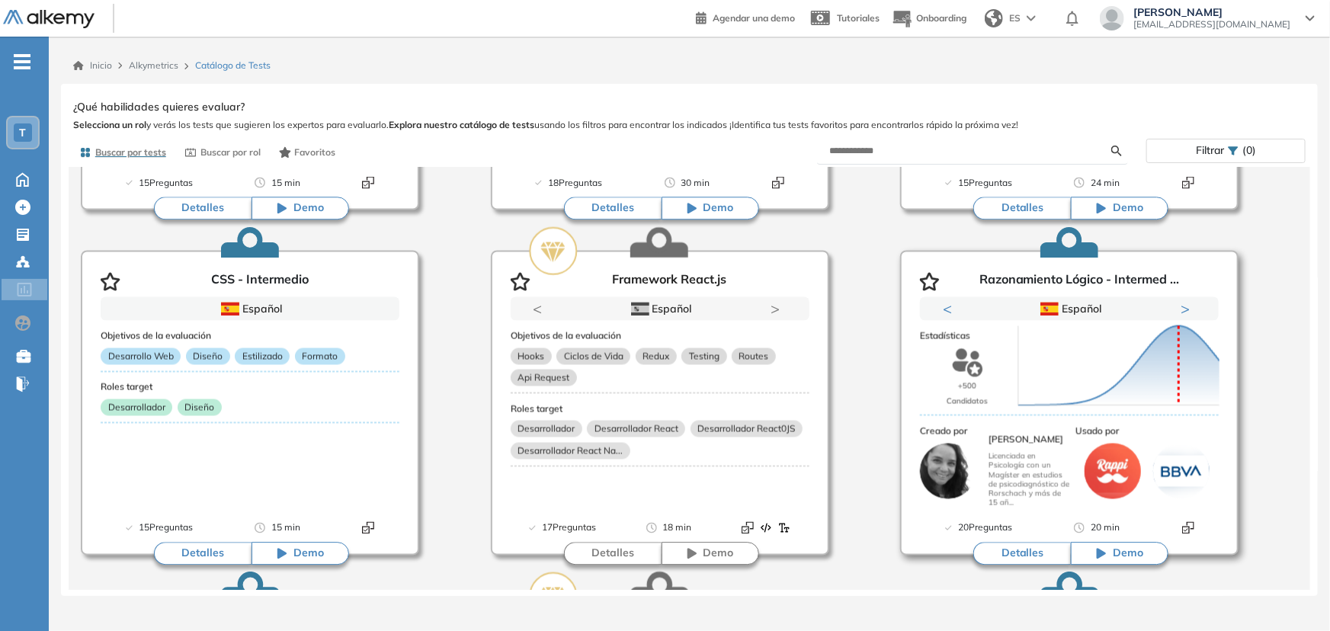
click at [943, 309] on button "Previous" at bounding box center [950, 309] width 15 height 15
click at [1017, 283] on div "Puntuación 0 10 20 30 40 50 60 70 80 90 100 Promedio" at bounding box center [1102, 359] width 179 height 168
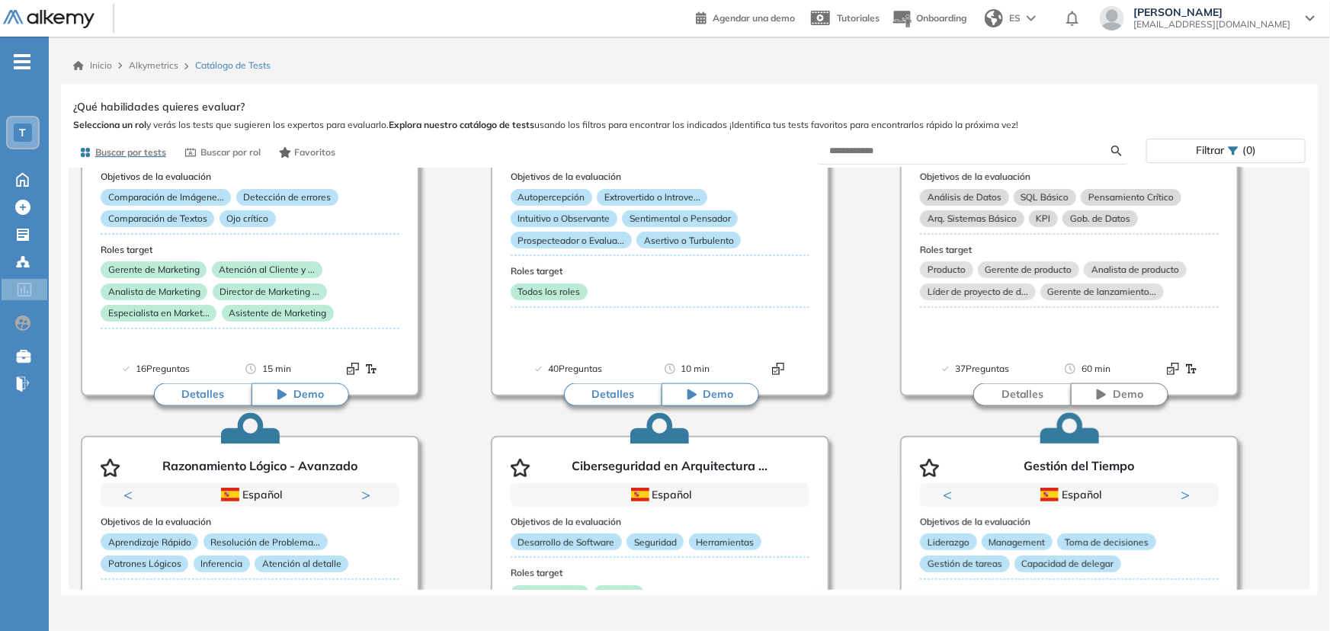
scroll to position [3395, 0]
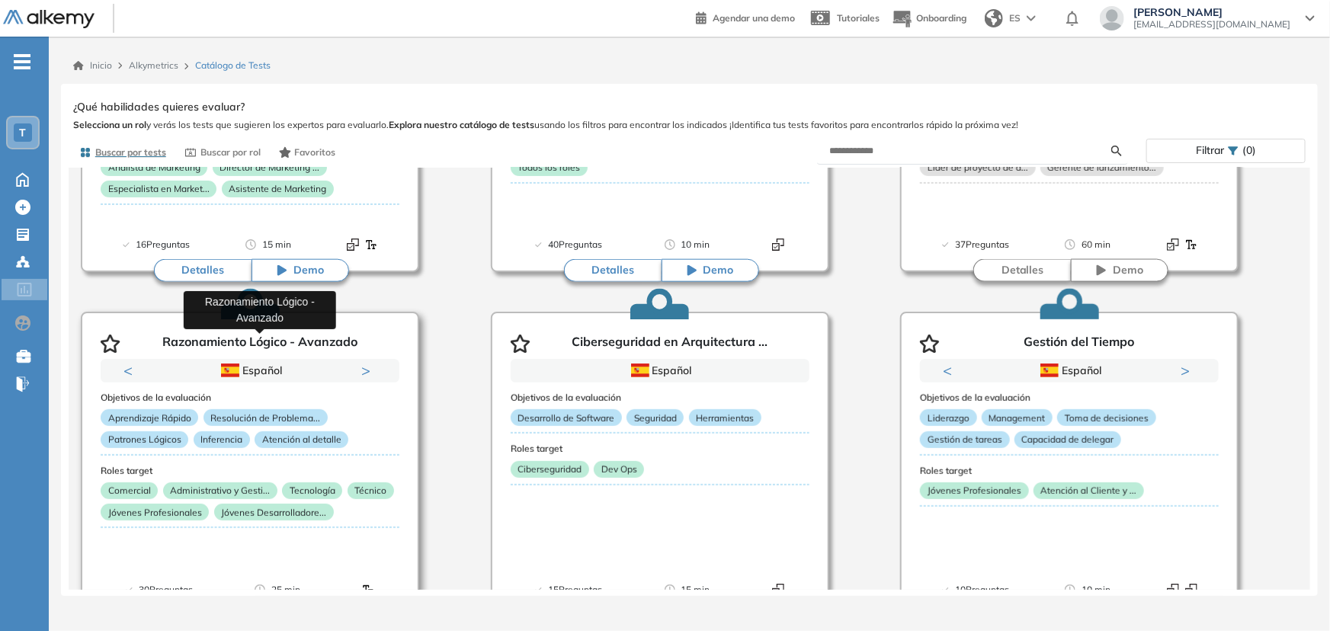
drag, startPoint x: 362, startPoint y: 362, endPoint x: 301, endPoint y: 336, distance: 66.3
click at [301, 336] on article "Razonamiento Lógico - Avanzado Previous Portugués Español Portugués Español Por…" at bounding box center [250, 464] width 338 height 305
click at [364, 368] on button "Next" at bounding box center [368, 370] width 15 height 15
click at [274, 335] on p "Razonamiento Lógico - Avanzado" at bounding box center [259, 344] width 195 height 18
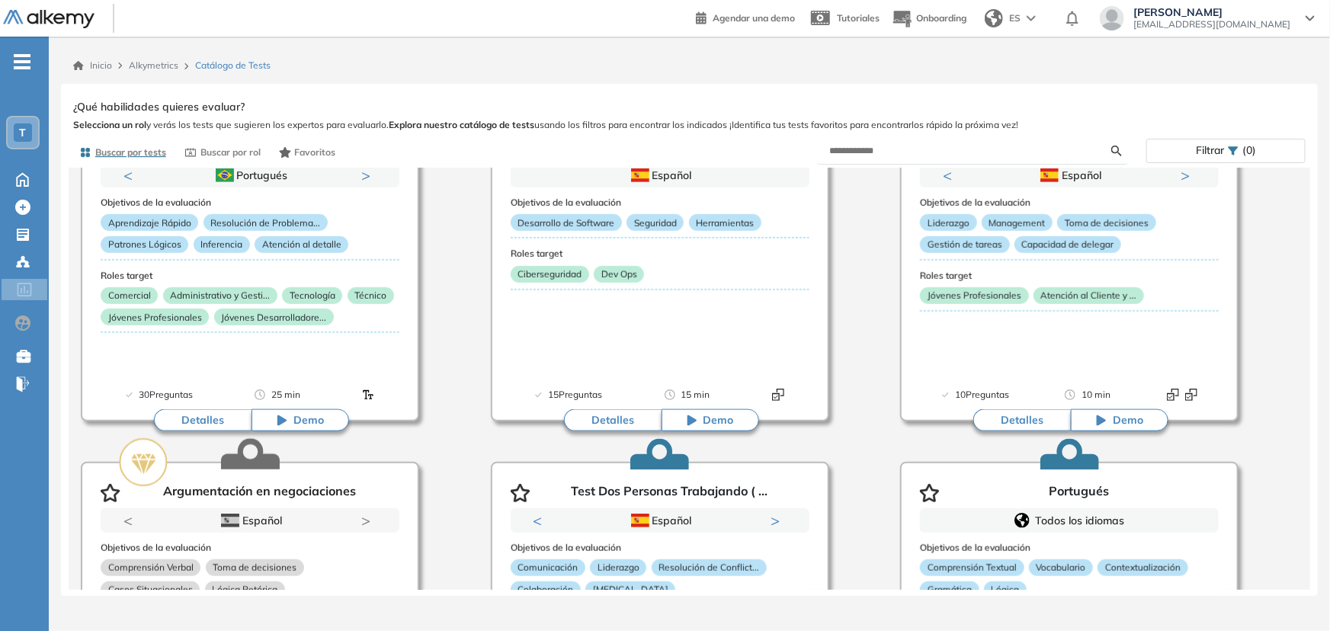
scroll to position [3603, 0]
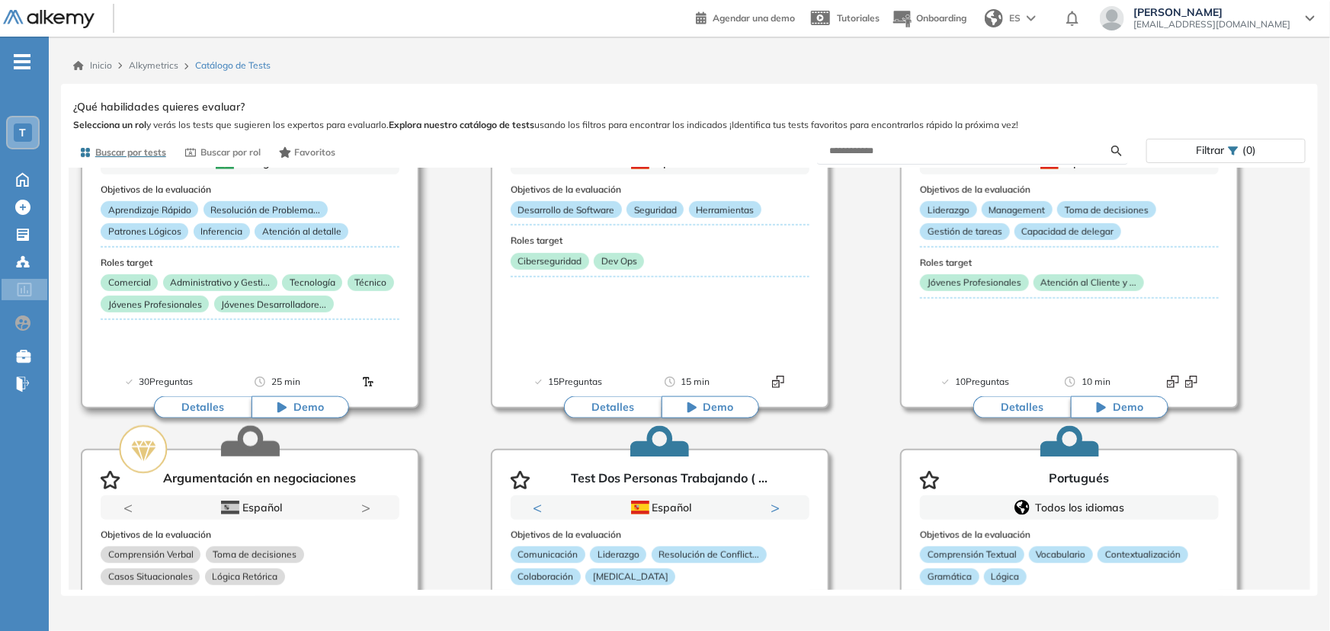
click at [206, 408] on button "Detalles" at bounding box center [203, 407] width 98 height 23
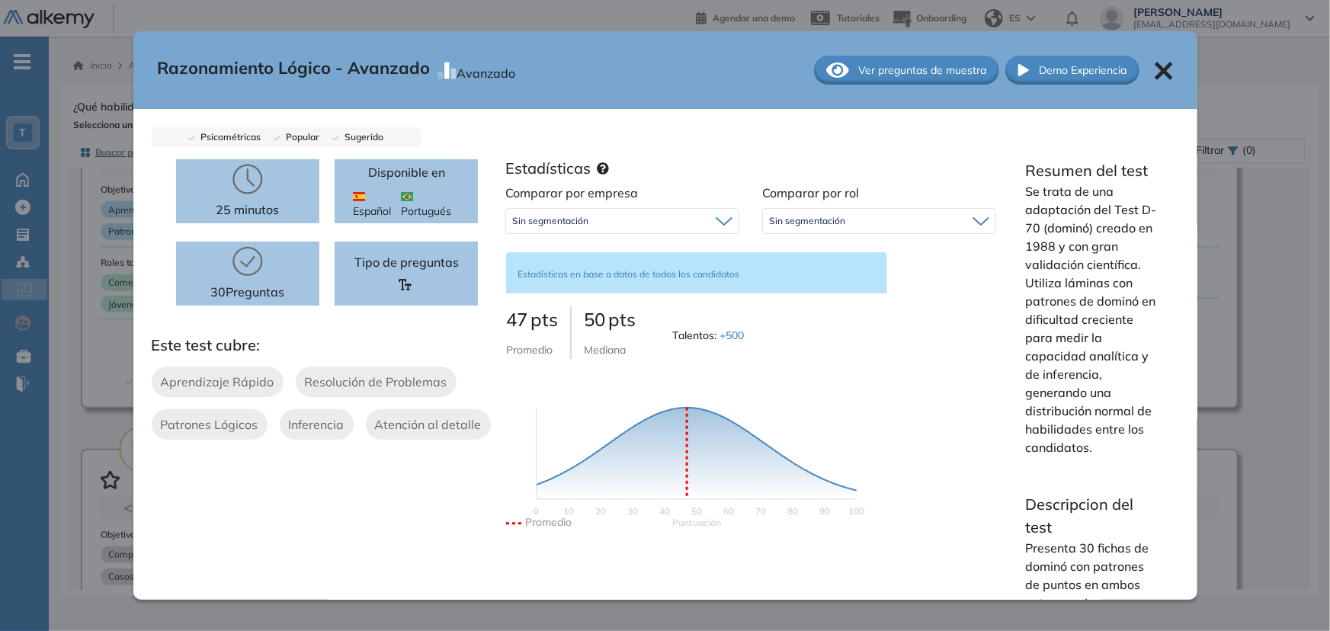
click at [566, 212] on div "Sin segmentación" at bounding box center [622, 221] width 232 height 24
click at [797, 229] on div "Sin segmentación" at bounding box center [879, 221] width 232 height 24
click at [796, 248] on li "Tecnología" at bounding box center [791, 253] width 42 height 15
click at [796, 215] on span "Tecnología" at bounding box center [792, 221] width 46 height 12
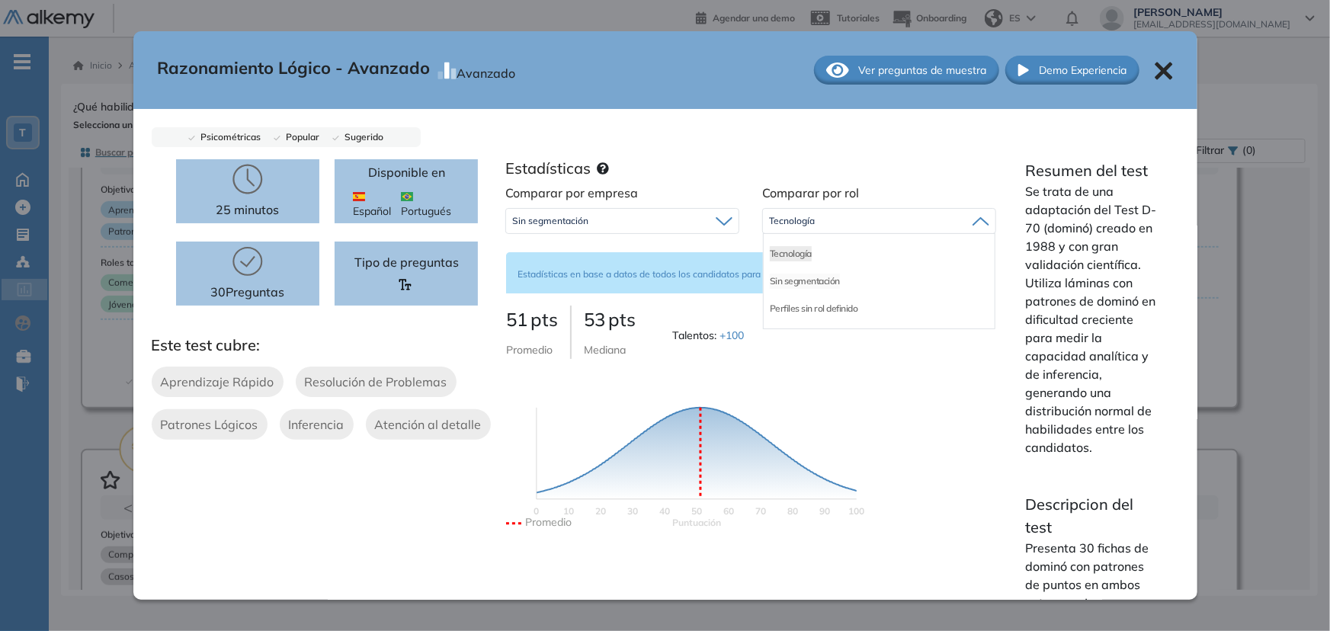
click at [790, 278] on li "Sin segmentación" at bounding box center [805, 281] width 70 height 15
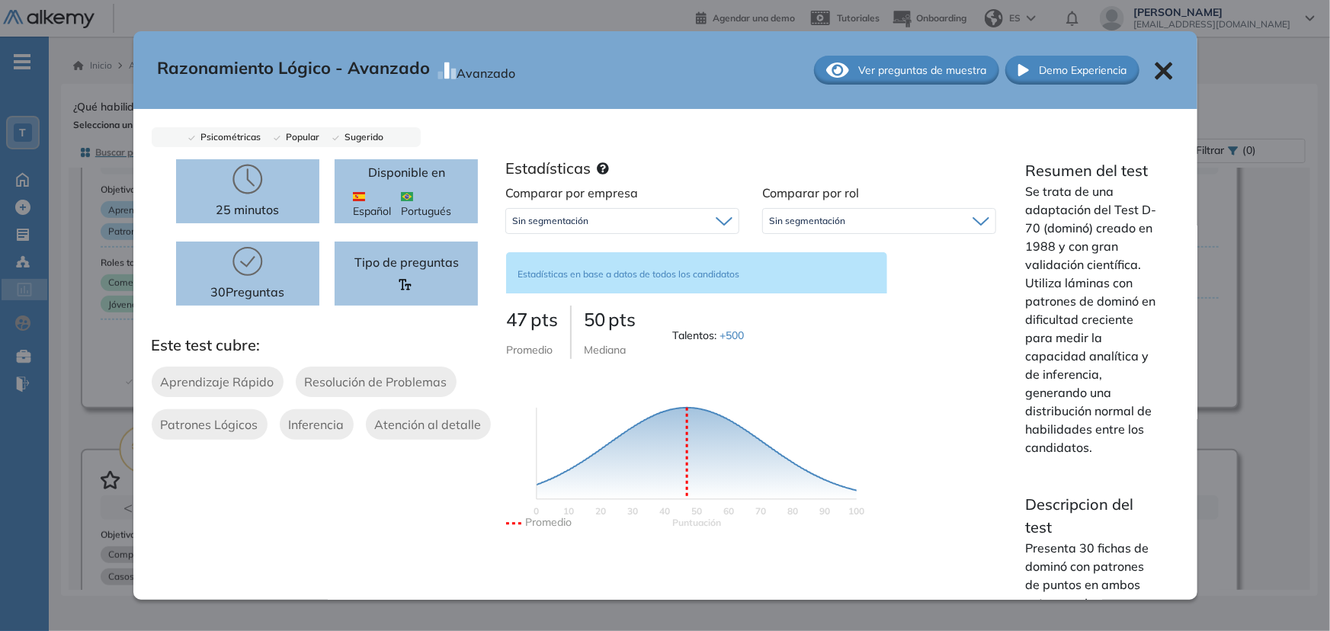
click at [1158, 69] on icon at bounding box center [1164, 71] width 18 height 18
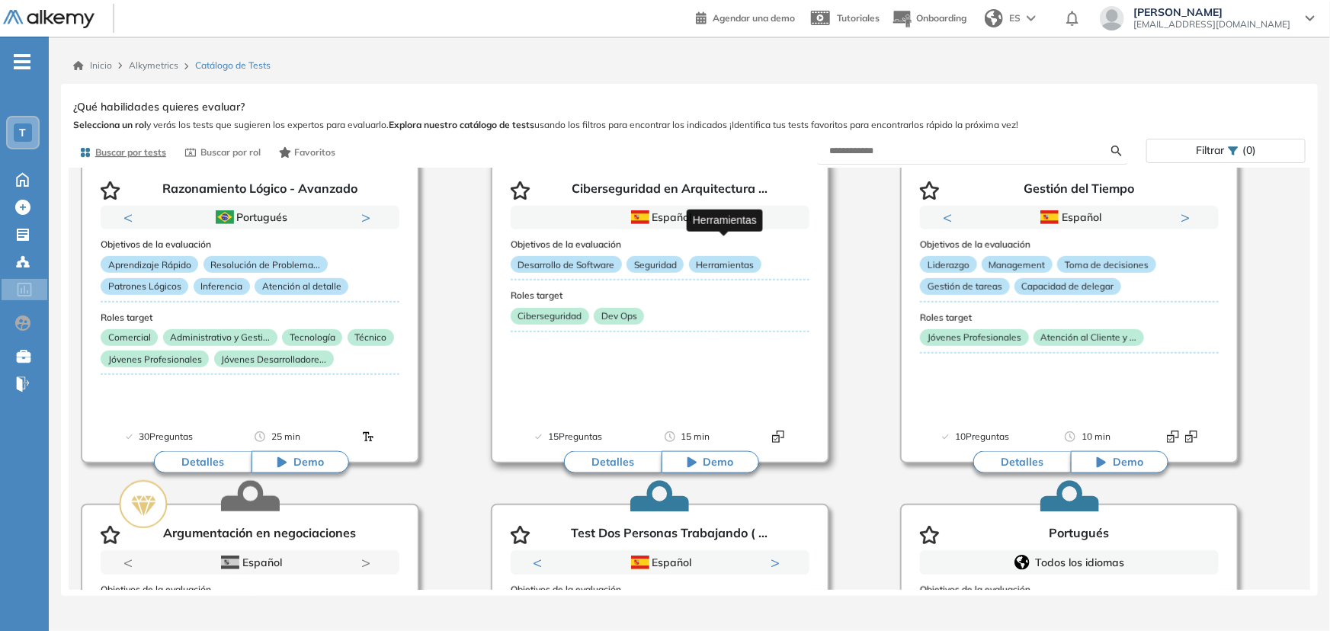
scroll to position [3464, 0]
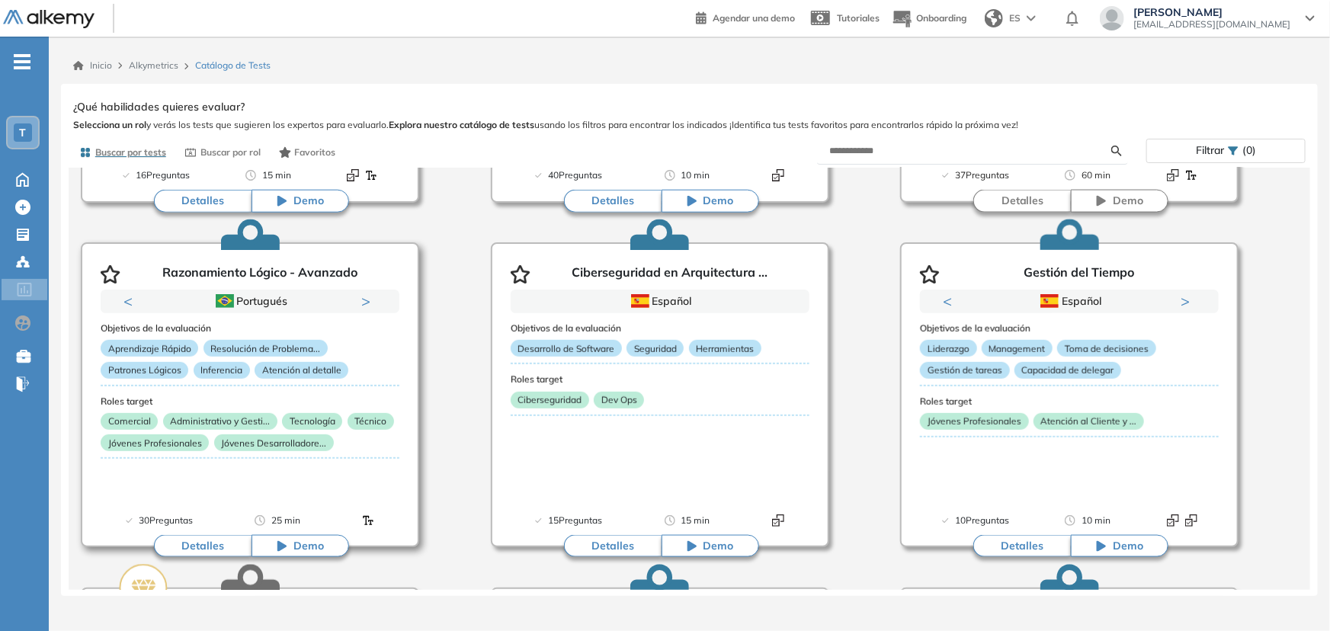
click at [127, 309] on button "Previous" at bounding box center [130, 300] width 15 height 15
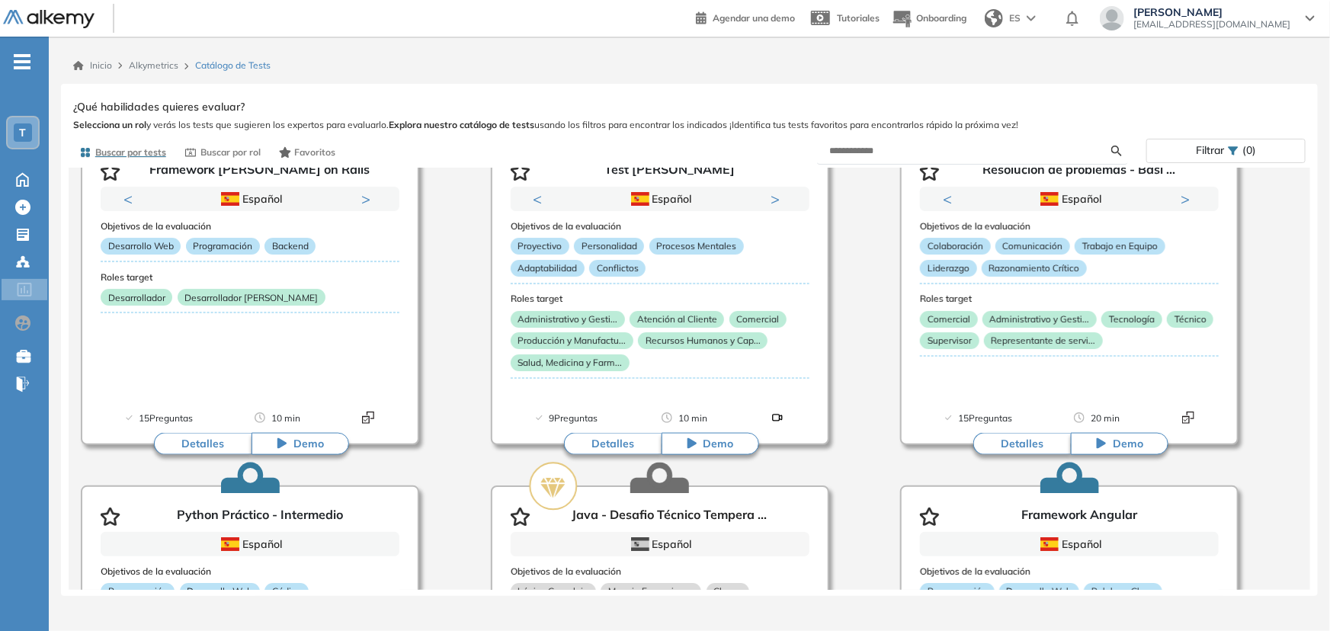
scroll to position [5531, 0]
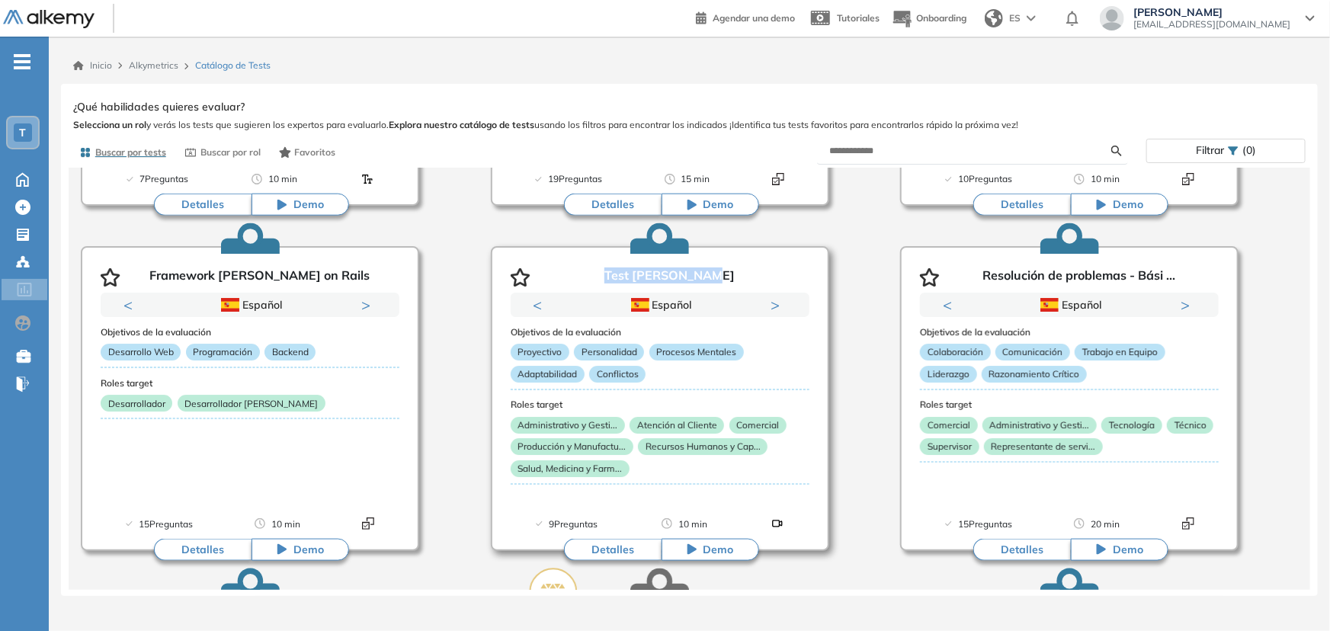
drag, startPoint x: 617, startPoint y: 274, endPoint x: 718, endPoint y: 275, distance: 101.4
click at [718, 275] on div "Test [PERSON_NAME]" at bounding box center [660, 274] width 299 height 37
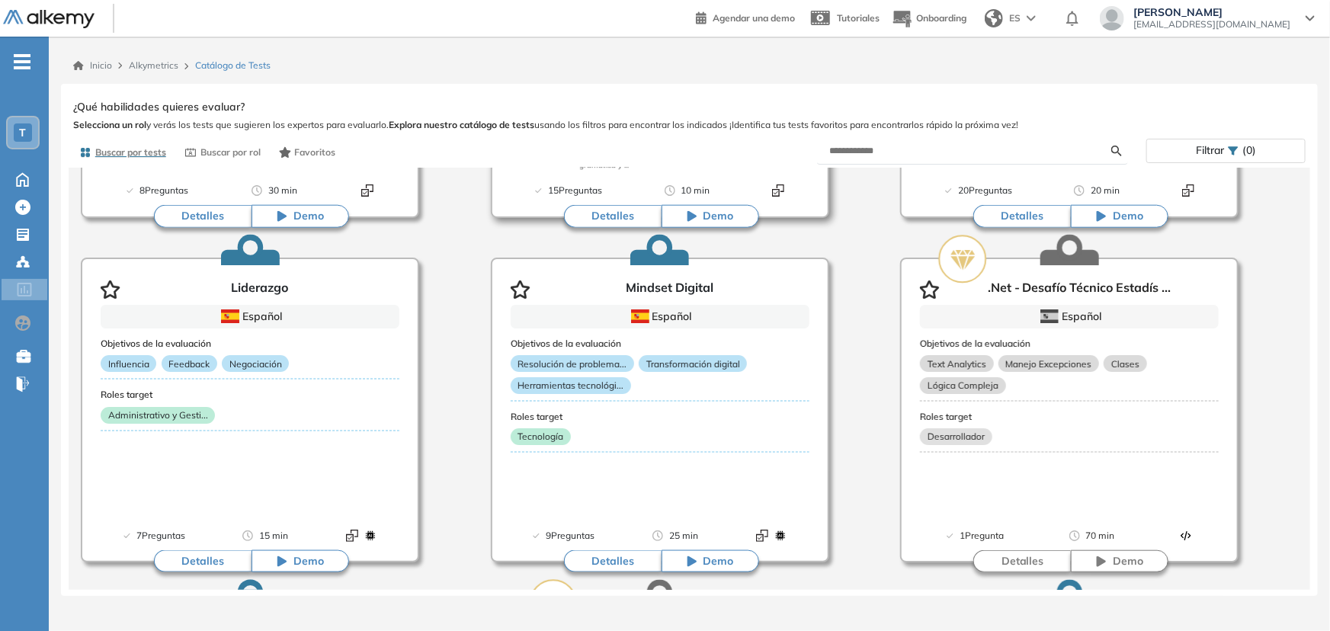
scroll to position [8635, 0]
